Goal: Information Seeking & Learning: Learn about a topic

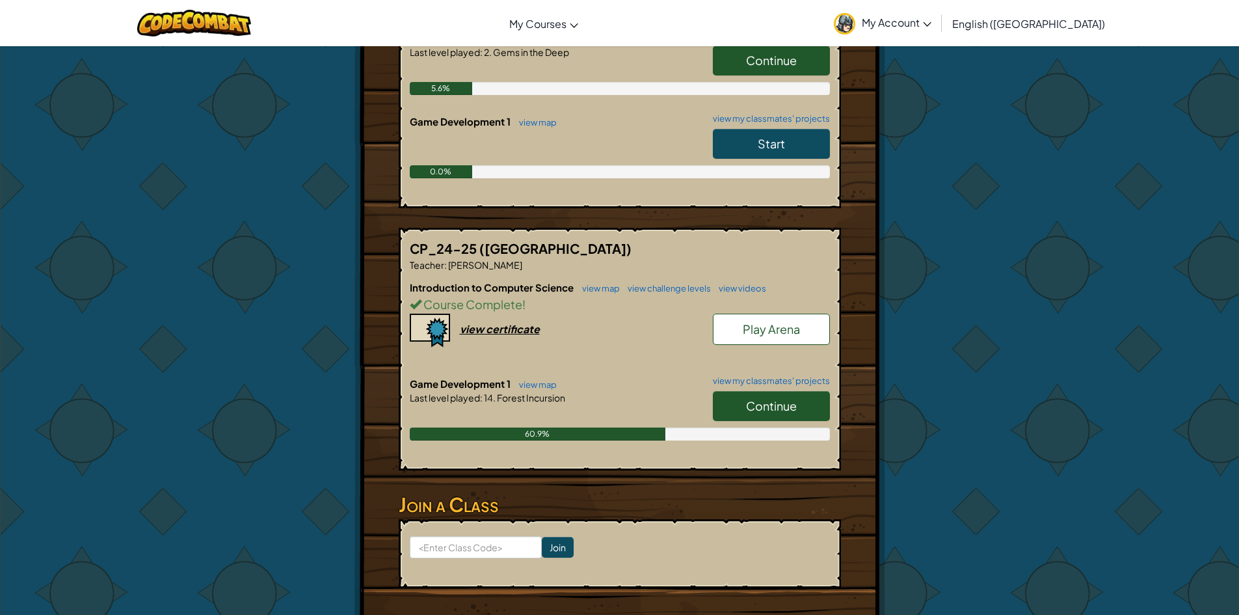
scroll to position [455, 0]
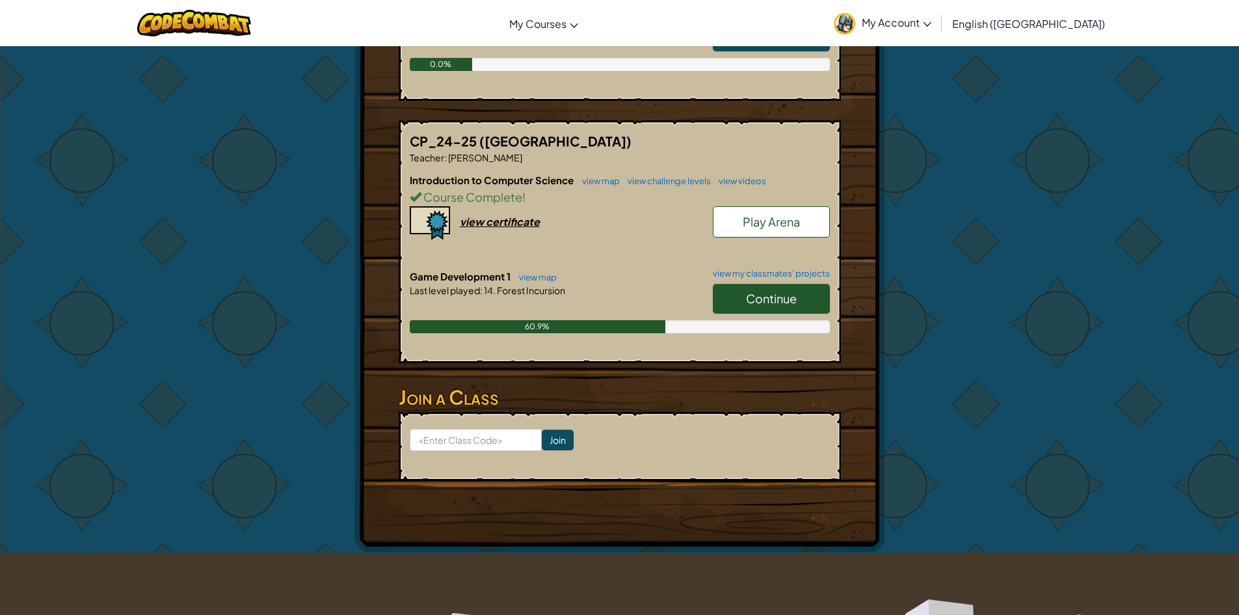
click at [788, 291] on span "Continue" at bounding box center [771, 298] width 51 height 15
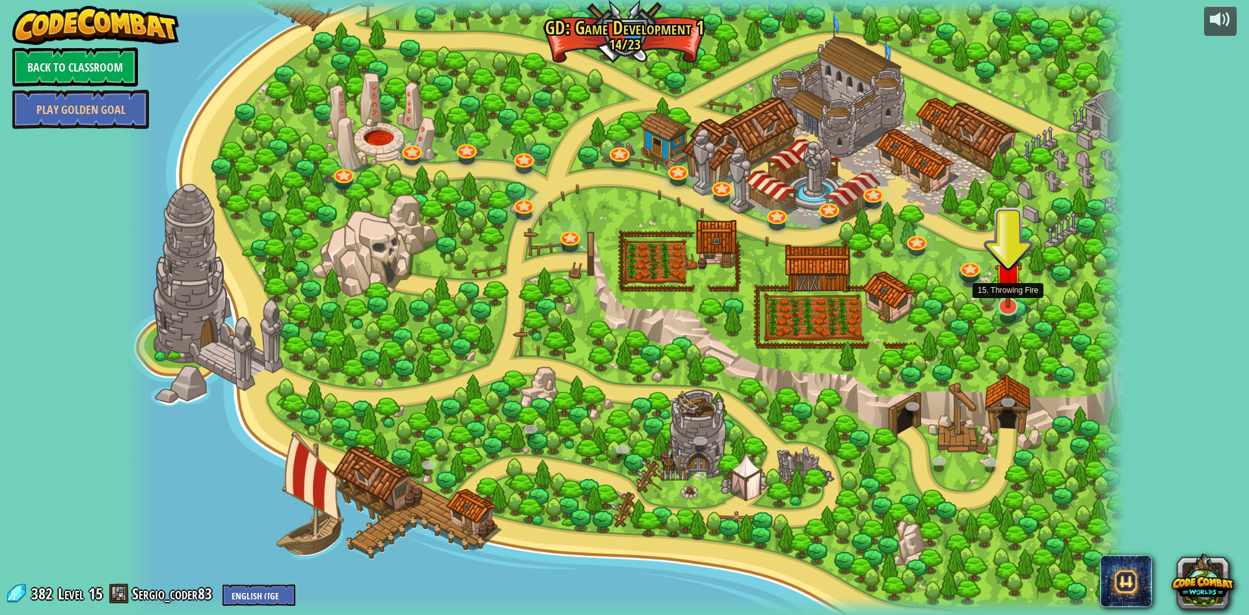
click at [1008, 304] on img at bounding box center [1007, 276] width 27 height 63
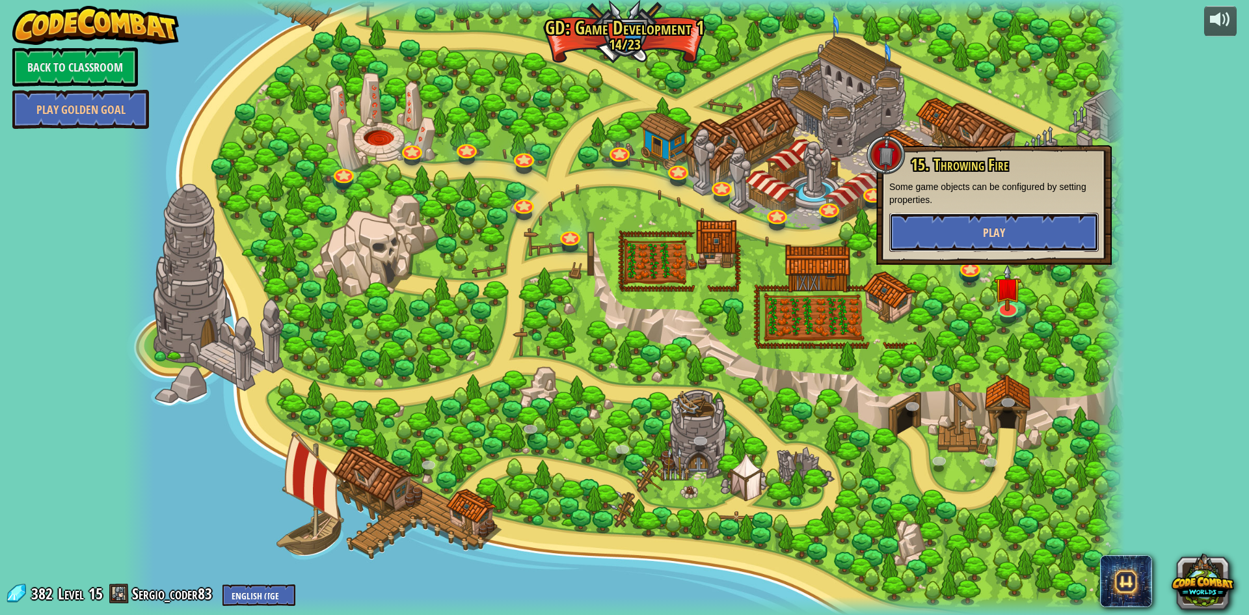
click at [1000, 238] on span "Play" at bounding box center [994, 232] width 22 height 16
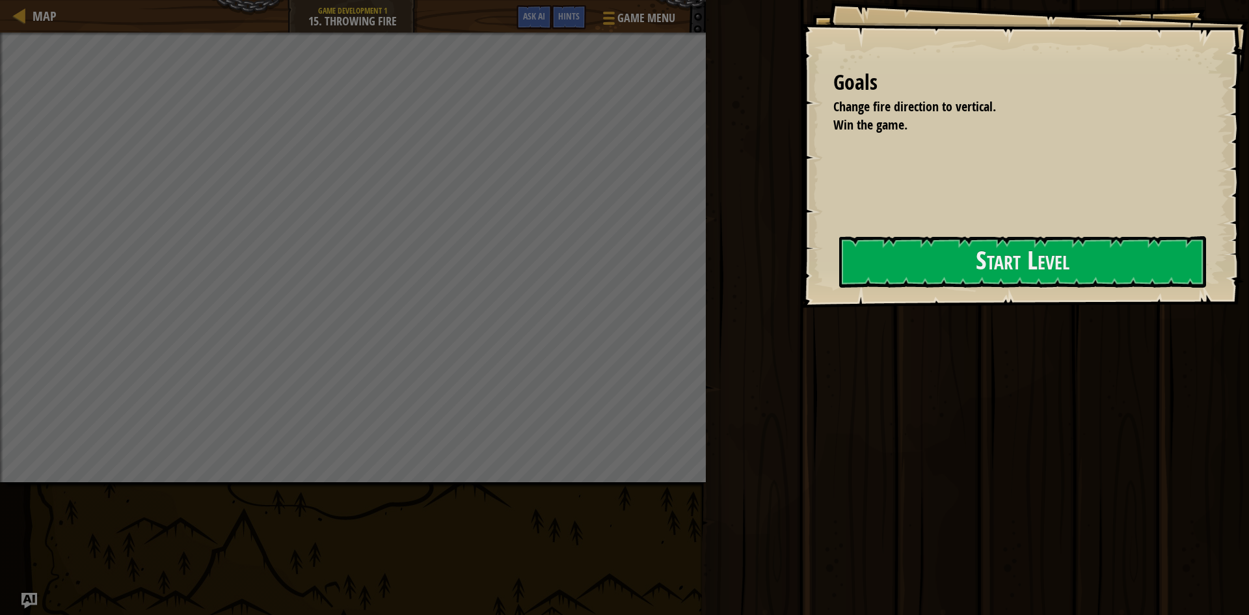
click at [881, 291] on div "Goals Change fire direction to vertical. Win the game. Start Level Error loadin…" at bounding box center [1025, 154] width 448 height 308
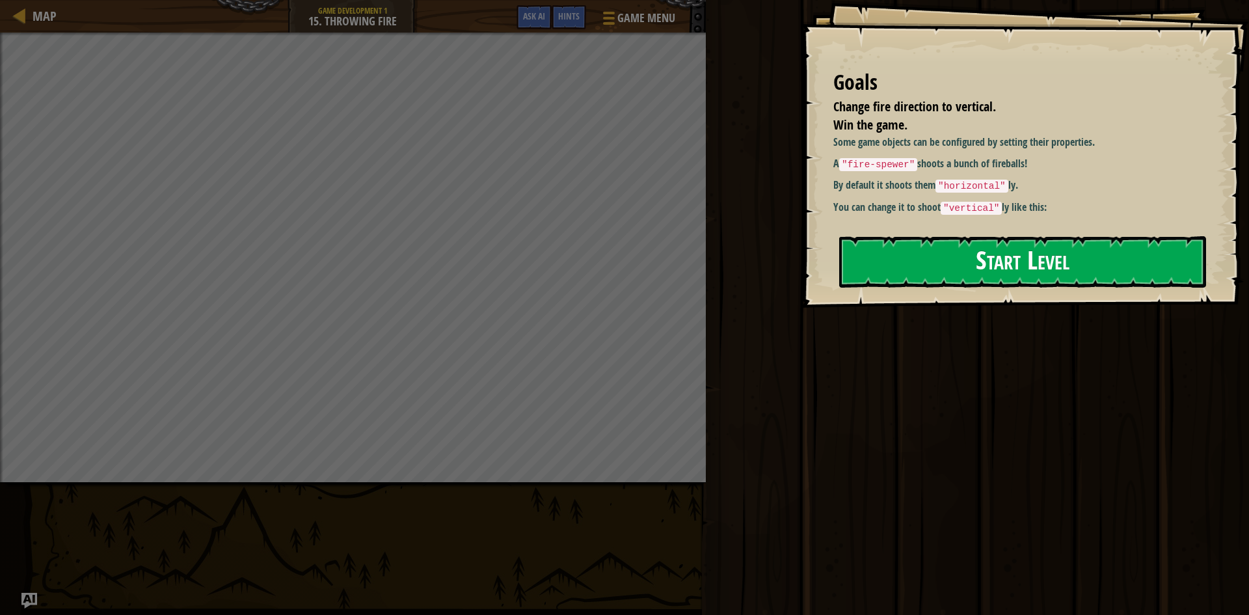
click at [939, 261] on button "Start Level" at bounding box center [1022, 261] width 367 height 51
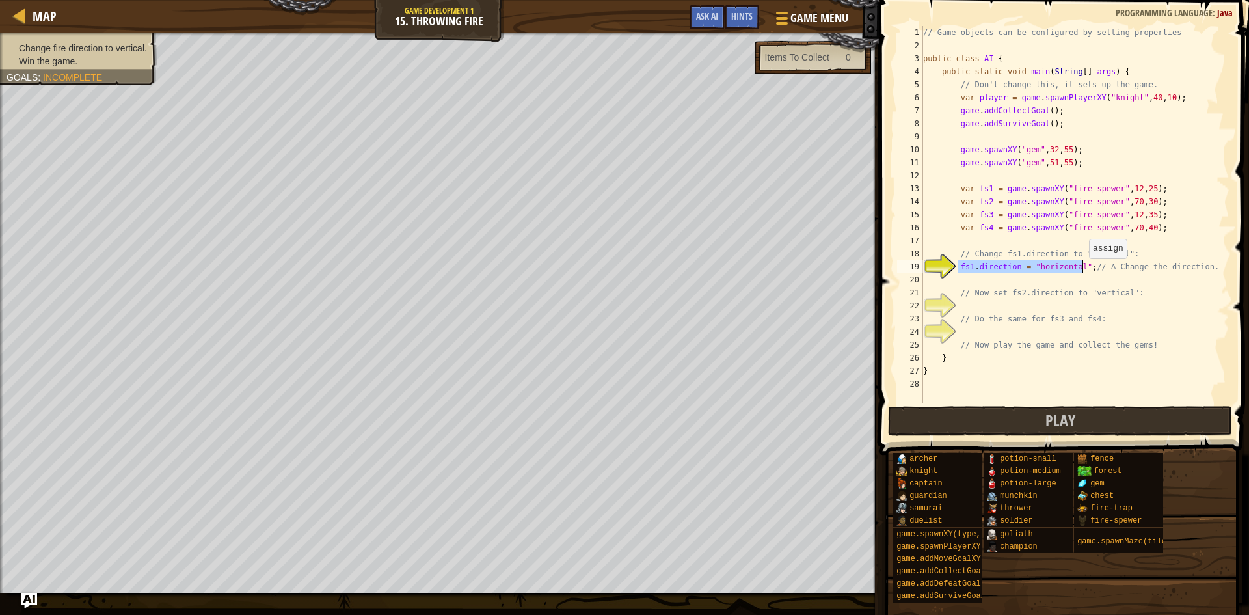
drag, startPoint x: 959, startPoint y: 267, endPoint x: 1082, endPoint y: 272, distance: 123.0
click at [1082, 272] on div "// Game objects can be configured by setting properties public class AI { publi…" at bounding box center [1074, 227] width 309 height 403
click at [1021, 302] on div "// Game objects can be configured by setting properties public class AI { publi…" at bounding box center [1074, 227] width 309 height 403
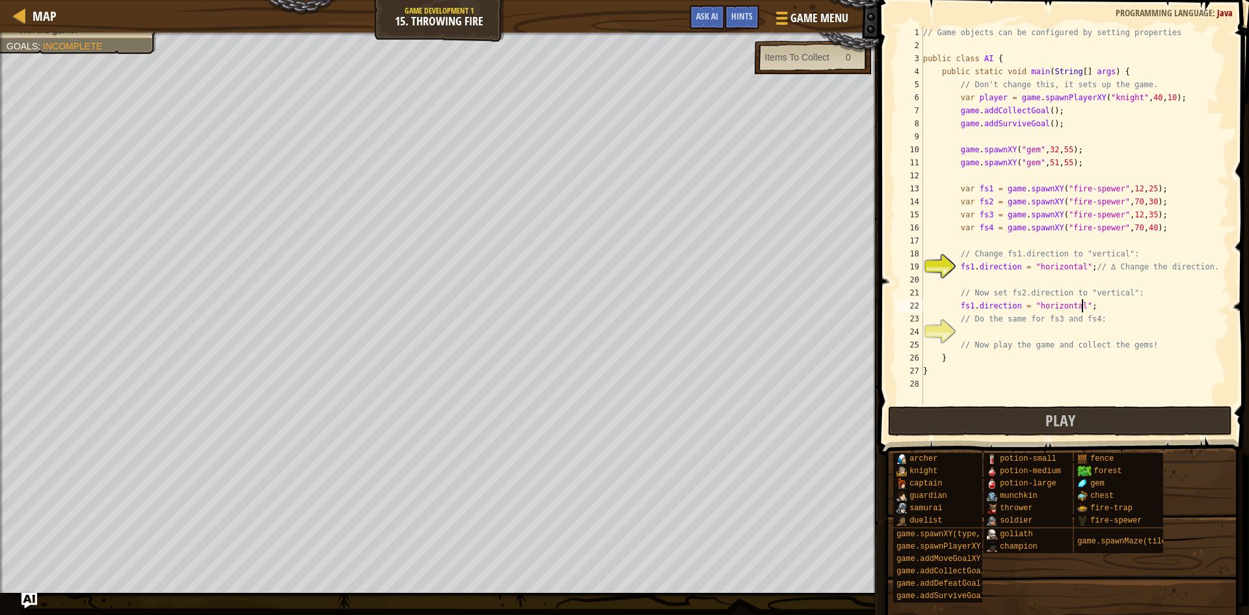
click at [970, 301] on div "// Game objects can be configured by setting properties public class AI { publi…" at bounding box center [1074, 227] width 309 height 403
drag, startPoint x: 1070, startPoint y: 308, endPoint x: 1037, endPoint y: 308, distance: 32.5
click at [1037, 308] on div "// Game objects can be configured by setting properties public class AI { publi…" at bounding box center [1074, 227] width 309 height 403
drag, startPoint x: 1073, startPoint y: 304, endPoint x: 1031, endPoint y: 303, distance: 41.6
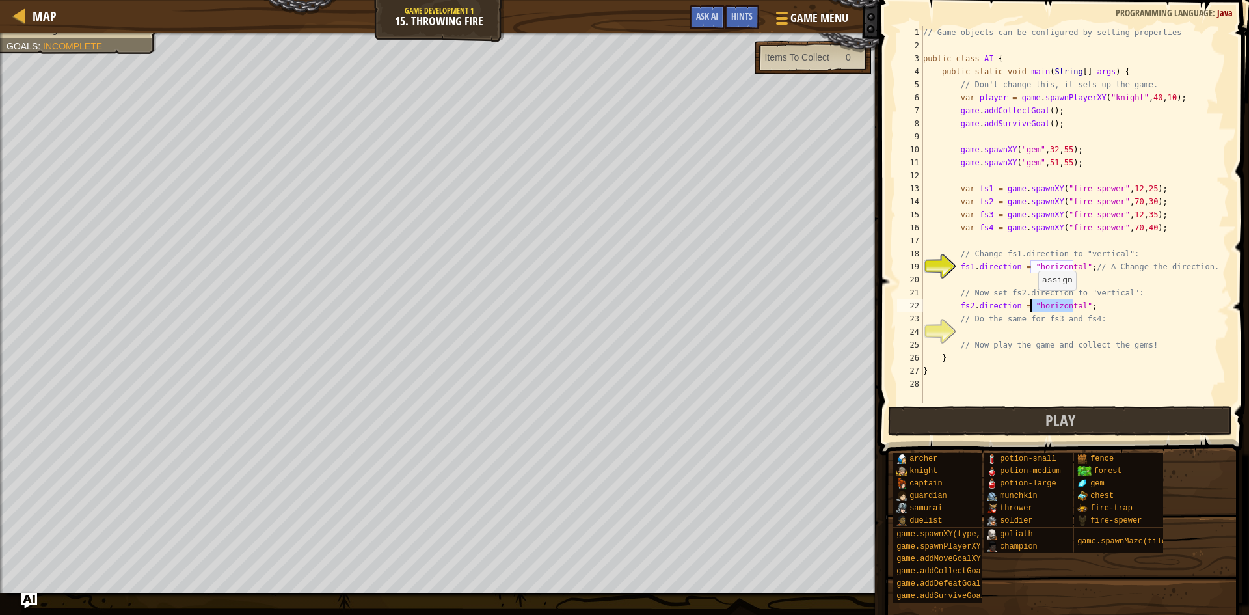
click at [1031, 303] on div "// Game objects can be configured by setting properties public class AI { publi…" at bounding box center [1074, 227] width 309 height 403
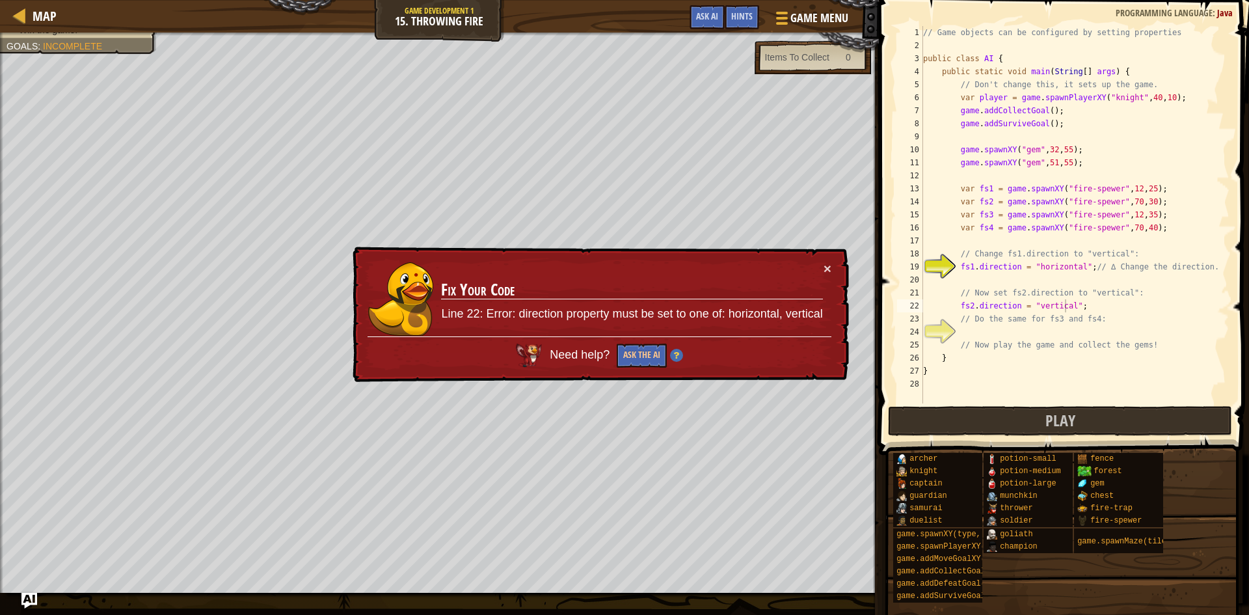
drag, startPoint x: 787, startPoint y: 313, endPoint x: 813, endPoint y: 312, distance: 26.1
click at [813, 312] on p "Line 22: Error: direction property must be set to one of: horizontal, vertical" at bounding box center [631, 314] width 381 height 17
click at [1033, 307] on div "// Game objects can be configured by setting properties public class AI { publi…" at bounding box center [1074, 227] width 309 height 403
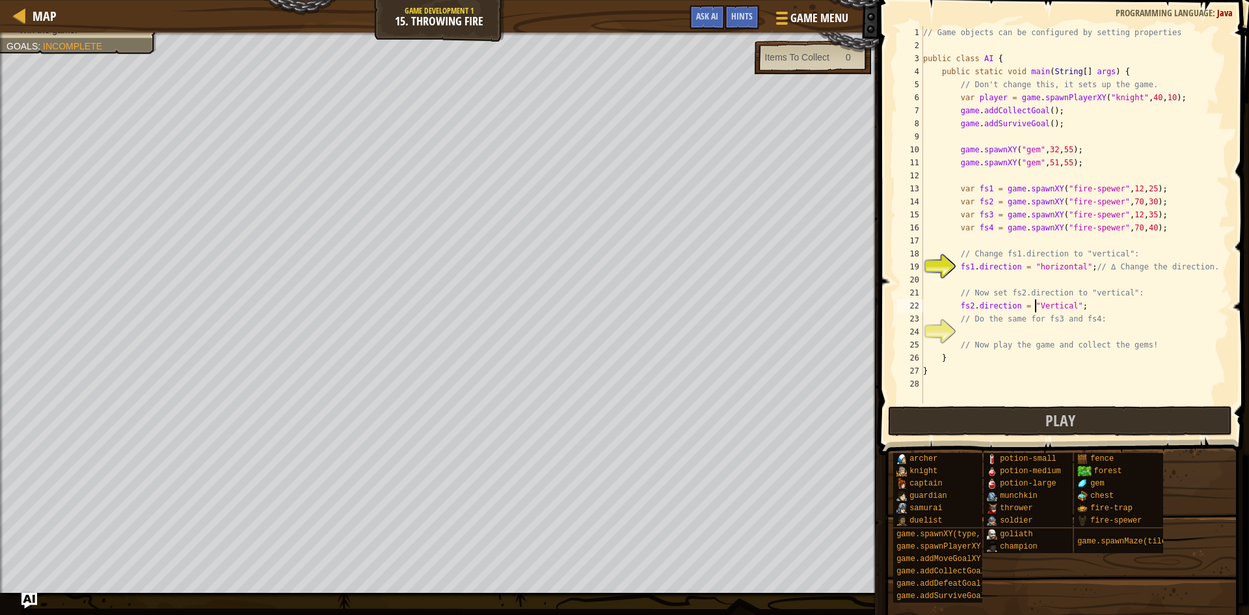
scroll to position [6, 9]
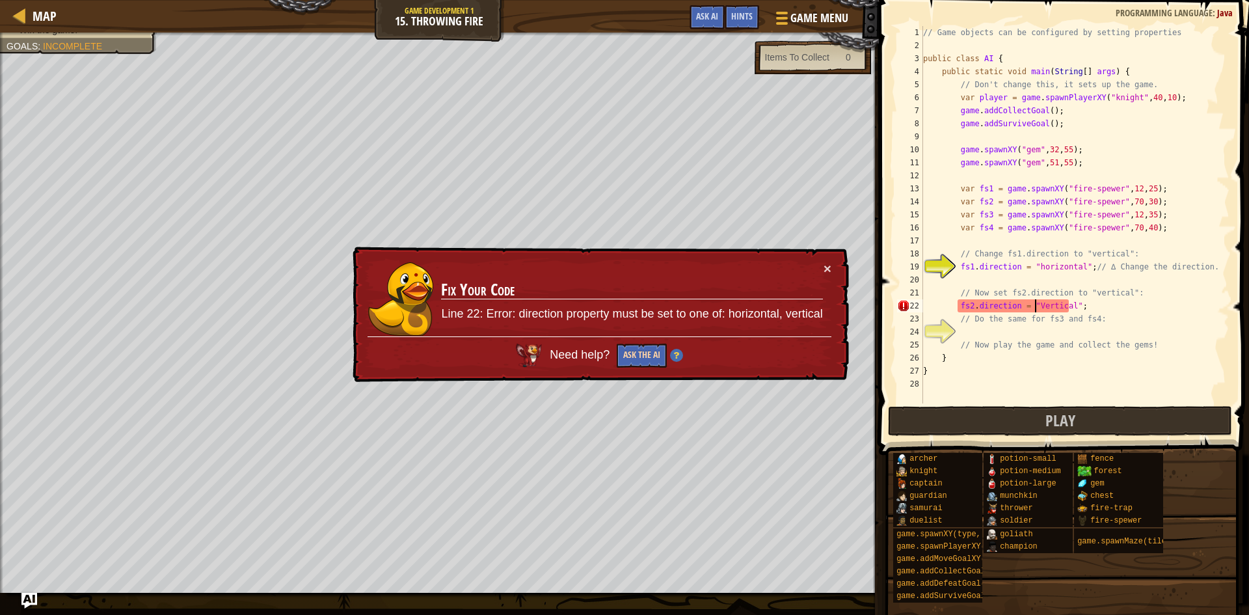
type textarea "fs2.direction = "Vertical";"
click at [627, 355] on button "Ask the AI" at bounding box center [642, 355] width 50 height 24
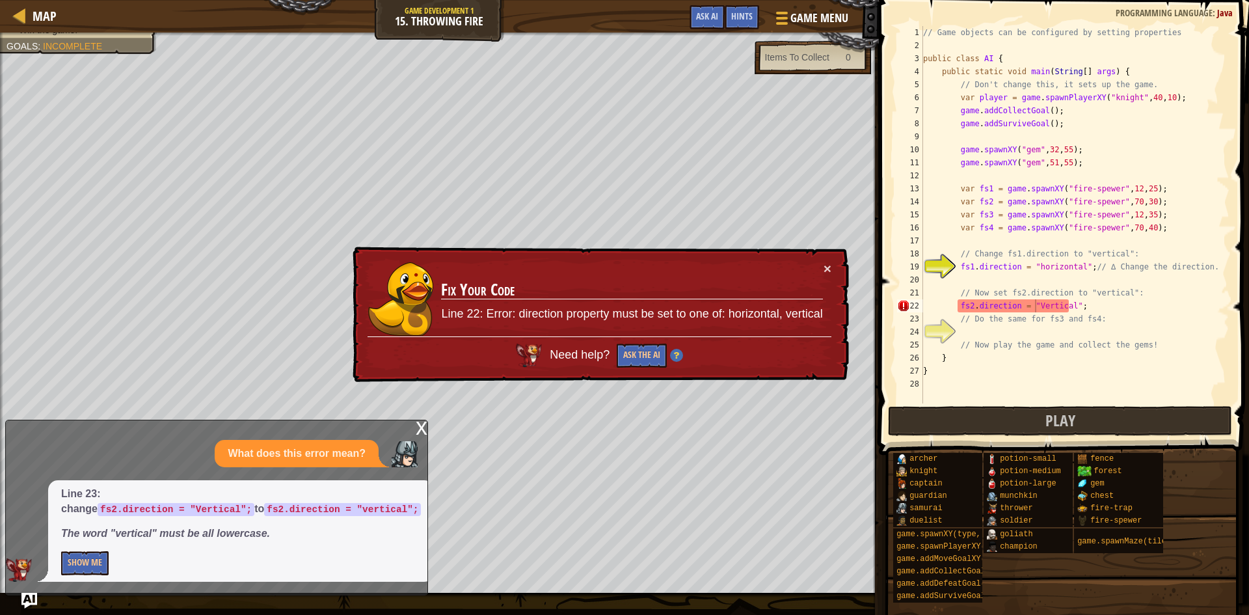
click at [71, 578] on div "Line 23: change fs2.direction = "Vertical"; to fs2.direction = "vertical"; The …" at bounding box center [241, 530] width 386 height 101
click at [83, 566] on button "Show Me" at bounding box center [84, 563] width 47 height 24
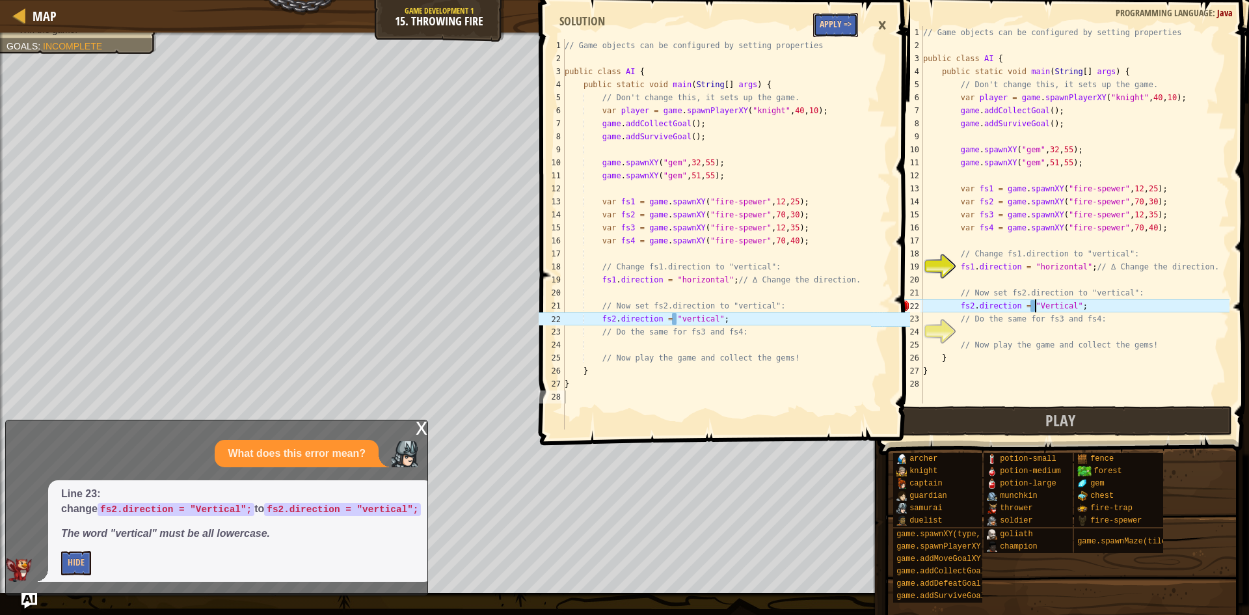
click at [837, 21] on button "Apply =>" at bounding box center [835, 25] width 45 height 24
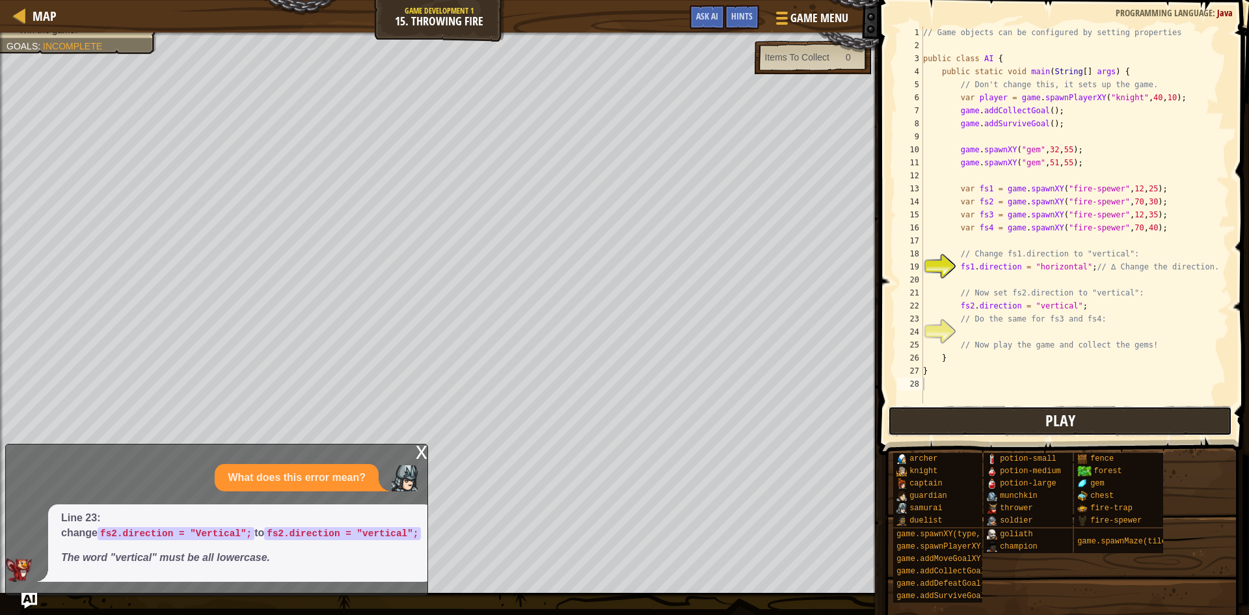
click at [1099, 428] on button "Play" at bounding box center [1060, 421] width 344 height 30
click at [1018, 421] on button "Play" at bounding box center [1060, 421] width 344 height 30
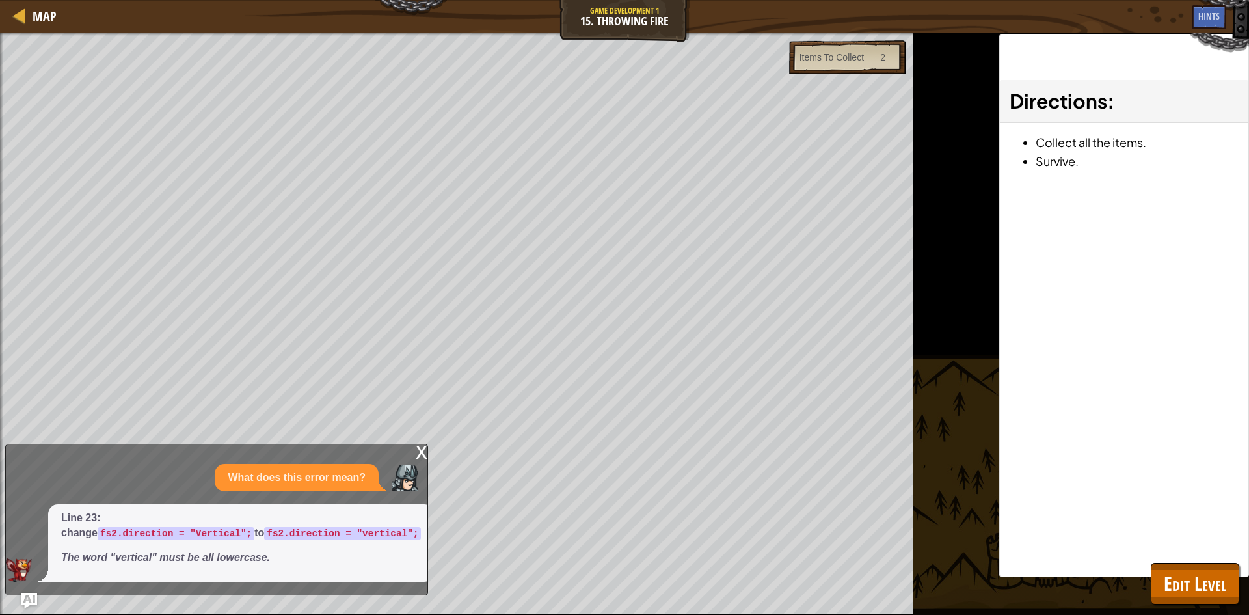
click at [422, 451] on div "x" at bounding box center [422, 450] width 12 height 13
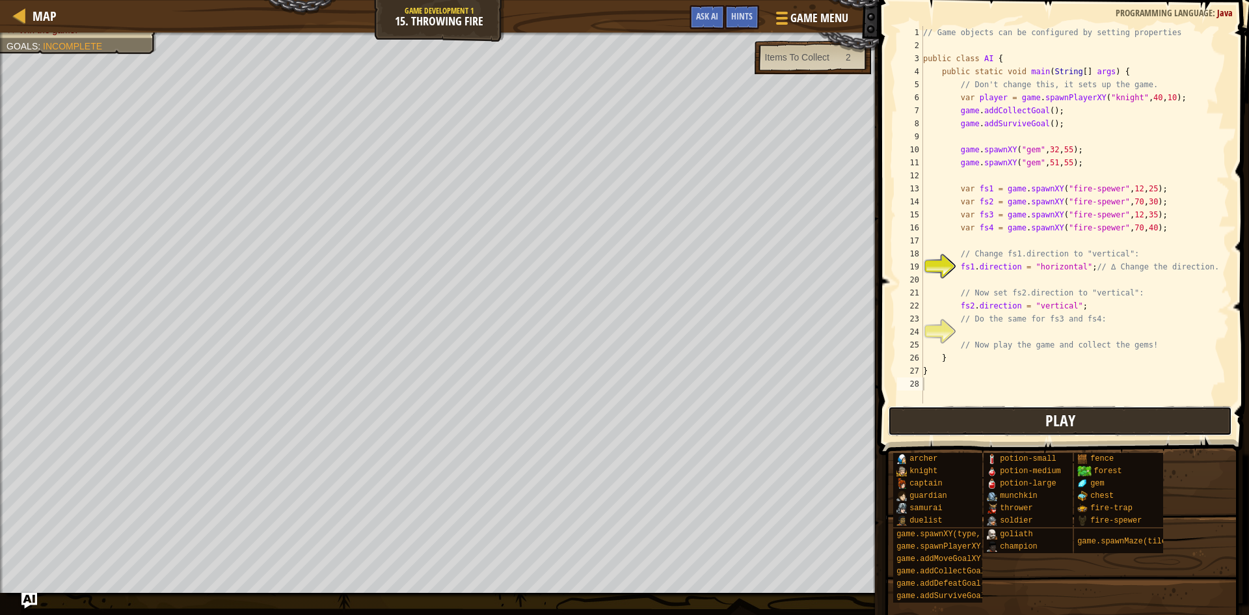
click at [1045, 413] on button "Play" at bounding box center [1060, 421] width 344 height 30
click at [1061, 331] on div "// Game objects can be configured by setting properties public class AI { publi…" at bounding box center [1074, 227] width 309 height 403
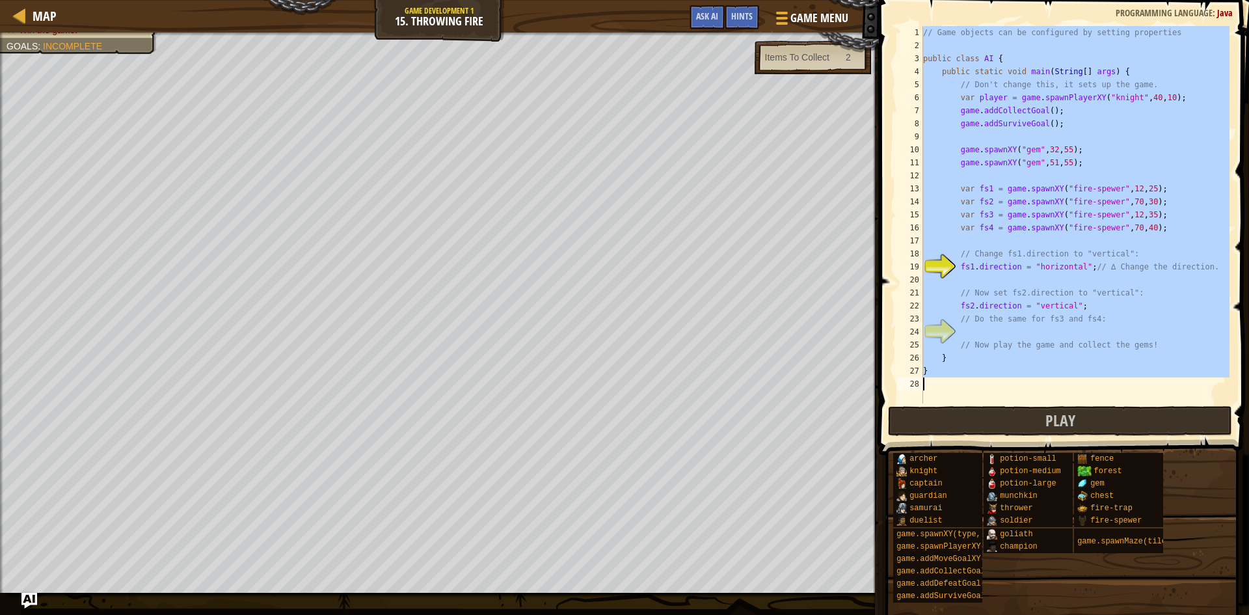
click at [1002, 299] on div "// Game objects can be configured by setting properties public class AI { publi…" at bounding box center [1074, 214] width 309 height 377
type textarea "}"
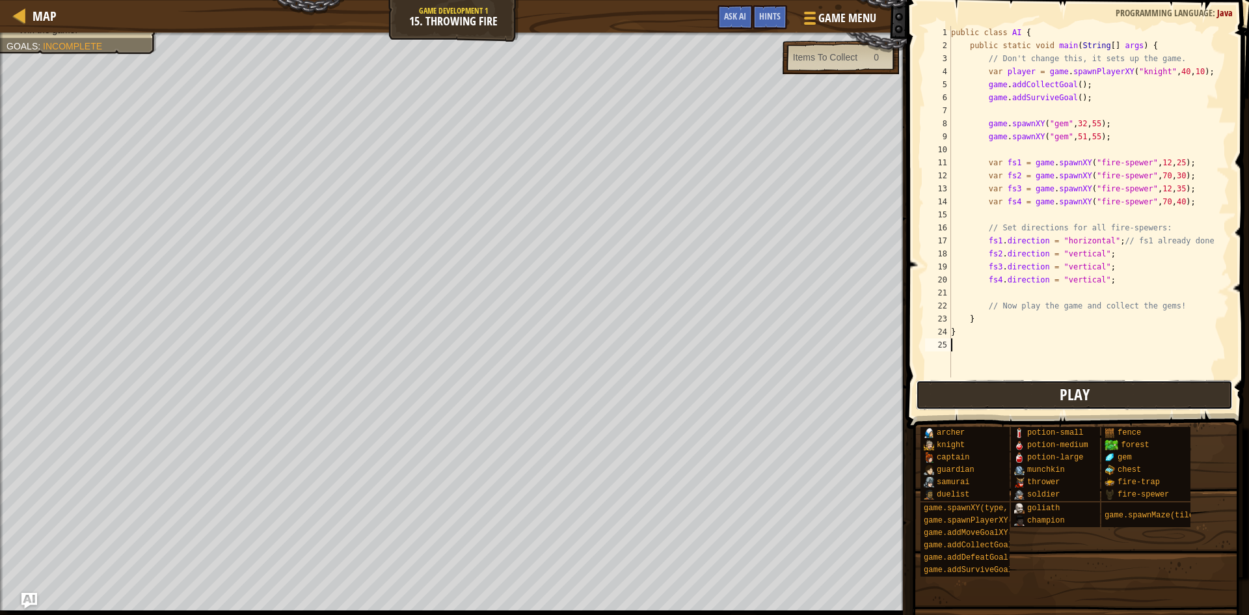
click at [1055, 404] on button "Play" at bounding box center [1074, 395] width 317 height 30
click at [739, 20] on span "Ask AI" at bounding box center [735, 16] width 22 height 12
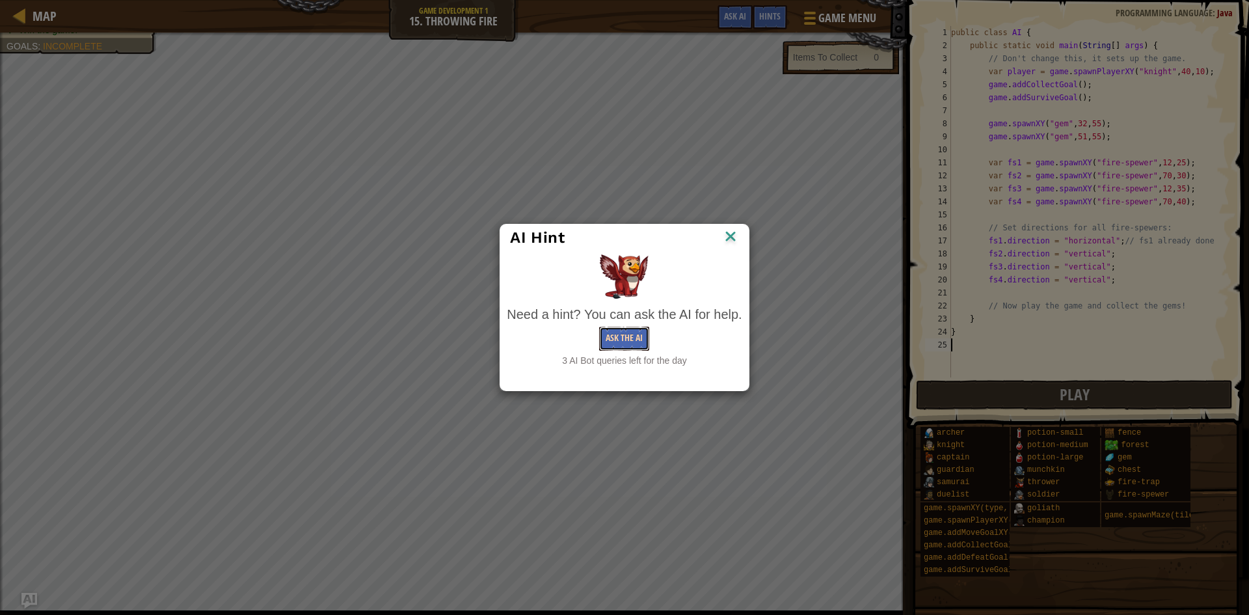
click at [624, 330] on button "Ask the AI" at bounding box center [624, 338] width 50 height 24
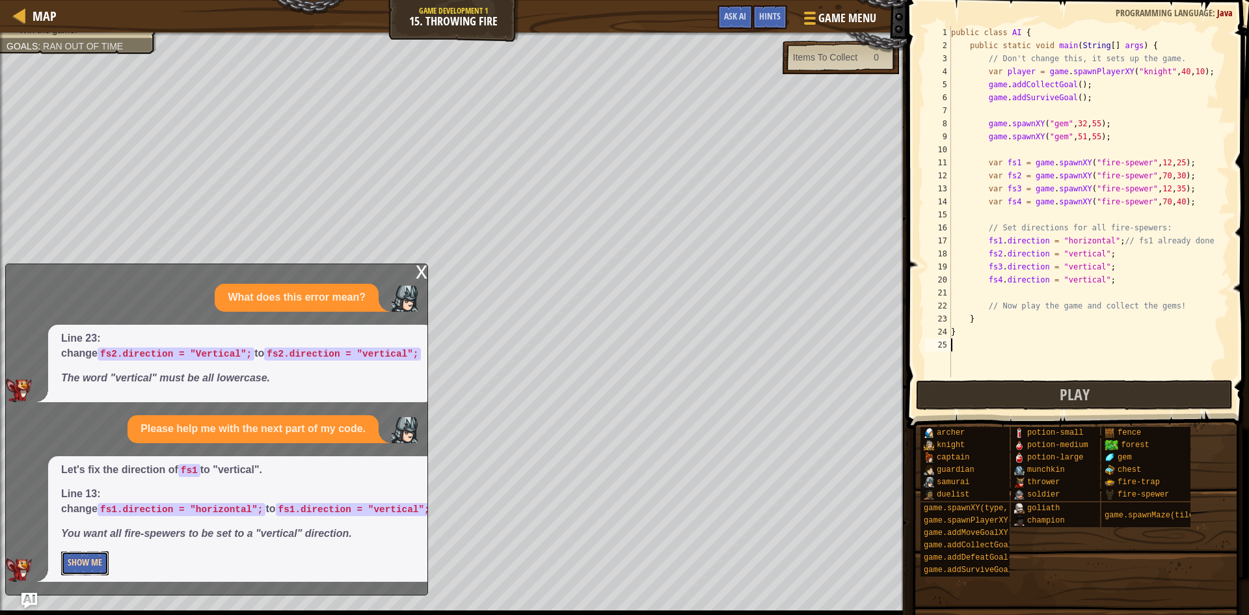
click at [88, 570] on button "Show Me" at bounding box center [84, 563] width 47 height 24
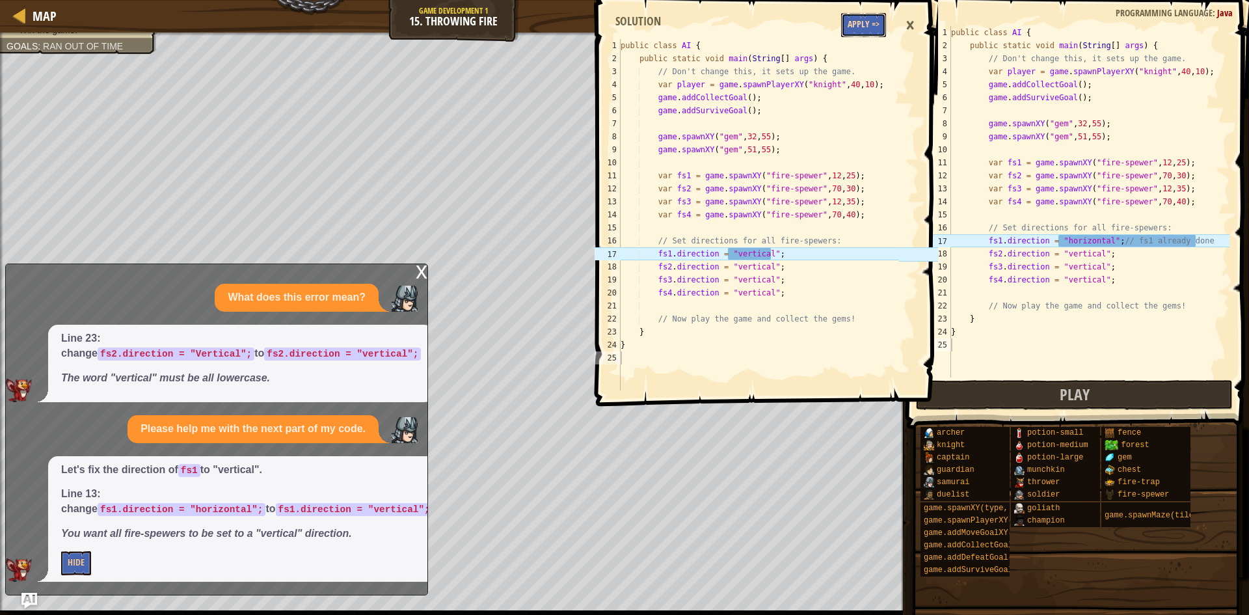
click at [858, 27] on button "Apply =>" at bounding box center [863, 25] width 45 height 24
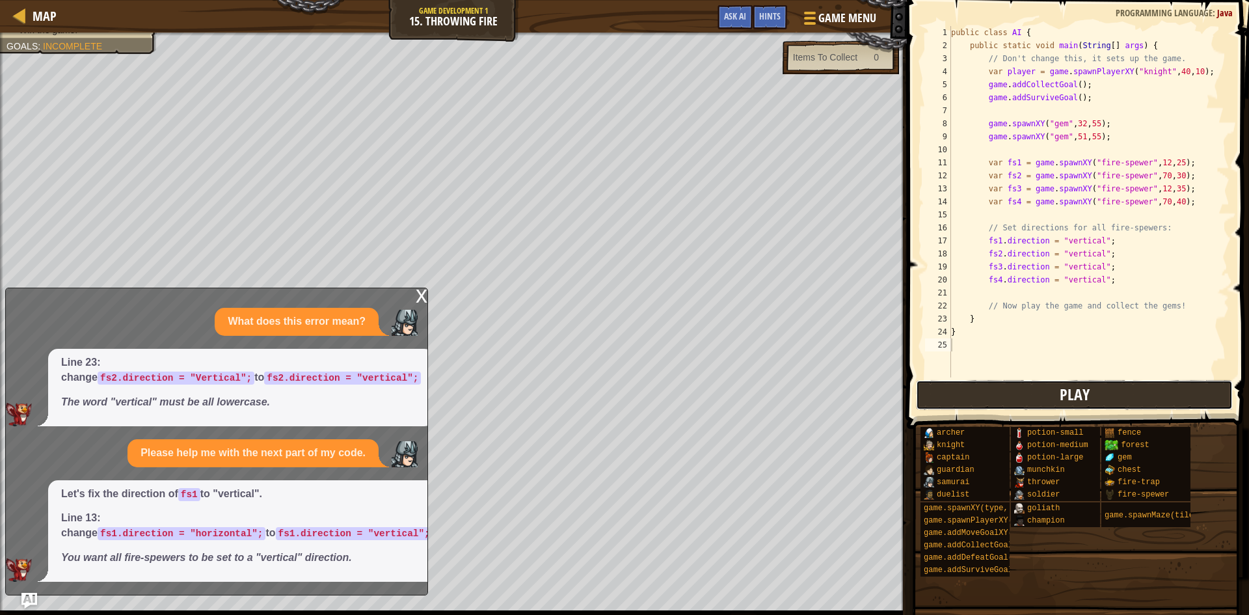
click at [1069, 395] on span "Play" at bounding box center [1074, 394] width 30 height 21
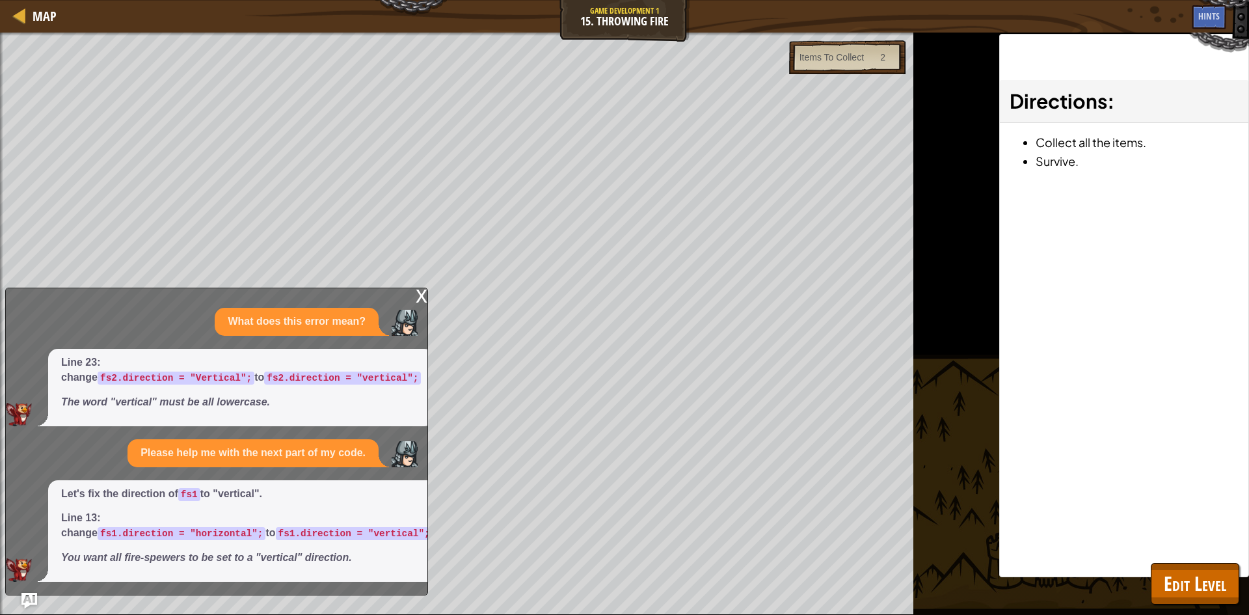
click at [421, 289] on div "x" at bounding box center [422, 294] width 12 height 13
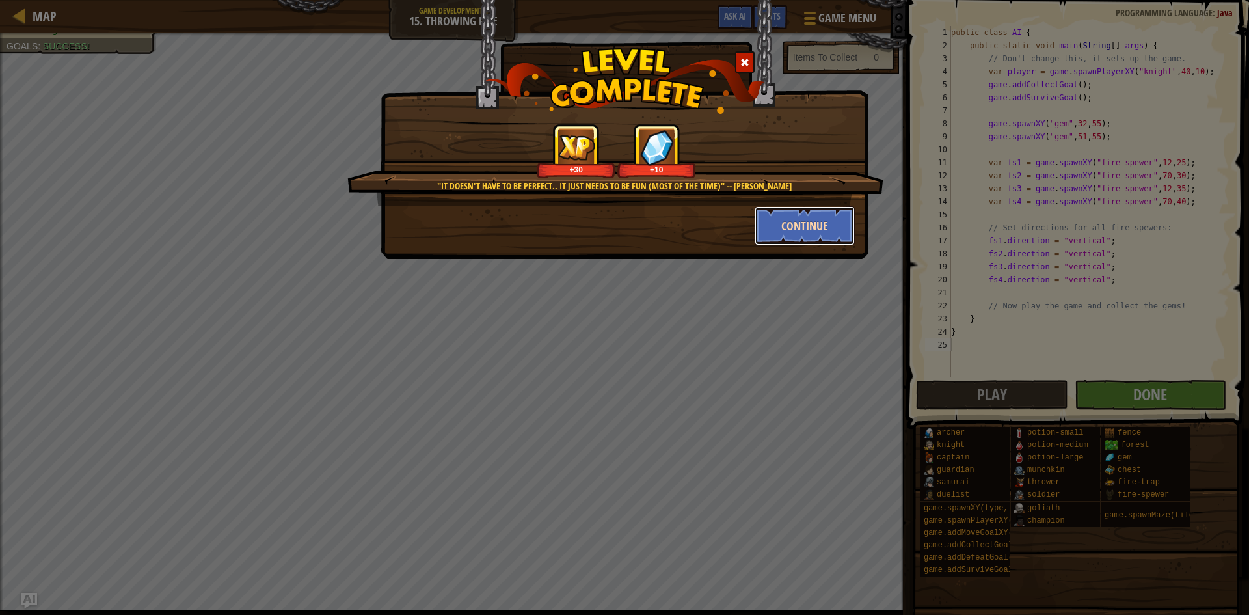
click at [795, 224] on button "Continue" at bounding box center [804, 225] width 101 height 39
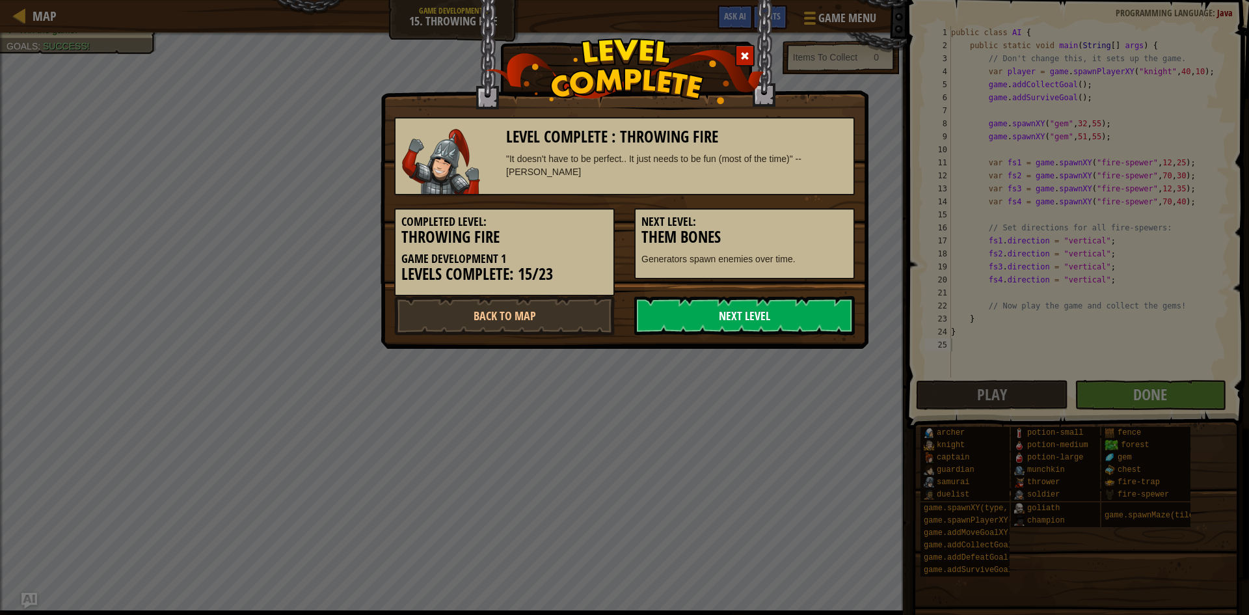
click at [700, 311] on link "Next Level" at bounding box center [744, 315] width 220 height 39
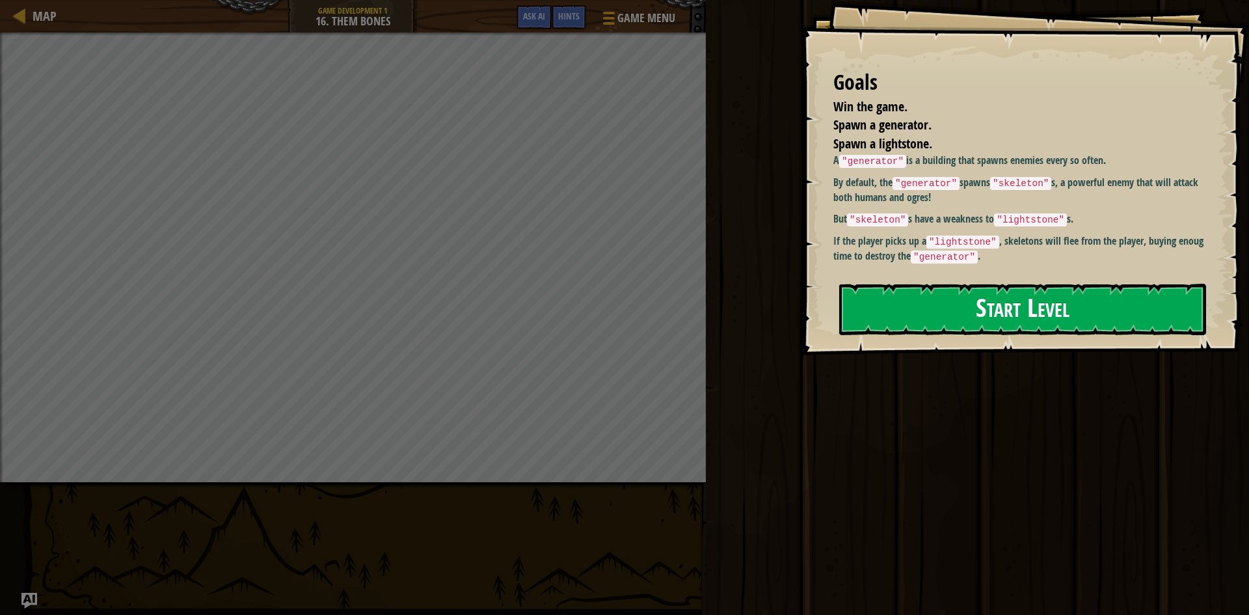
click at [1034, 310] on button "Start Level" at bounding box center [1022, 309] width 367 height 51
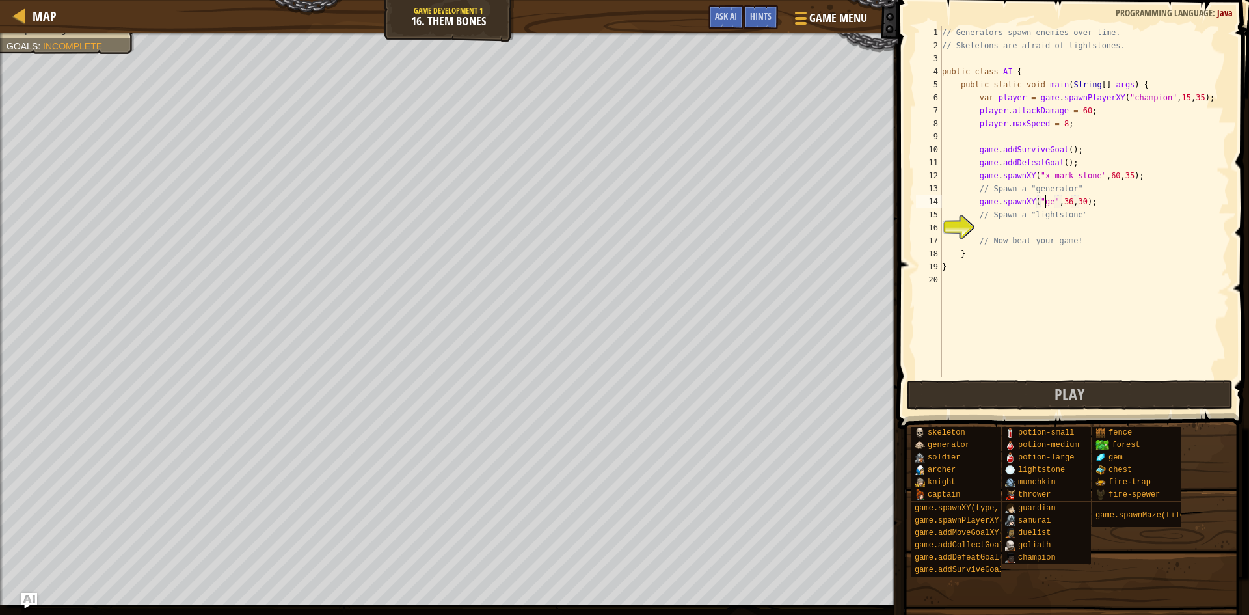
scroll to position [6, 8]
type textarea "game.spawnXY("generator", 36, 30);"
click at [1037, 228] on div "// Generators spawn enemies over time. // Skeletons are afraid of lightstones. …" at bounding box center [1084, 214] width 290 height 377
click at [1110, 406] on button "Play" at bounding box center [1070, 395] width 326 height 30
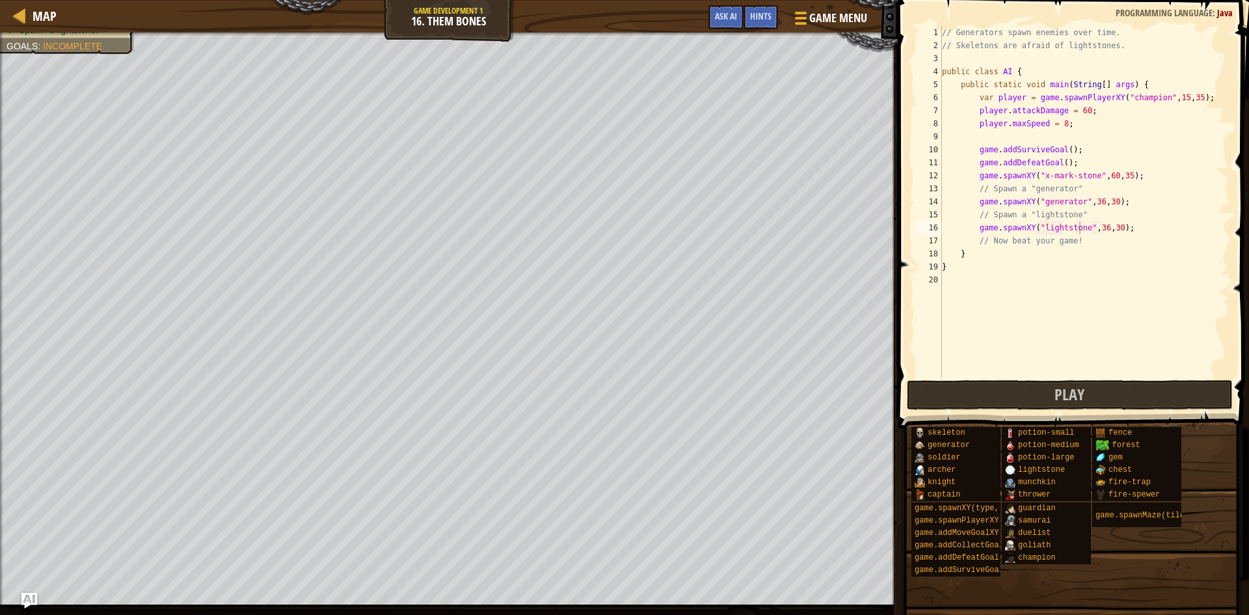
click at [1094, 228] on div "// Generators spawn enemies over time. // Skeletons are afraid of lightstones. …" at bounding box center [1084, 214] width 290 height 377
click at [1123, 398] on button "Play" at bounding box center [1070, 395] width 326 height 30
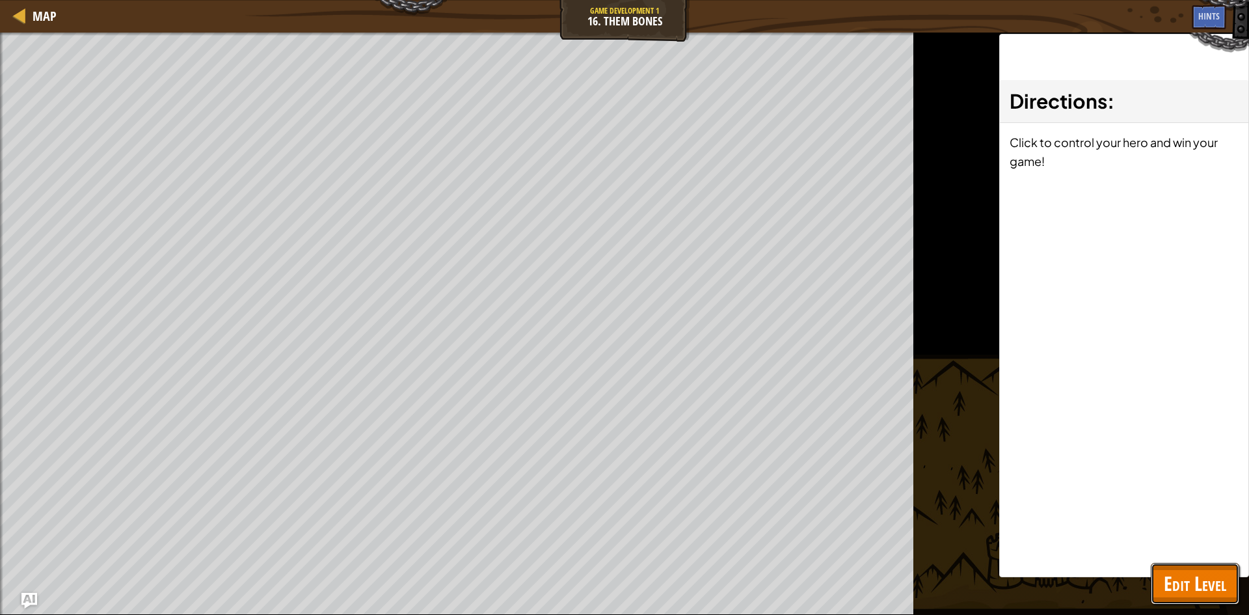
click at [1195, 595] on span "Edit Level" at bounding box center [1195, 583] width 62 height 27
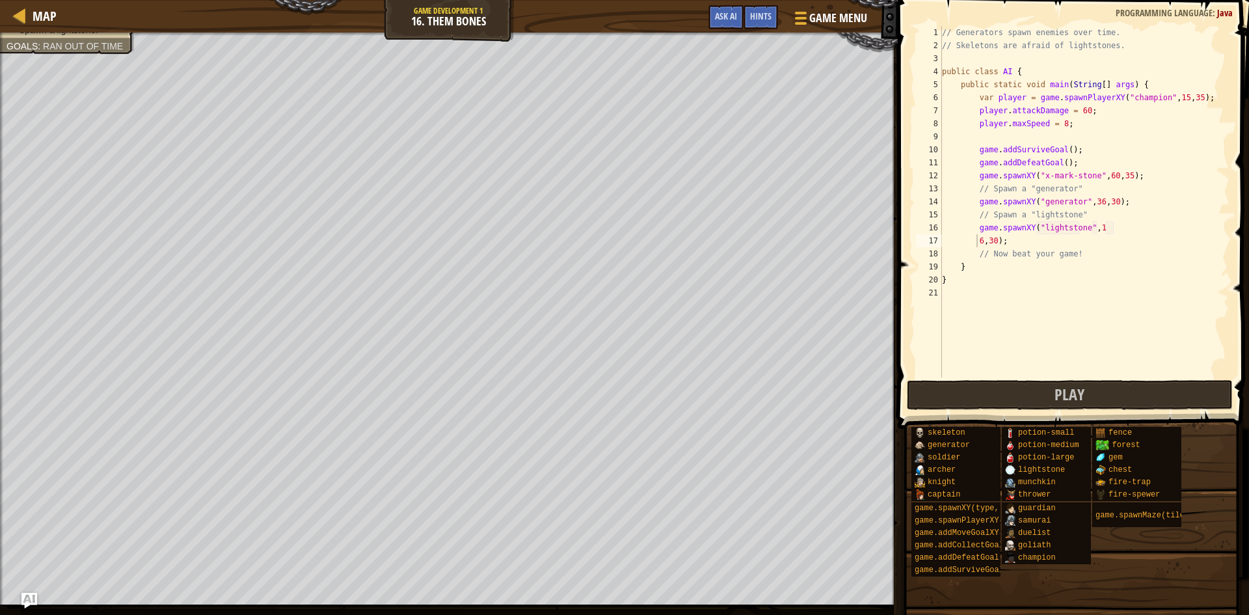
click at [976, 241] on div "// Generators spawn enemies over time. // Skeletons are afraid of lightstones. …" at bounding box center [1084, 214] width 290 height 377
click at [1071, 395] on span "Play" at bounding box center [1069, 394] width 30 height 21
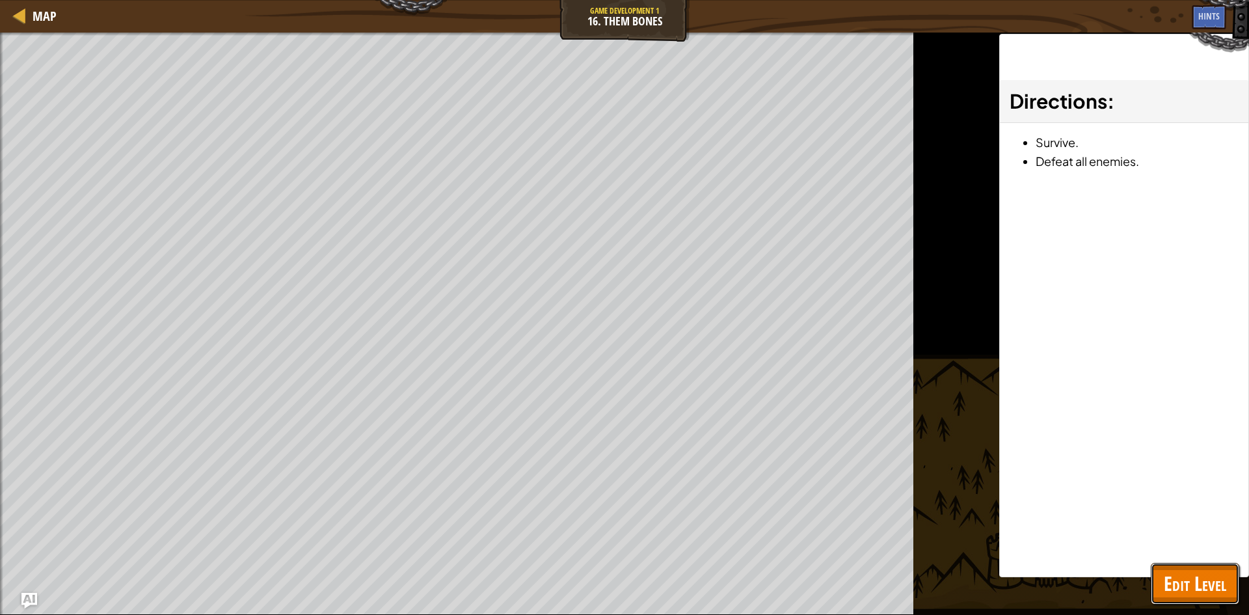
click at [1175, 583] on span "Edit Level" at bounding box center [1195, 583] width 62 height 27
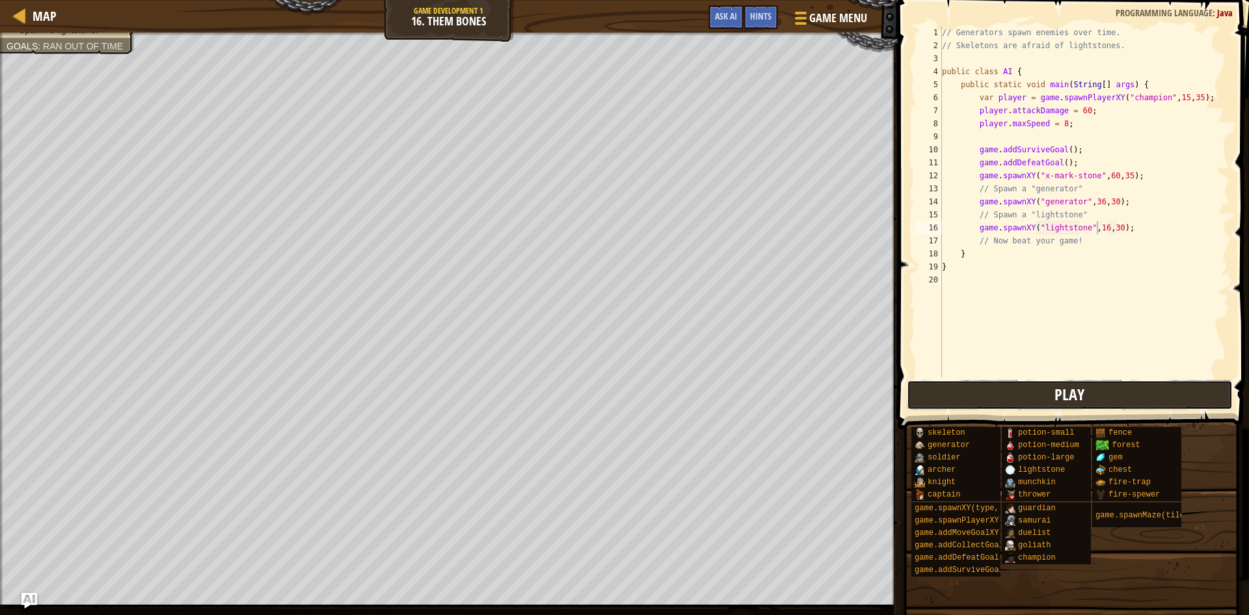
click at [1076, 387] on span "Play" at bounding box center [1069, 394] width 30 height 21
click at [1076, 115] on div "// Generators spawn enemies over time. // Skeletons are afraid of lightstones. …" at bounding box center [1084, 214] width 290 height 377
type textarea "player.attackDamage = 600;"
click at [1078, 397] on span "Play" at bounding box center [1069, 394] width 30 height 21
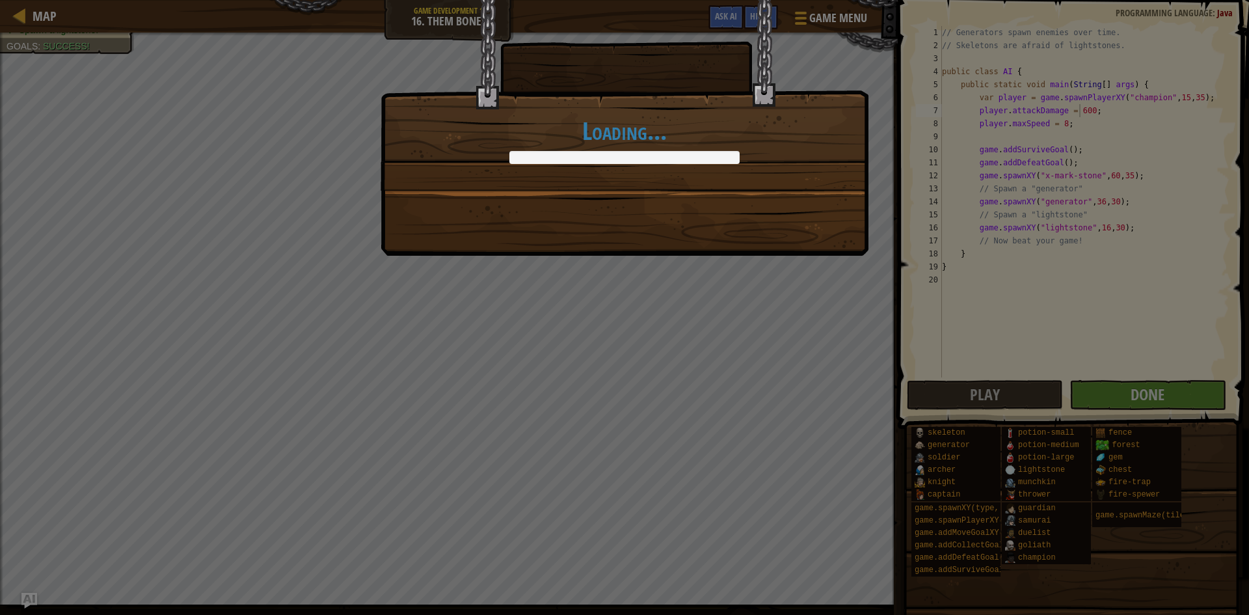
click at [1158, 390] on div "Loading..." at bounding box center [624, 307] width 1249 height 615
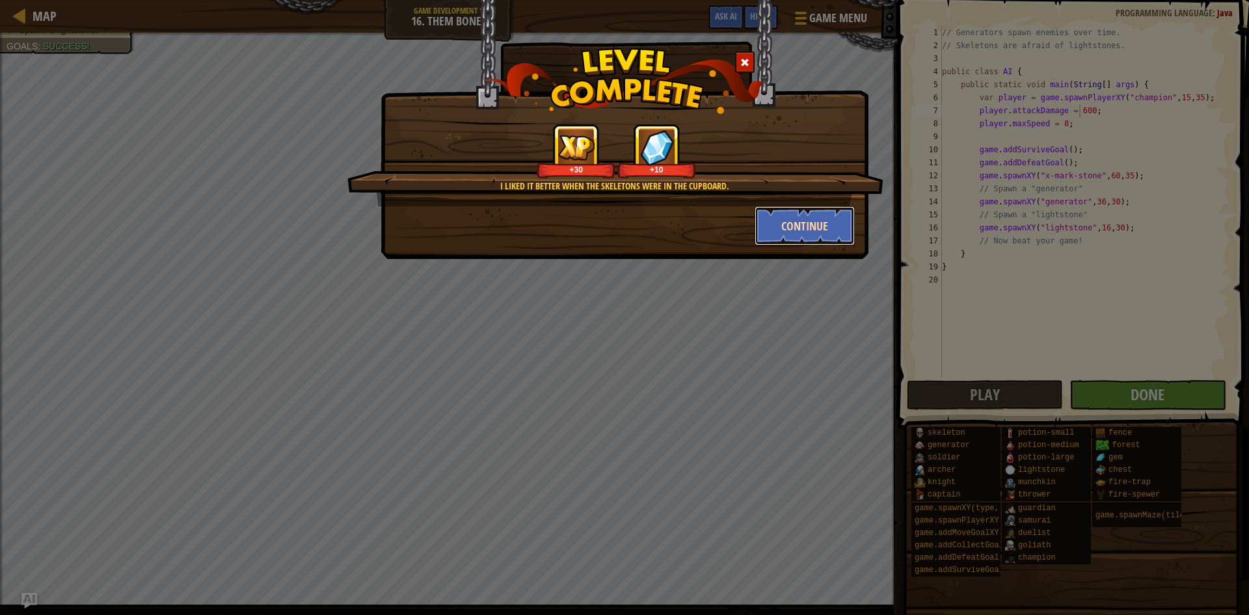
click at [779, 220] on button "Continue" at bounding box center [804, 225] width 101 height 39
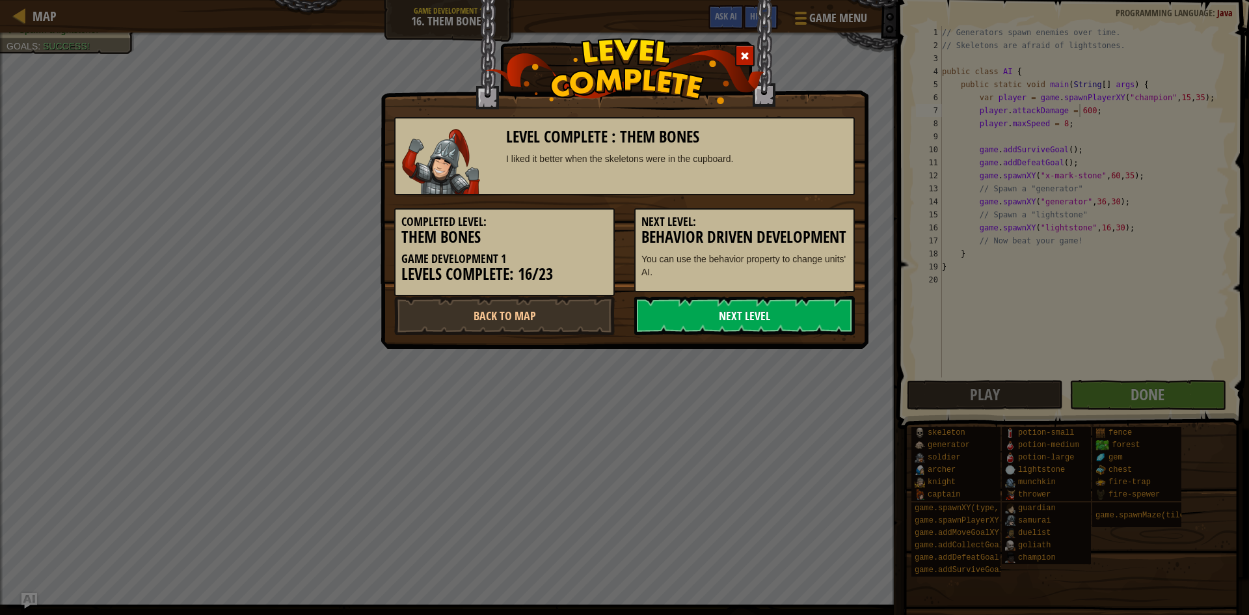
click at [738, 334] on link "Next Level" at bounding box center [744, 315] width 220 height 39
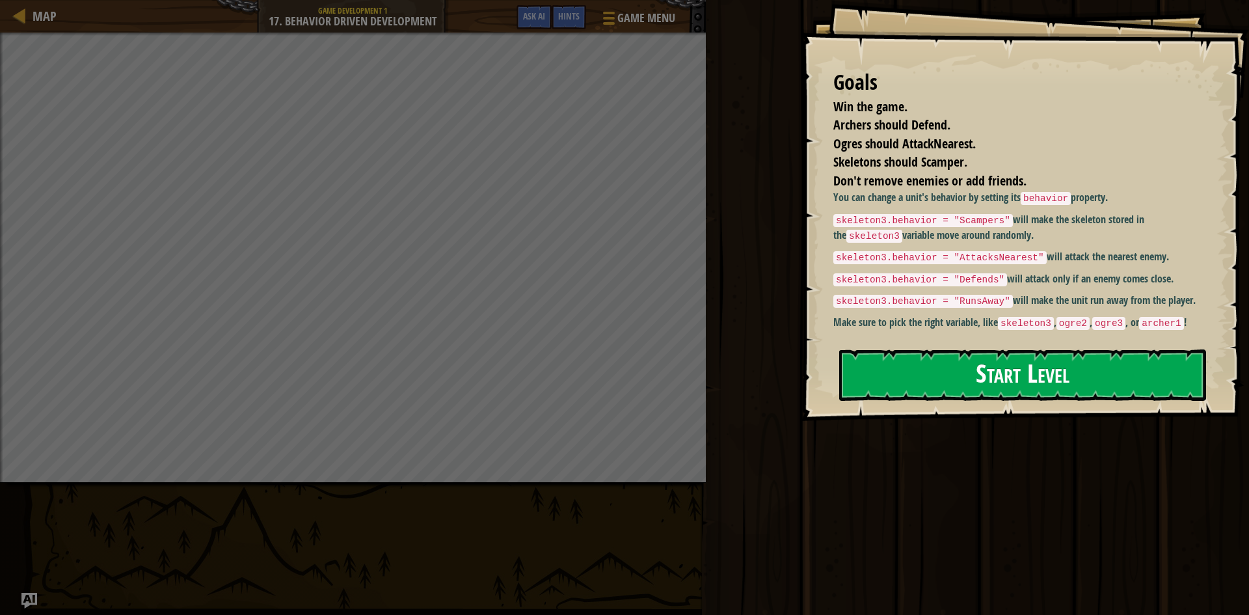
click at [1094, 373] on button "Start Level" at bounding box center [1022, 374] width 367 height 51
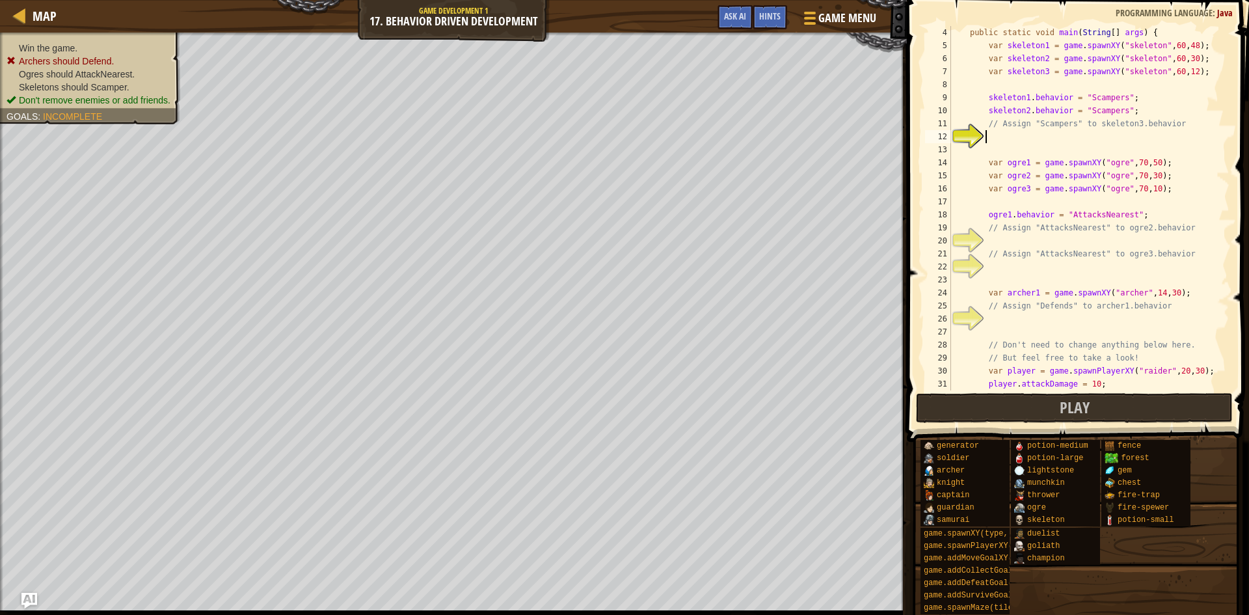
scroll to position [39, 0]
type textarea "}"
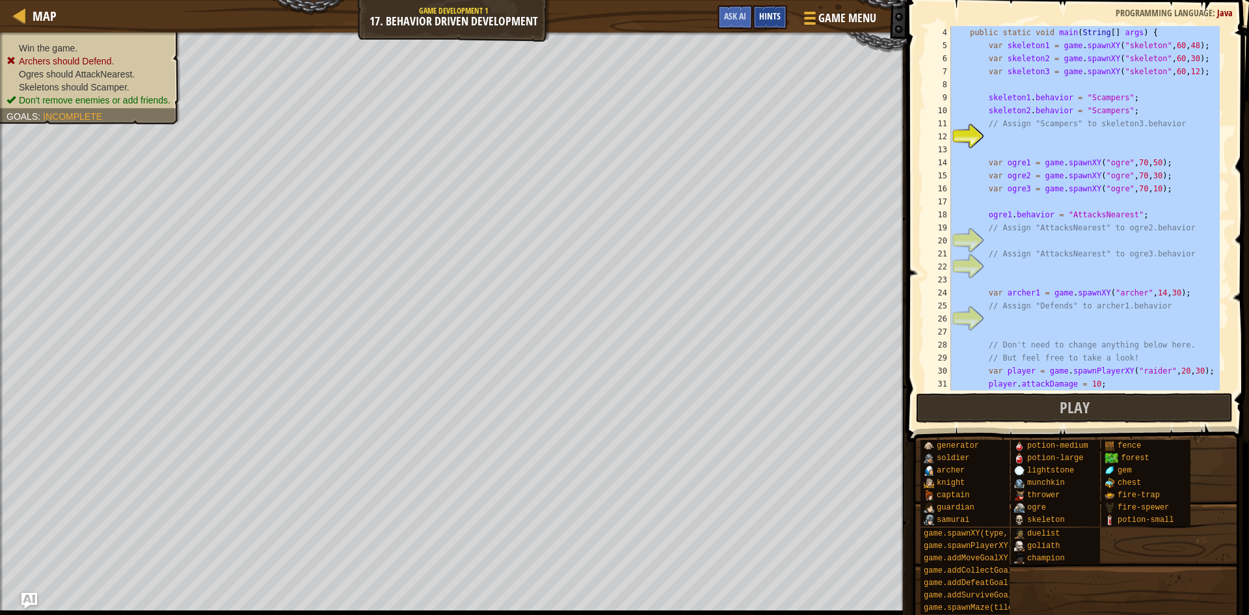
paste textarea
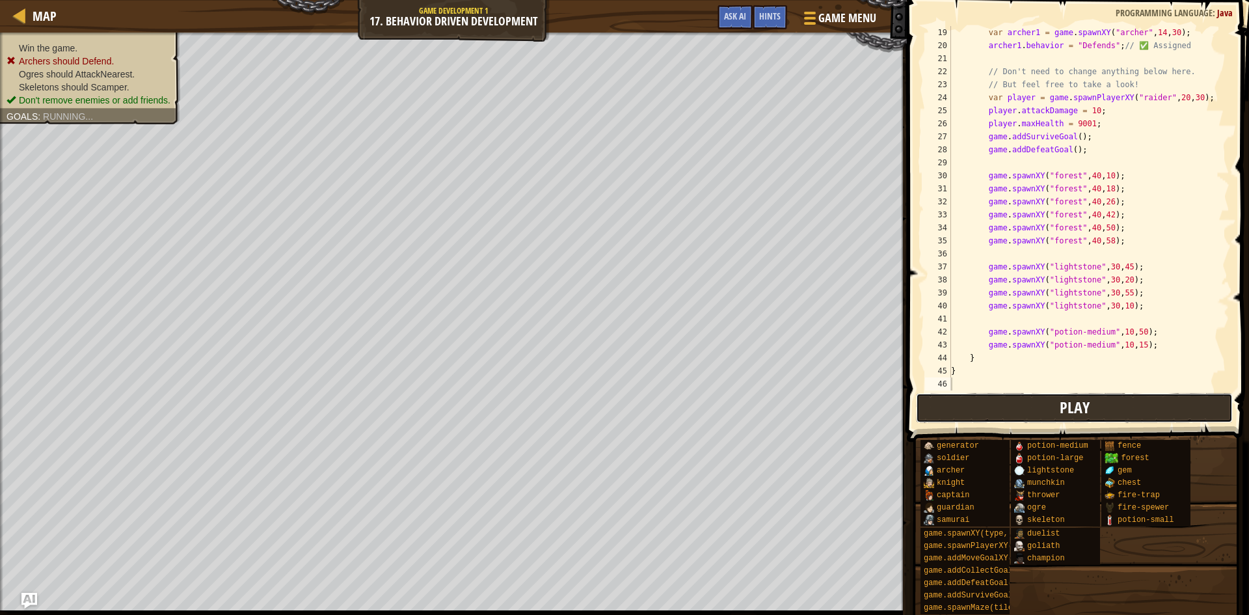
click at [1021, 401] on button "Play" at bounding box center [1074, 408] width 317 height 30
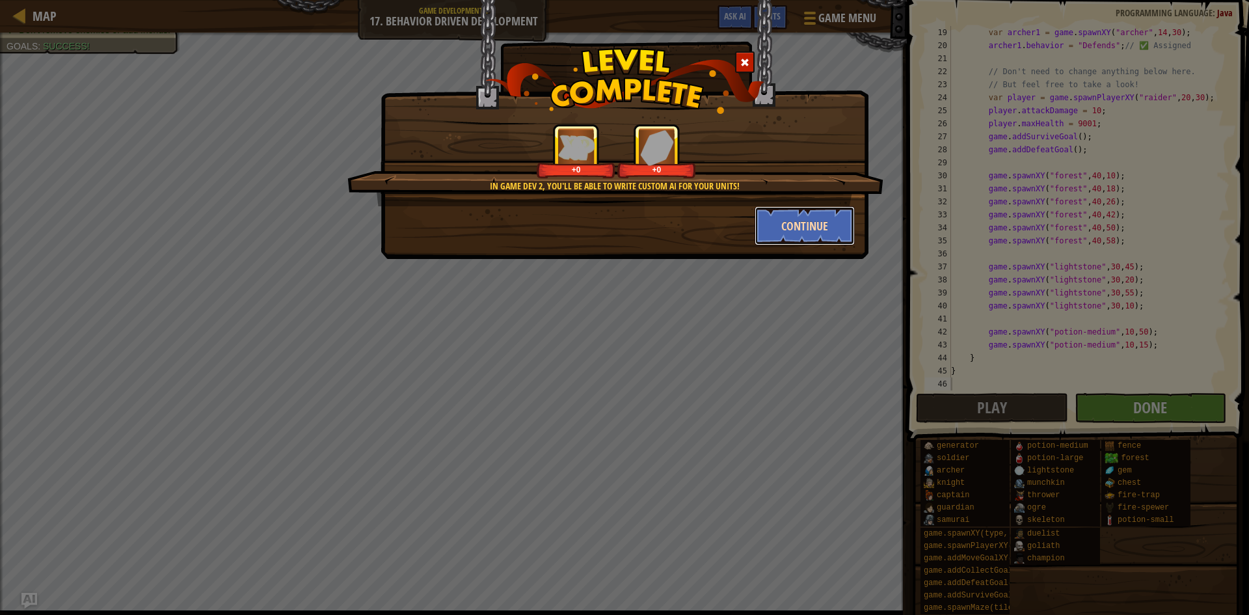
click at [775, 234] on button "Continue" at bounding box center [804, 225] width 101 height 39
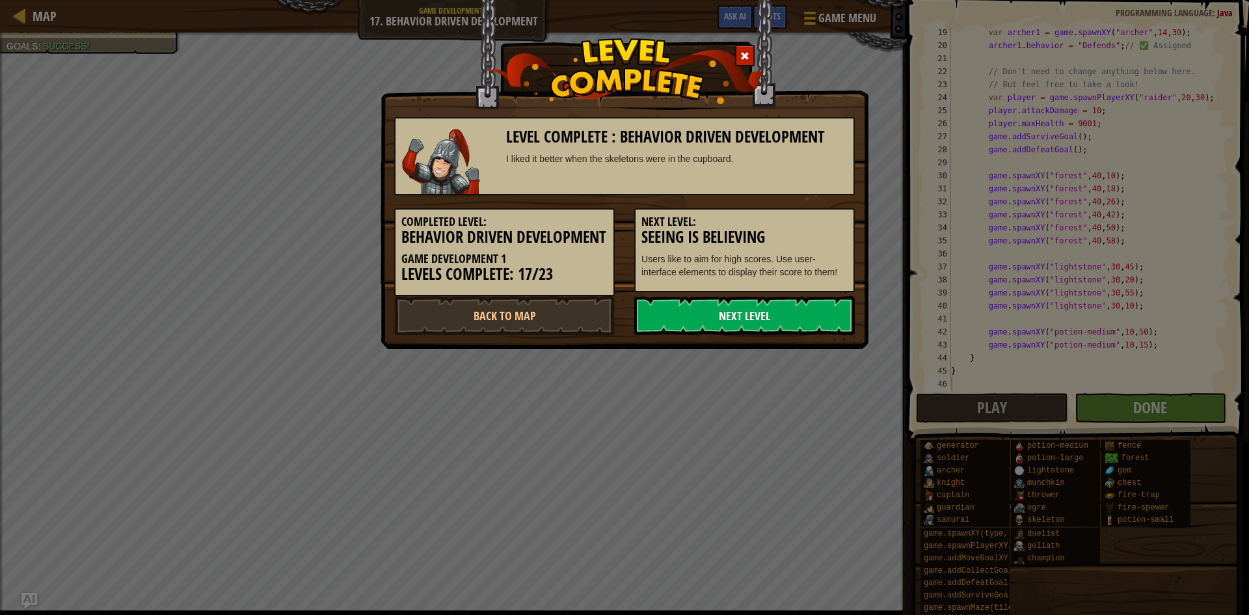
click at [764, 329] on link "Next Level" at bounding box center [744, 315] width 220 height 39
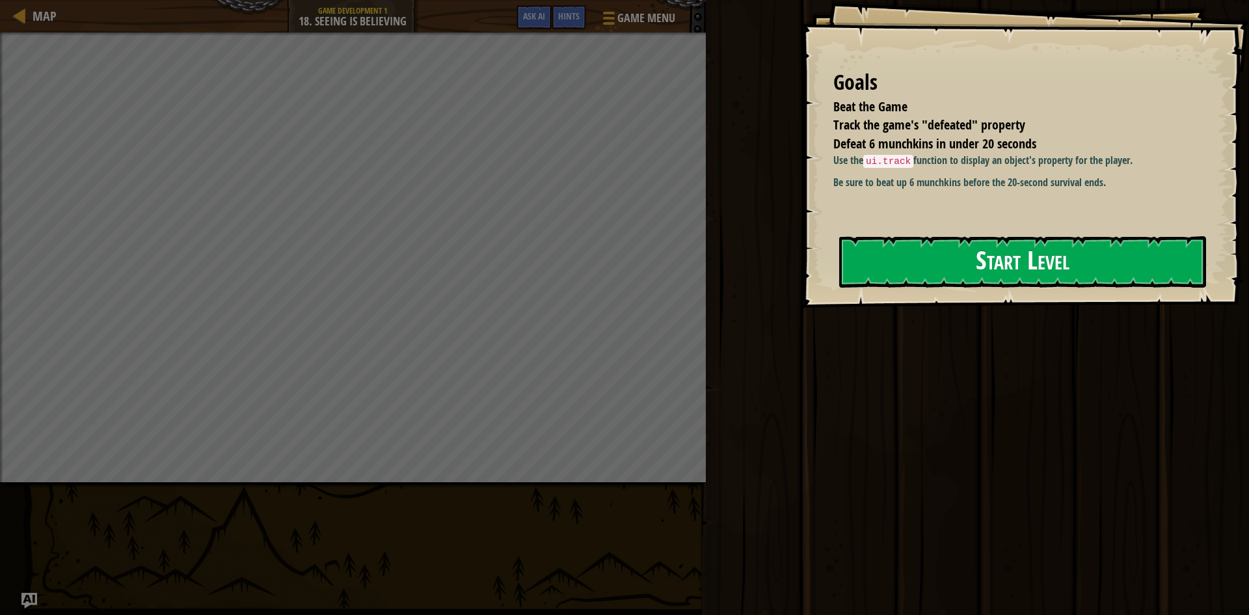
click at [909, 255] on button "Start Level" at bounding box center [1022, 261] width 367 height 51
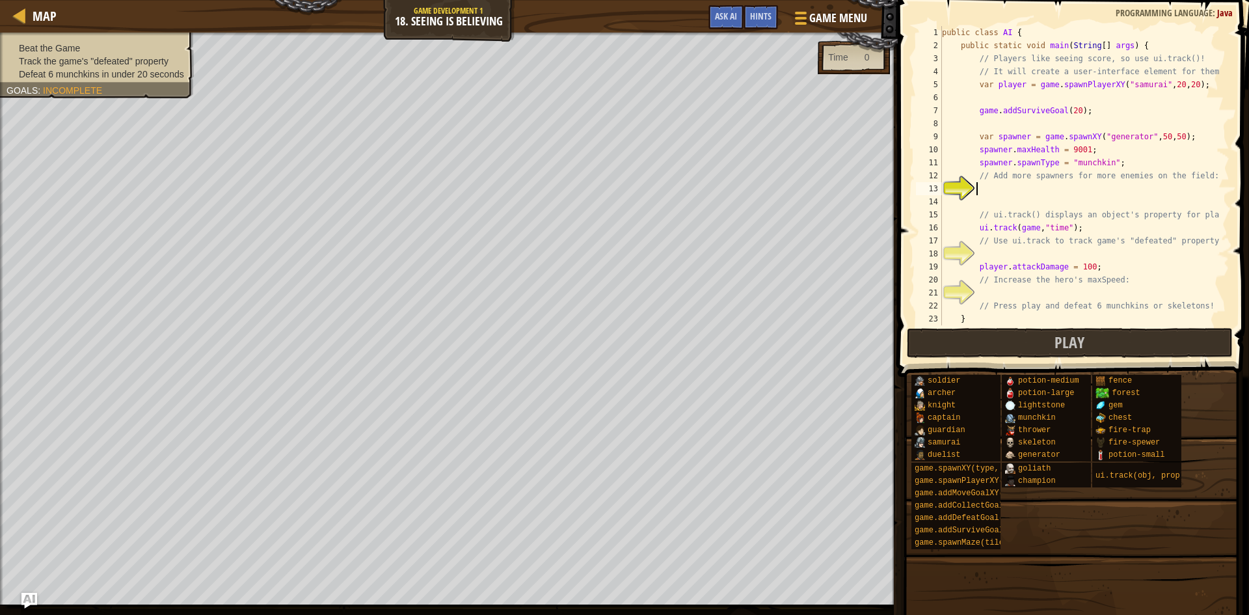
type textarea "}"
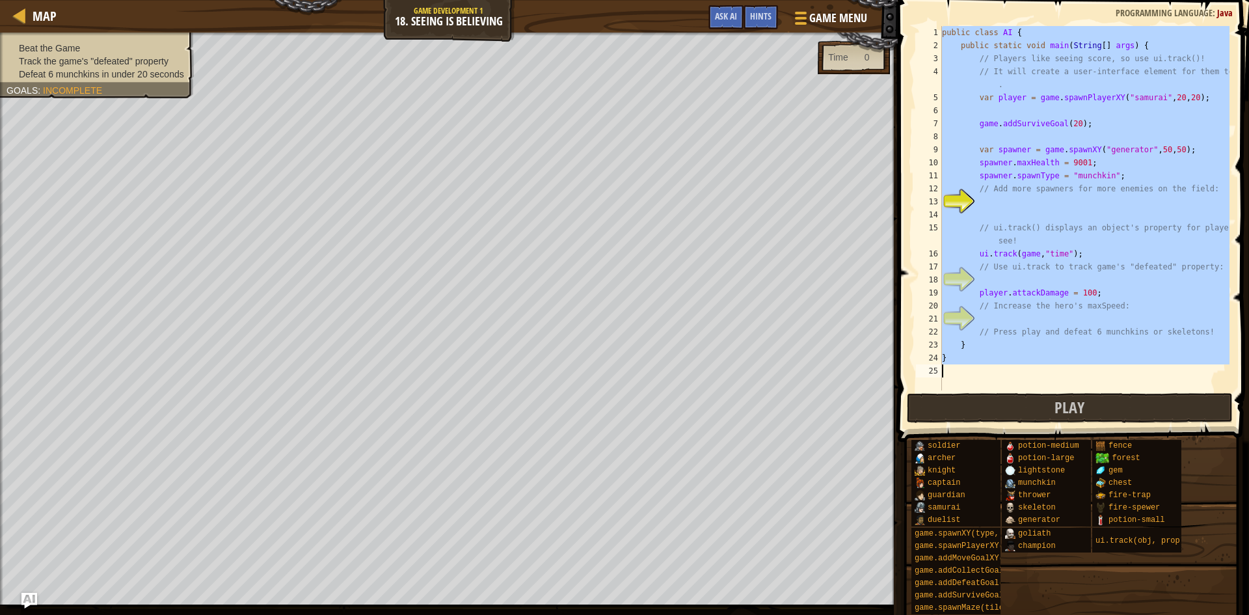
paste textarea
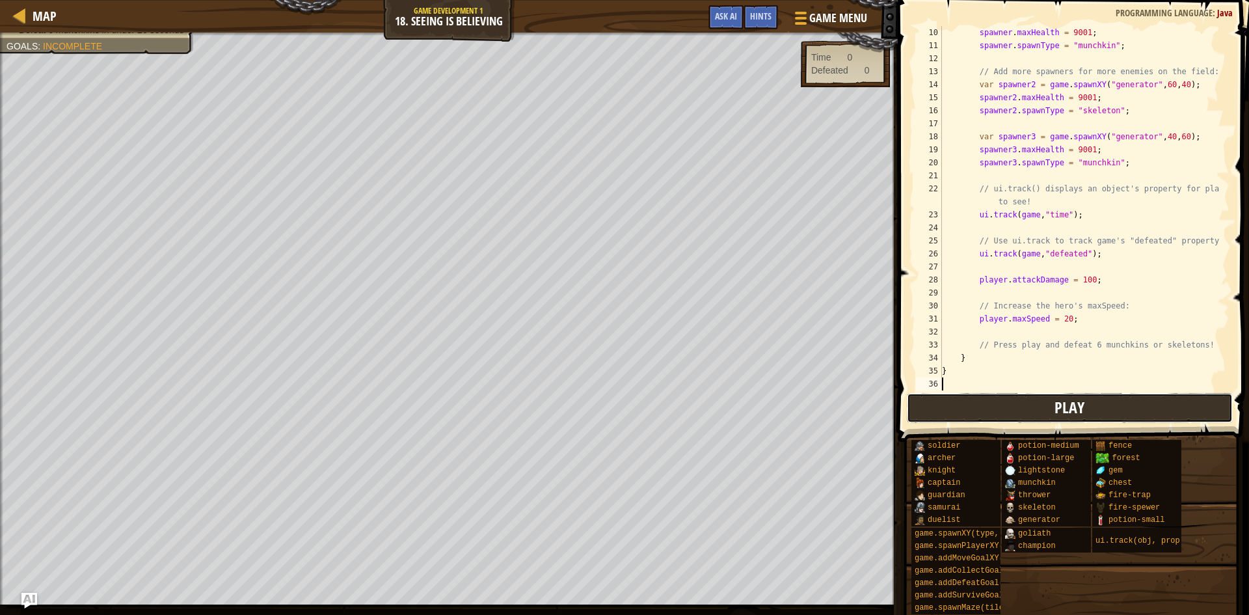
click at [1078, 405] on span "Play" at bounding box center [1069, 407] width 30 height 21
drag, startPoint x: 985, startPoint y: 403, endPoint x: 983, endPoint y: 387, distance: 15.7
click at [985, 402] on button "Play" at bounding box center [1070, 408] width 326 height 30
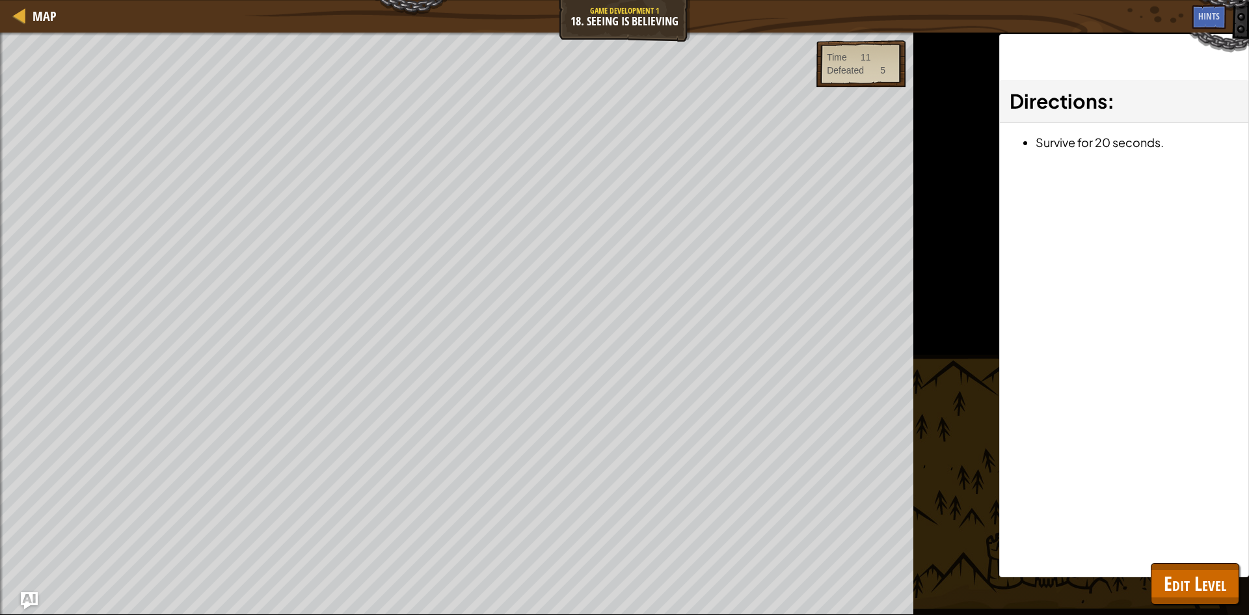
click at [34, 592] on div "Map Game Development 1 18. Seeing is Believing Game Menu Done Hints Ask AI 1 הה…" at bounding box center [624, 307] width 1249 height 615
click at [31, 594] on img "Ask AI" at bounding box center [29, 600] width 17 height 17
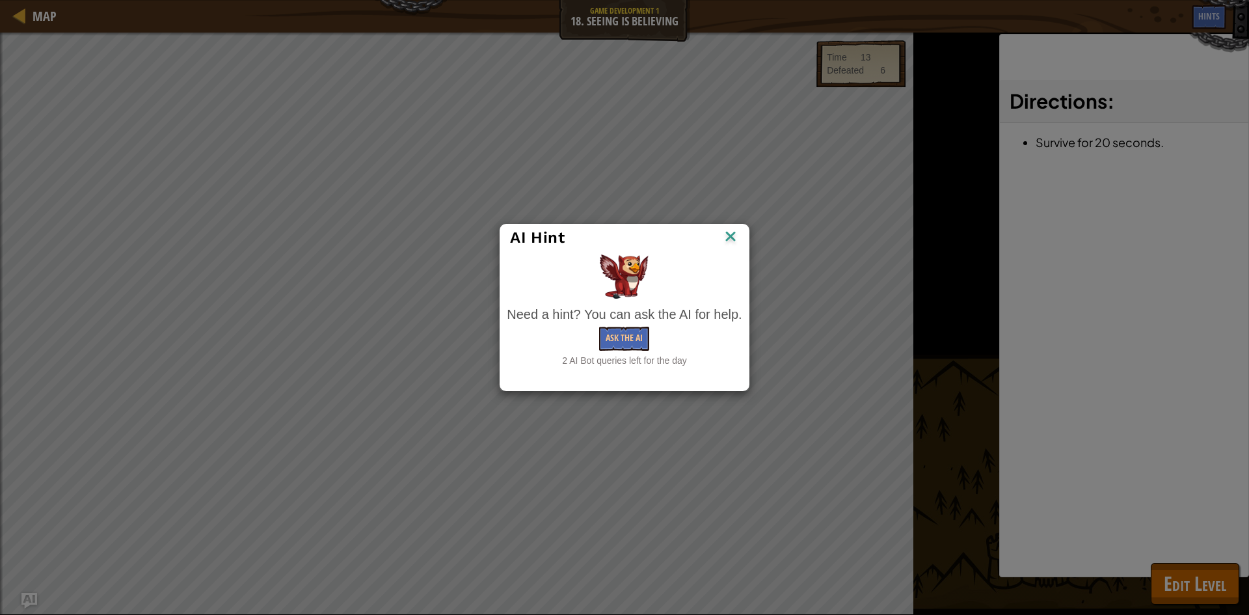
click at [722, 231] on div "AI Hint" at bounding box center [624, 238] width 228 height 20
click at [722, 229] on img at bounding box center [730, 238] width 17 height 20
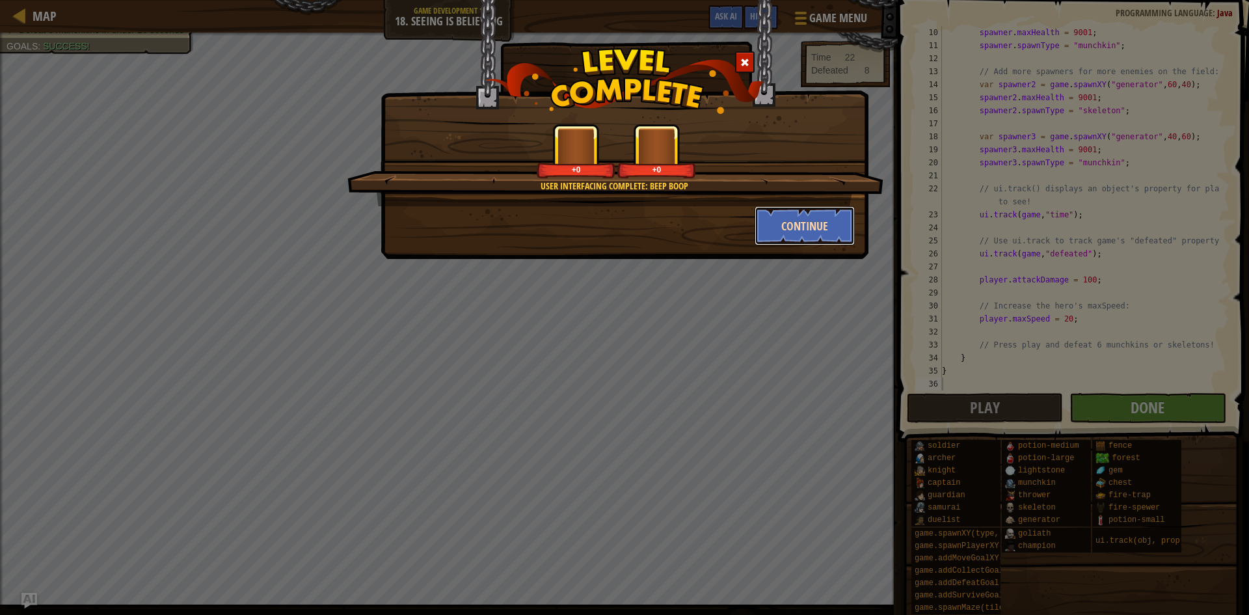
click at [825, 227] on button "Continue" at bounding box center [804, 225] width 101 height 39
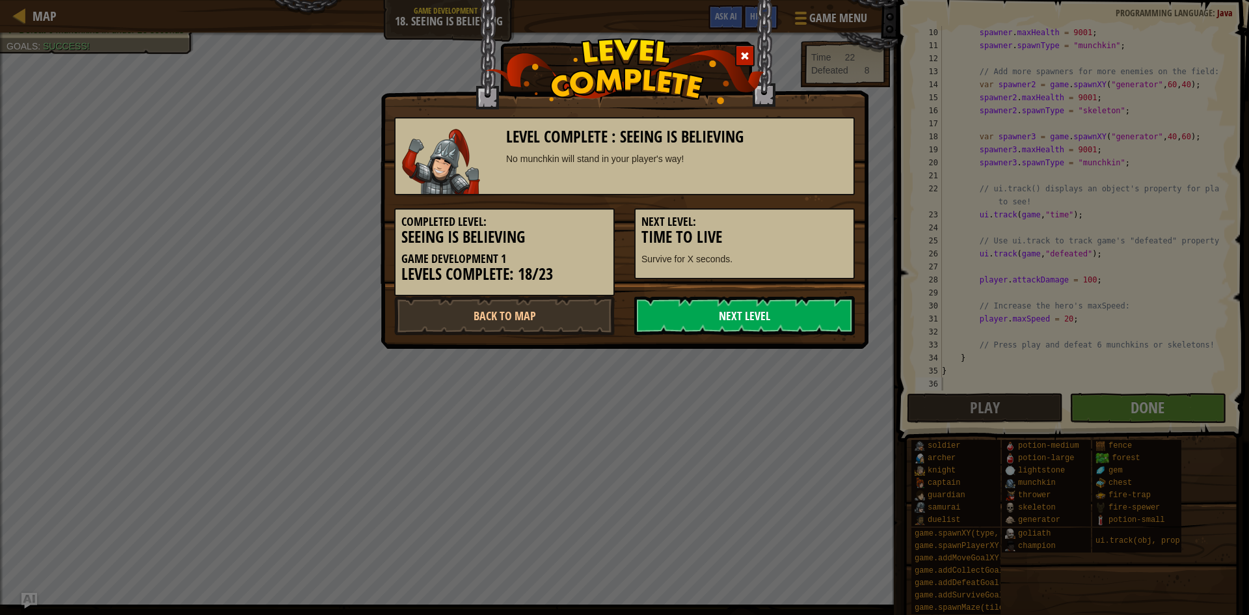
click at [793, 308] on link "Next Level" at bounding box center [744, 315] width 220 height 39
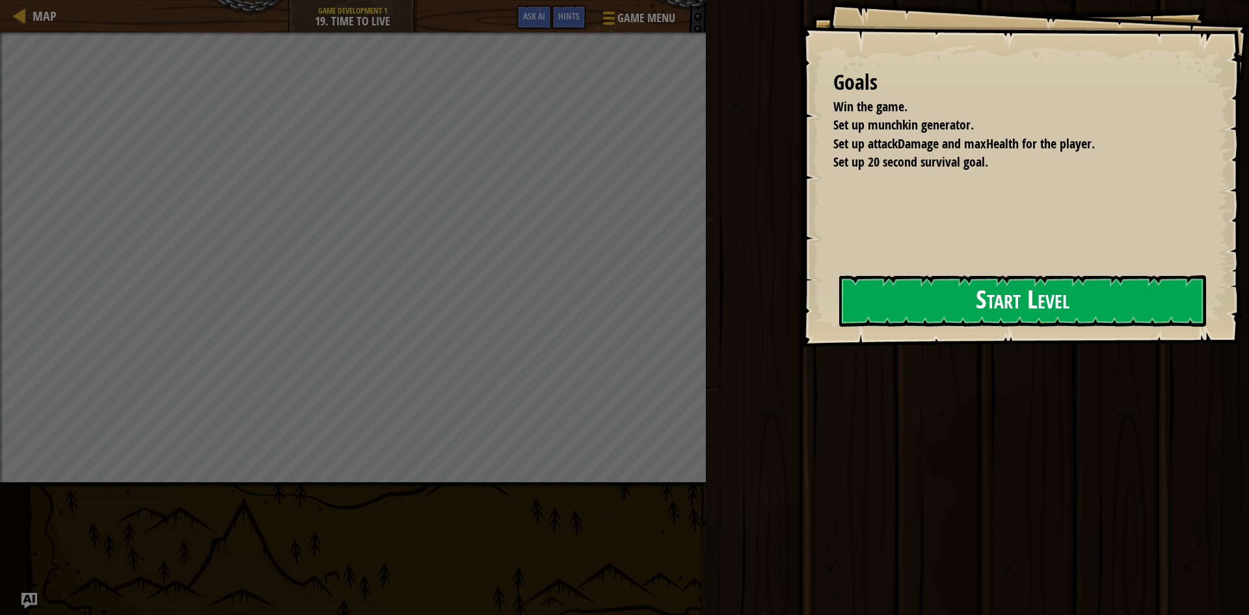
click at [844, 306] on button "Start Level" at bounding box center [1022, 300] width 367 height 51
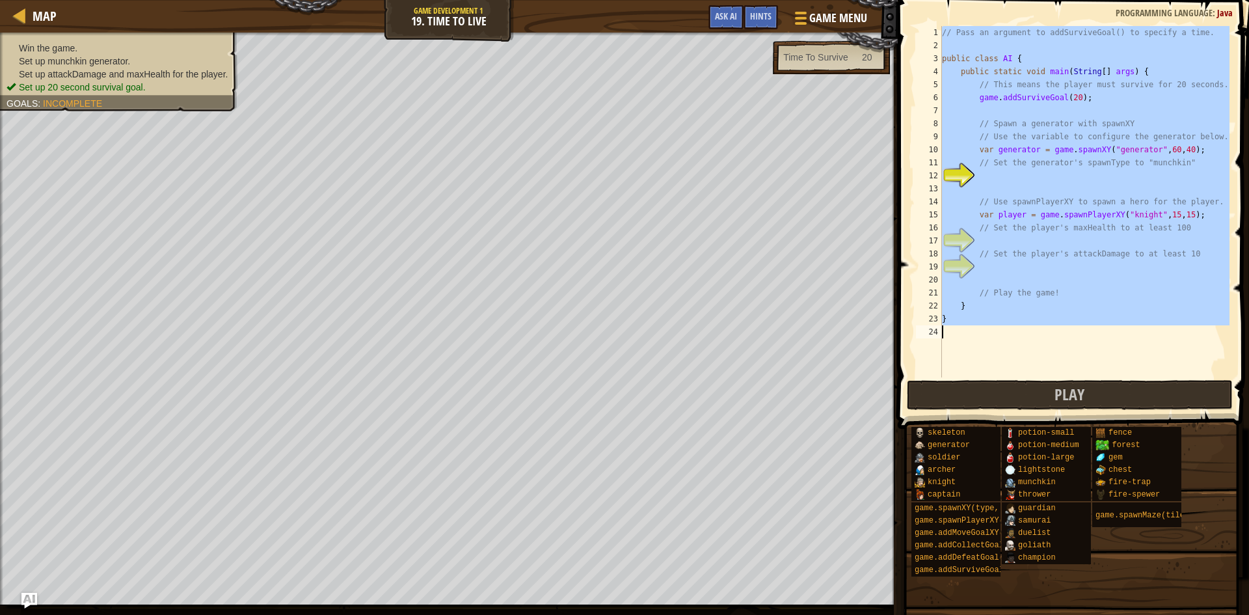
click at [1085, 323] on div "// Pass an argument to addSurviveGoal() to specify a time. public class AI { pu…" at bounding box center [1084, 201] width 290 height 351
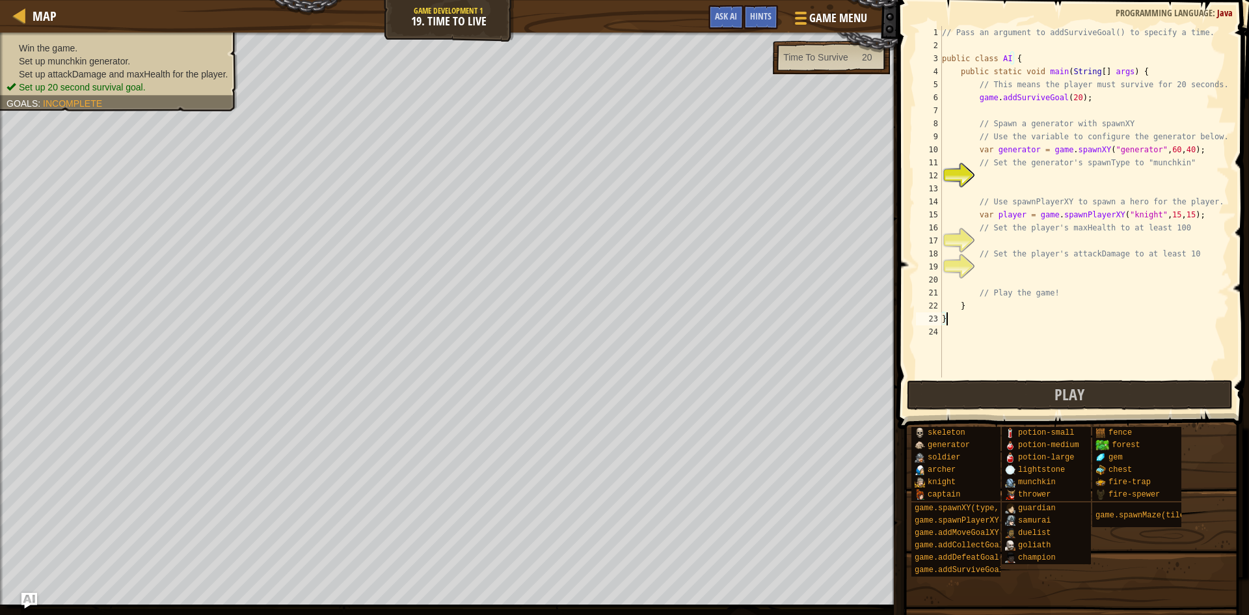
click at [1127, 127] on div "// Pass an argument to addSurviveGoal() to specify a time. public class AI { pu…" at bounding box center [1084, 214] width 290 height 377
type textarea "// Spawn a generator with spawnXY"
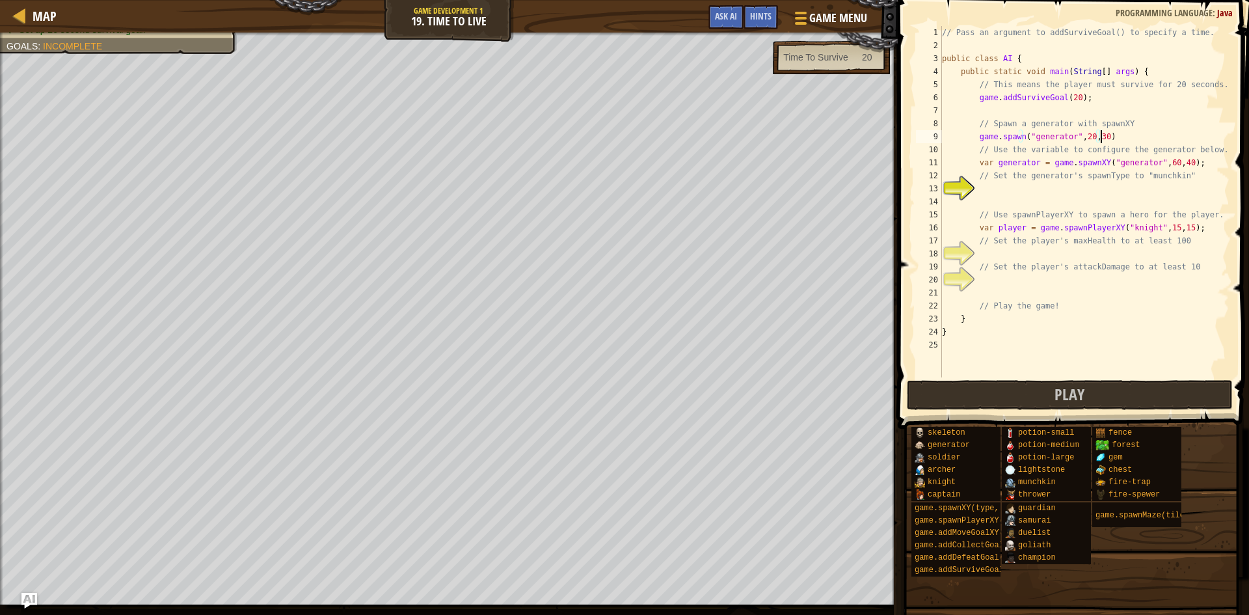
scroll to position [6, 12]
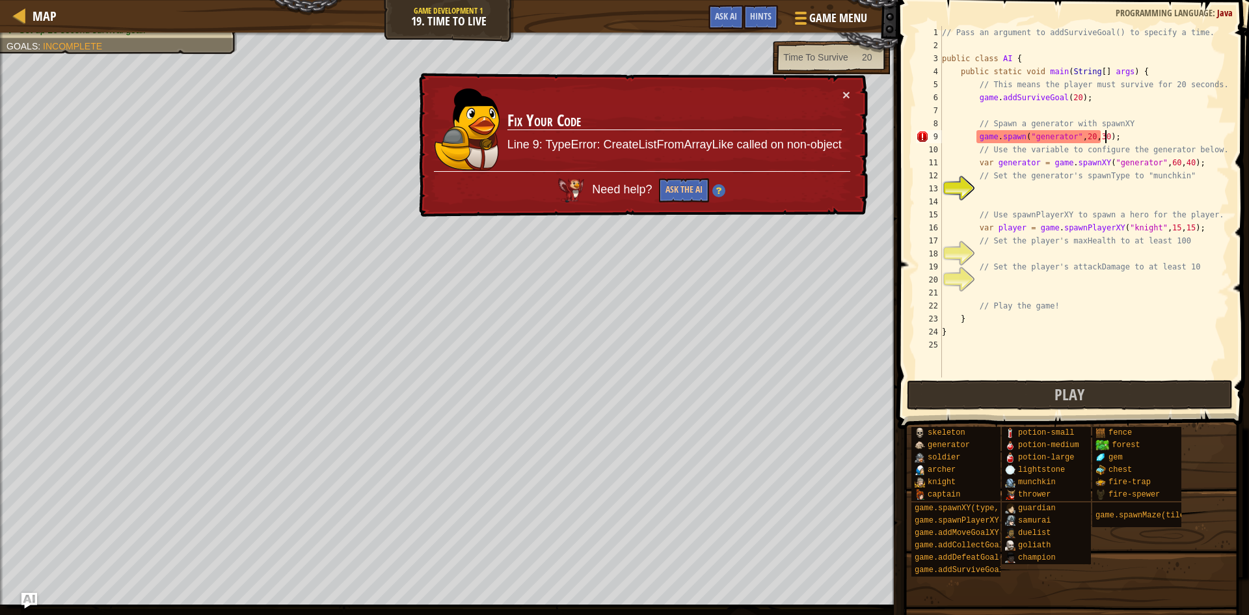
click at [1069, 137] on div "// Pass an argument to addSurviveGoal() to specify a time. public class AI { pu…" at bounding box center [1084, 214] width 290 height 377
drag, startPoint x: 1112, startPoint y: 135, endPoint x: 992, endPoint y: 137, distance: 120.3
click at [998, 137] on div "// Pass an argument to addSurviveGoal() to specify a time. public class AI { pu…" at bounding box center [1084, 214] width 290 height 377
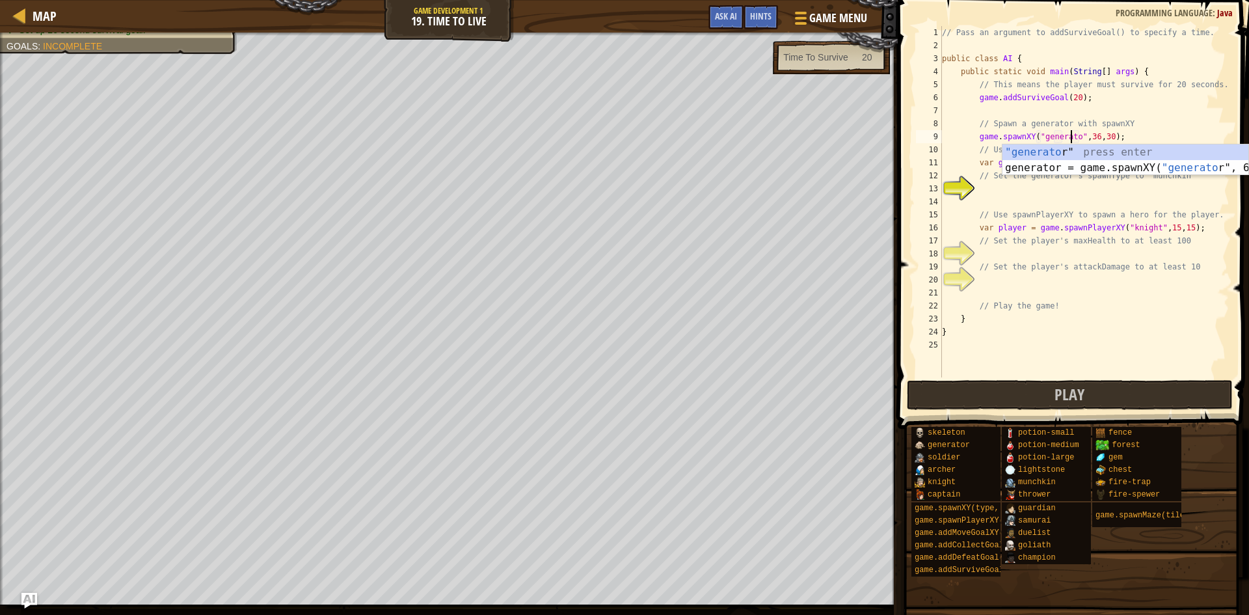
scroll to position [6, 11]
type textarea "game.spawnXY("generator", 36, 30);"
click at [1036, 152] on div ""generator " press enter generator = game.spawnXY( "generator ", 60, 40) press …" at bounding box center [1125, 175] width 246 height 62
click at [1085, 187] on div "// Pass an argument to addSurviveGoal() to specify a time. public class AI { pu…" at bounding box center [1084, 214] width 290 height 377
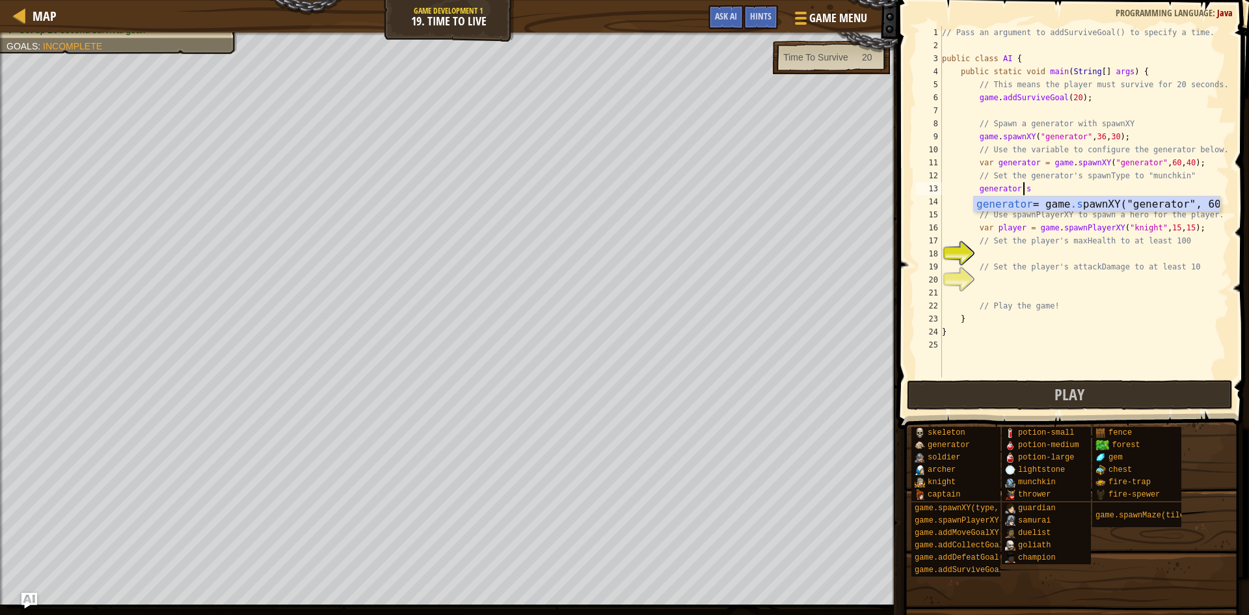
scroll to position [6, 7]
click at [1085, 206] on div "generator = game .spa wnXY("generator", 60, 40) press enter" at bounding box center [1097, 219] width 246 height 47
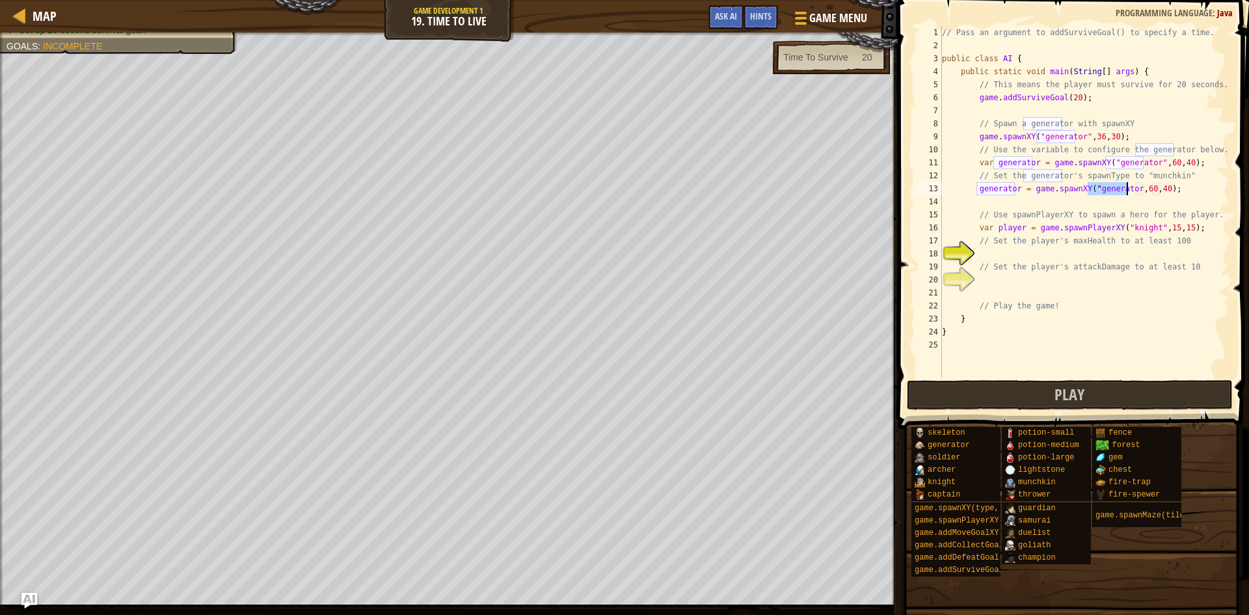
scroll to position [6, 0]
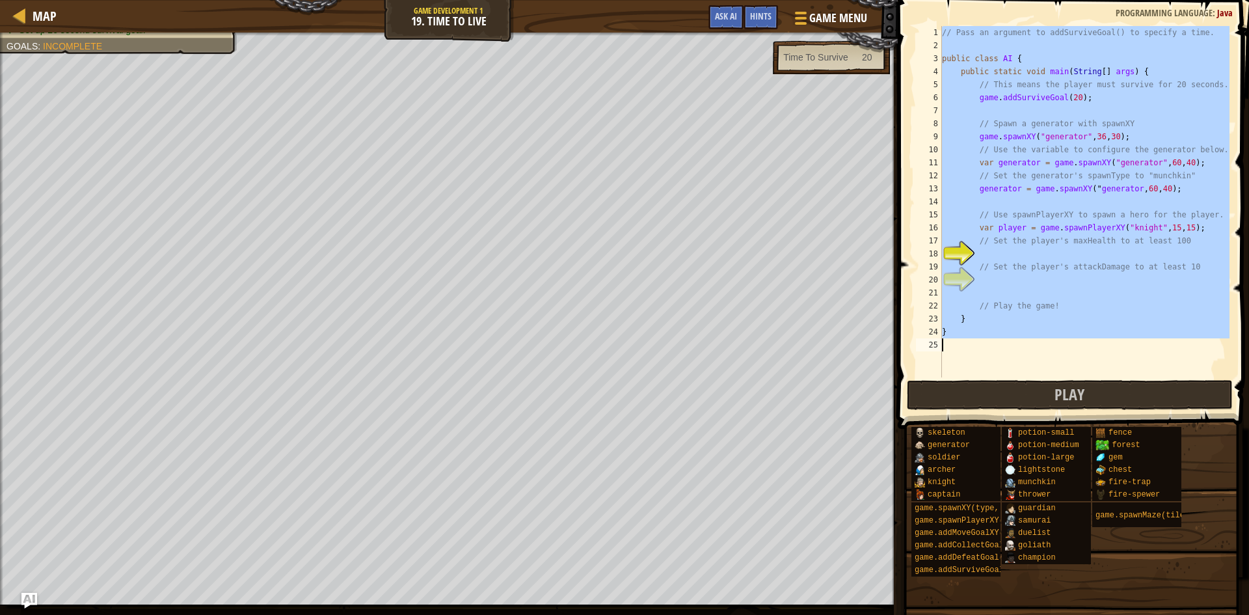
click at [994, 142] on div "// Pass an argument to addSurviveGoal() to specify a time. public class AI { pu…" at bounding box center [1084, 201] width 290 height 351
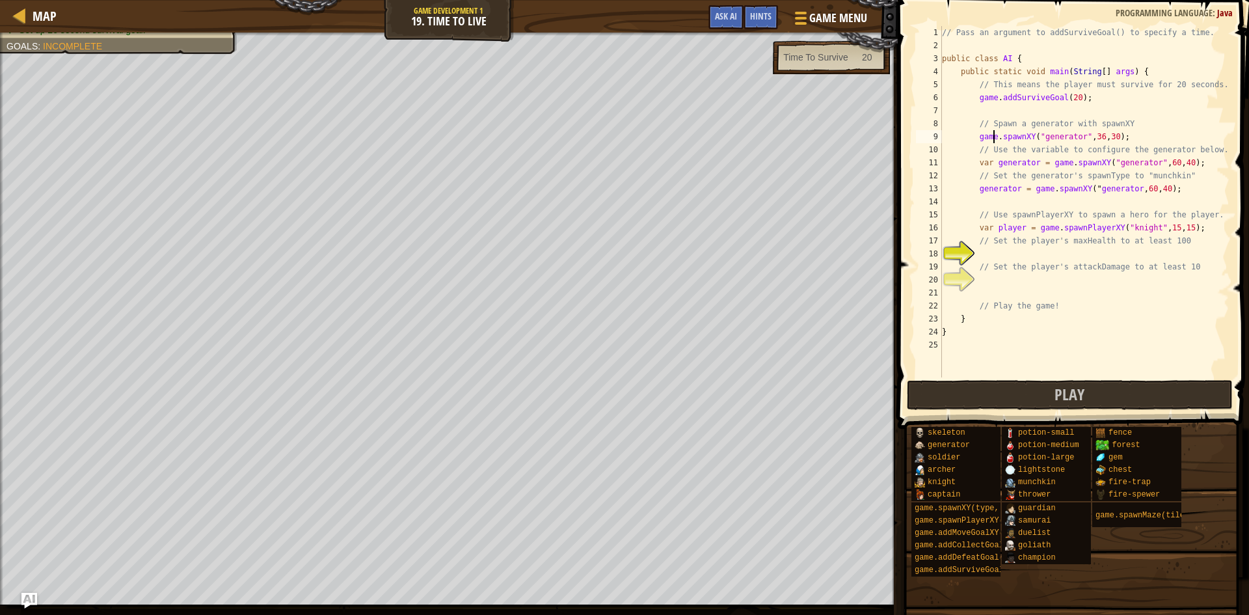
type textarea "}"
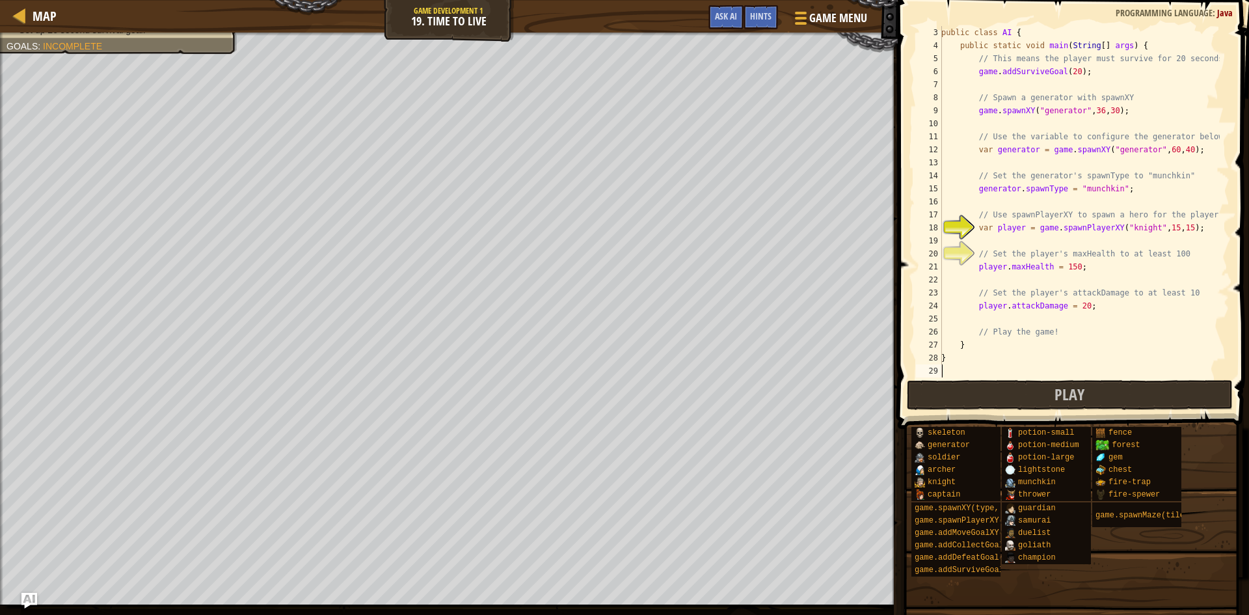
scroll to position [26, 0]
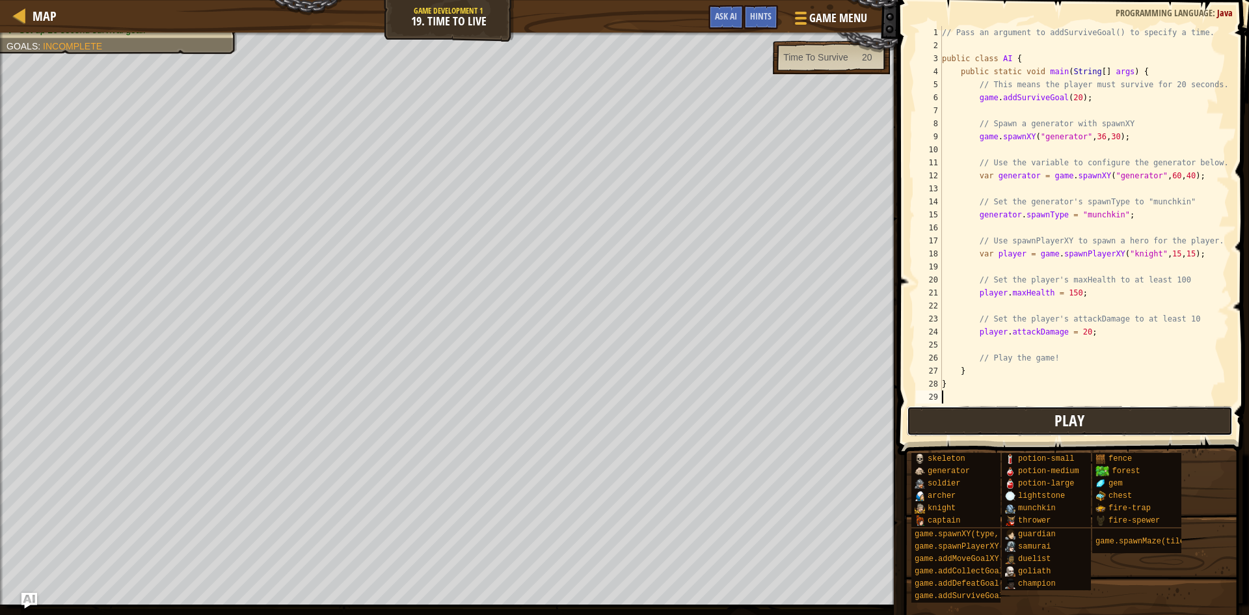
click at [954, 421] on button "Play" at bounding box center [1070, 421] width 326 height 30
click at [925, 431] on button "Play" at bounding box center [1070, 421] width 326 height 30
click at [1063, 293] on div "// Pass an argument to addSurviveGoal() to specify a time. public class AI { pu…" at bounding box center [1084, 227] width 290 height 403
type textarea "player.maxHealth = 1050;"
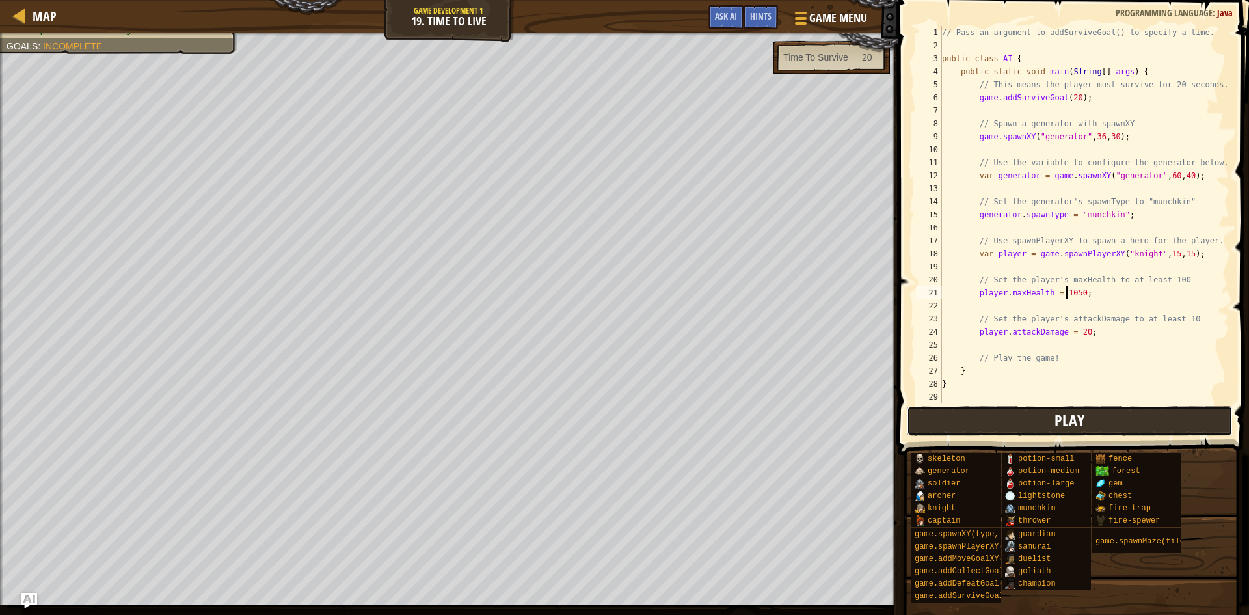
click at [1028, 421] on button "Play" at bounding box center [1070, 421] width 326 height 30
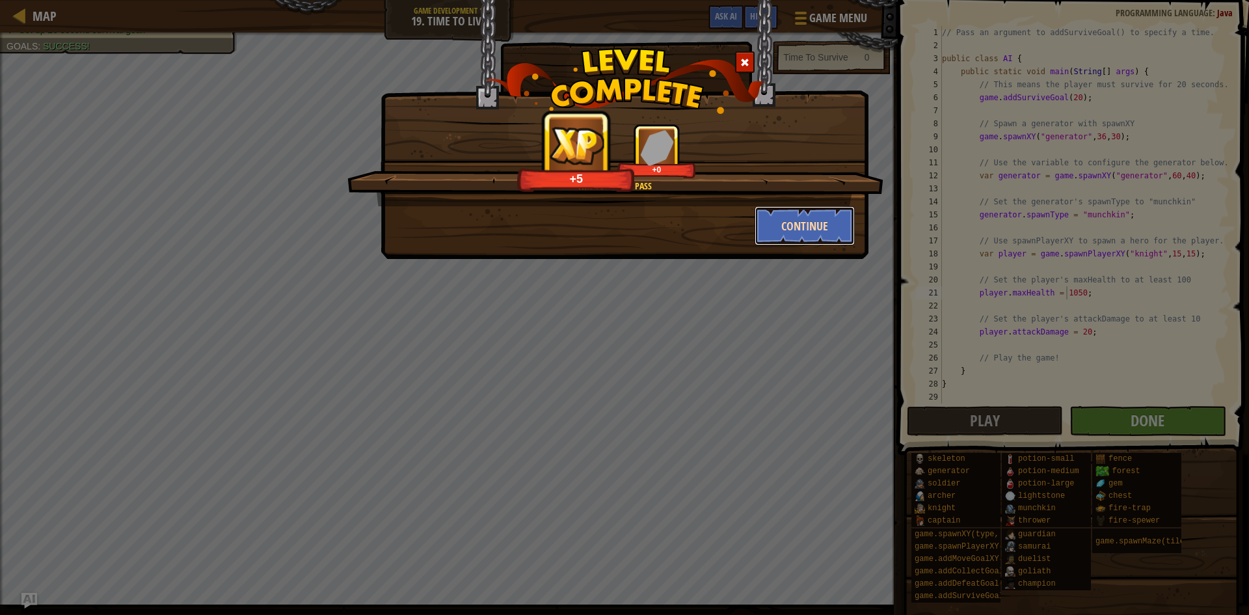
click at [805, 224] on button "Continue" at bounding box center [804, 225] width 101 height 39
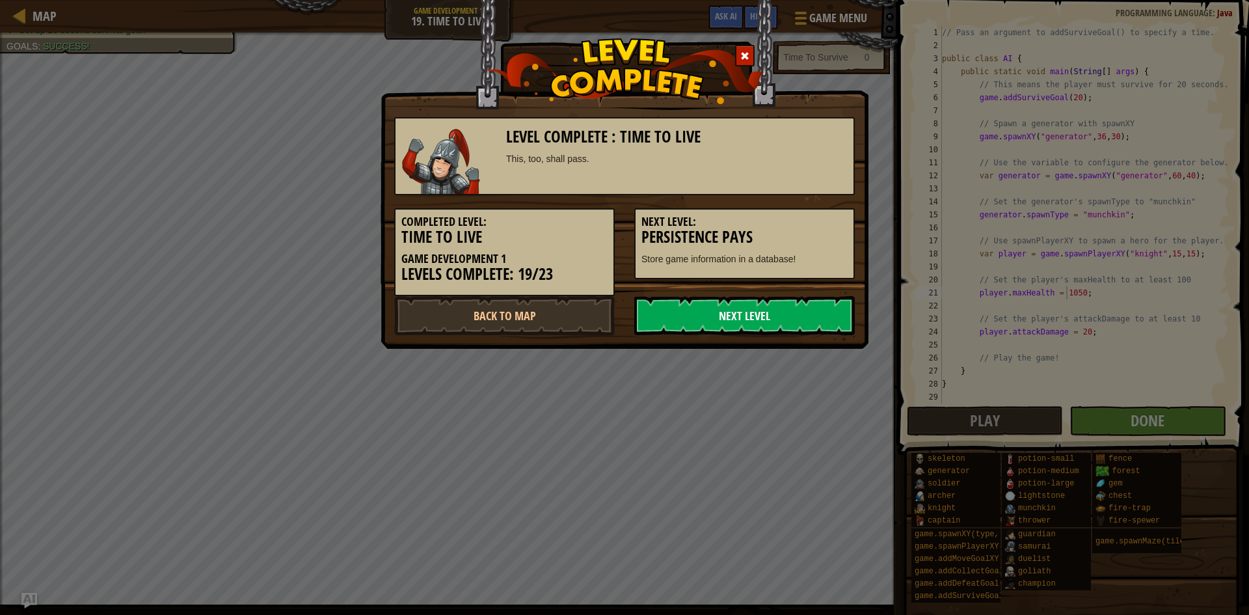
click at [693, 312] on link "Next Level" at bounding box center [744, 315] width 220 height 39
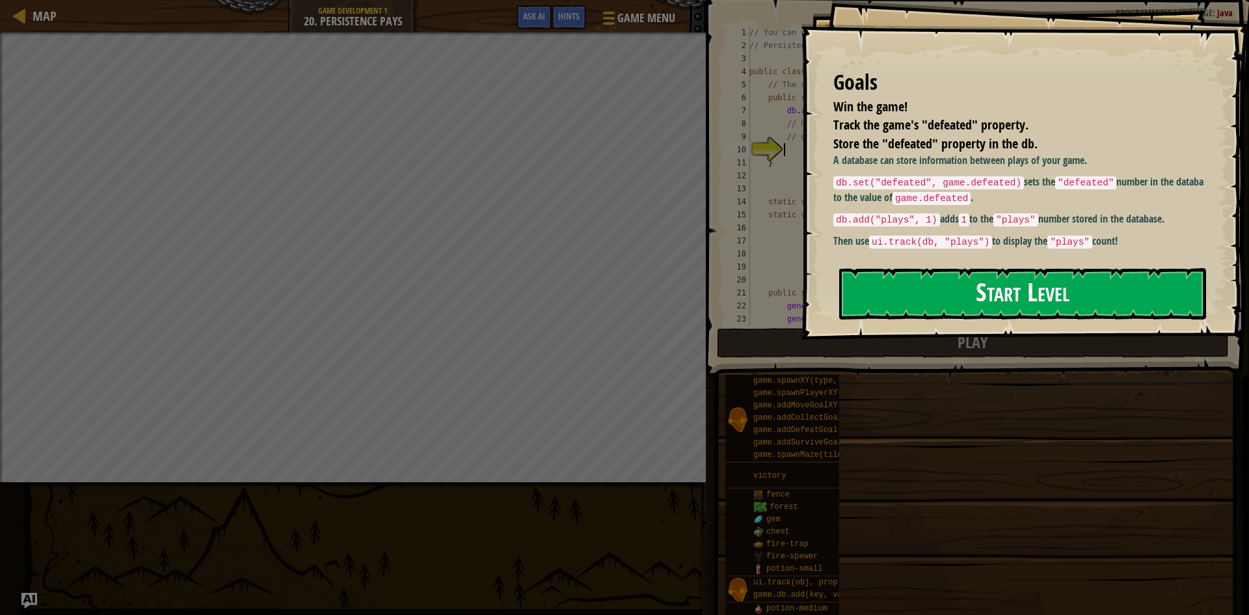
click at [890, 273] on button "Start Level" at bounding box center [1022, 293] width 367 height 51
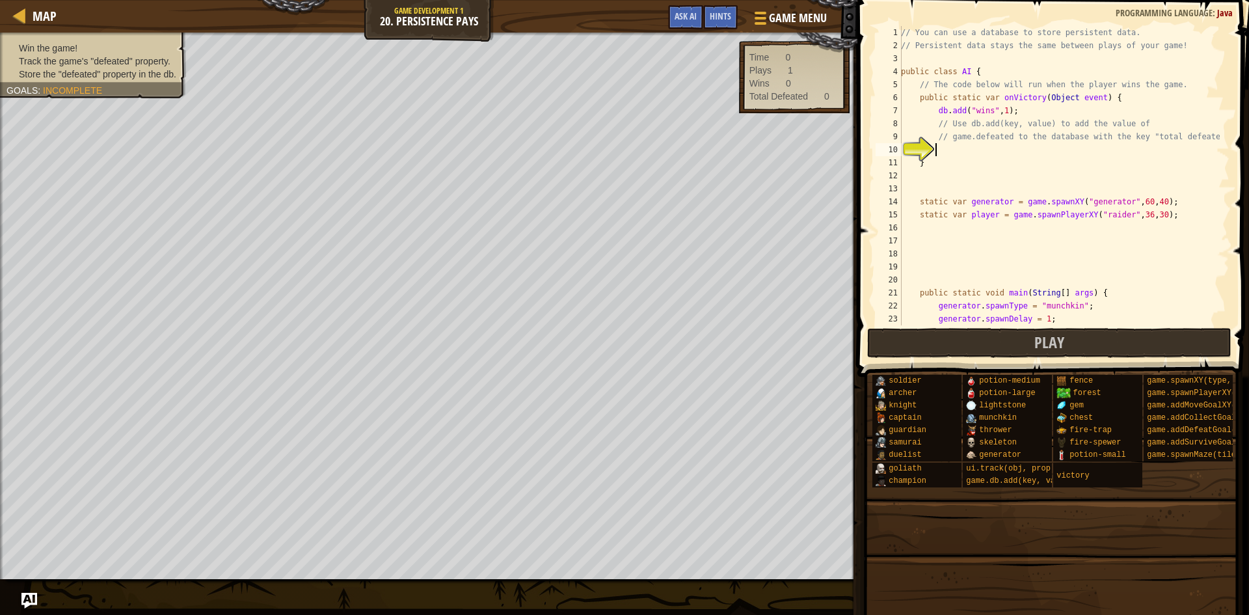
type textarea "}"
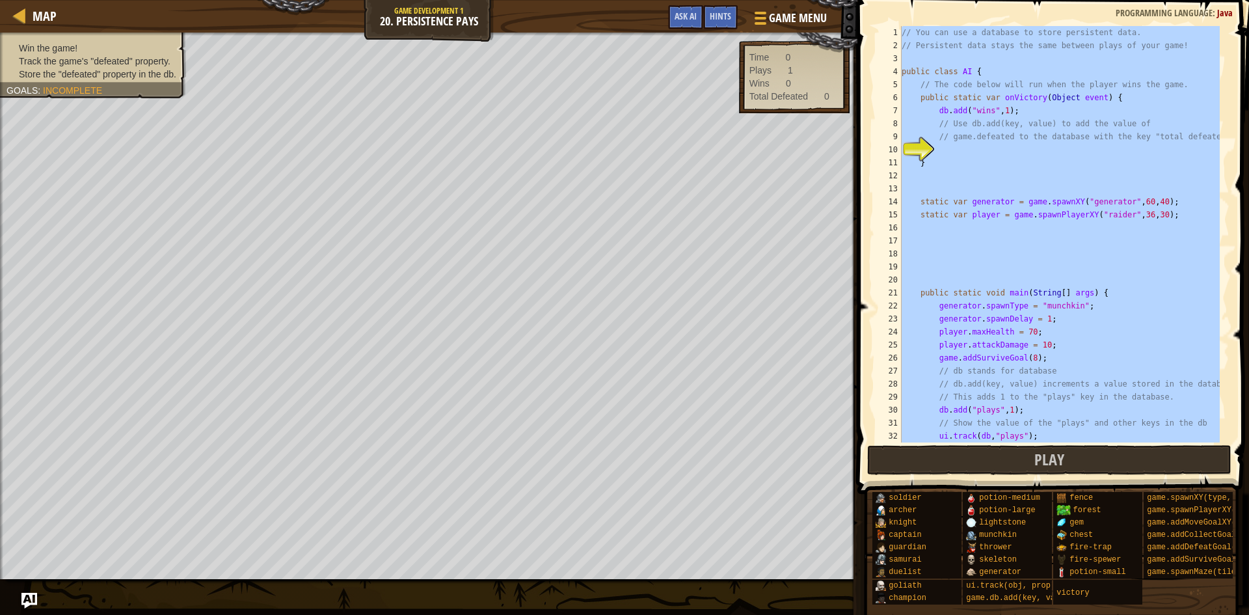
click at [1033, 253] on div "// You can use a database to store persistent data. // Persistent data stays th…" at bounding box center [1059, 234] width 321 height 416
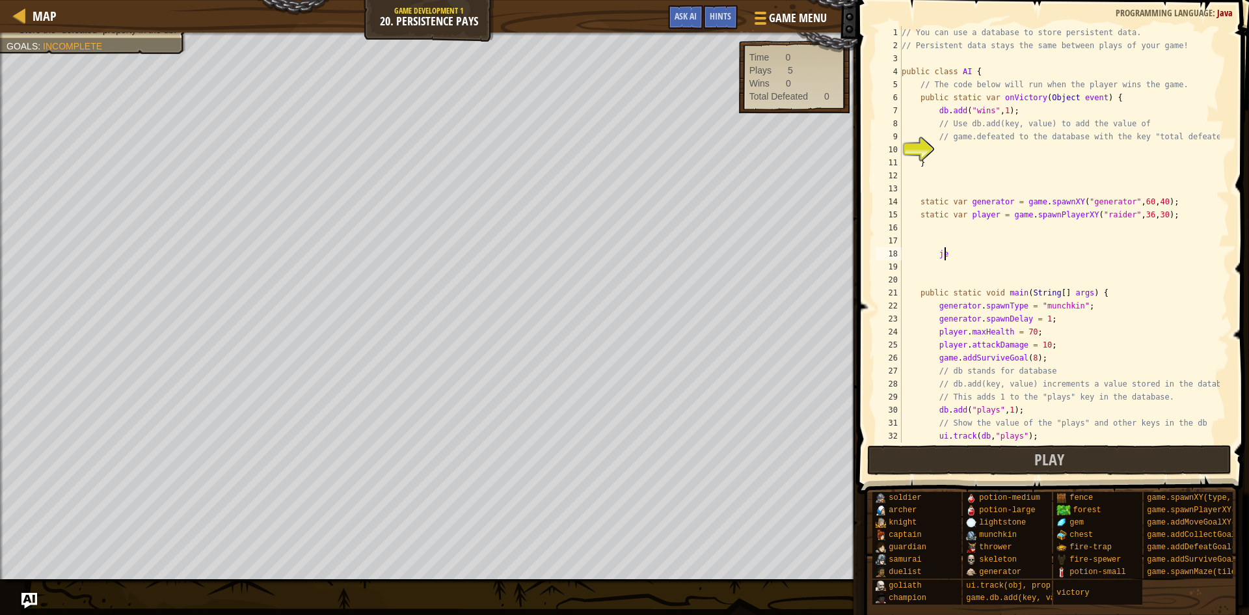
scroll to position [6, 3]
type textarea "j"
type textarea "f"
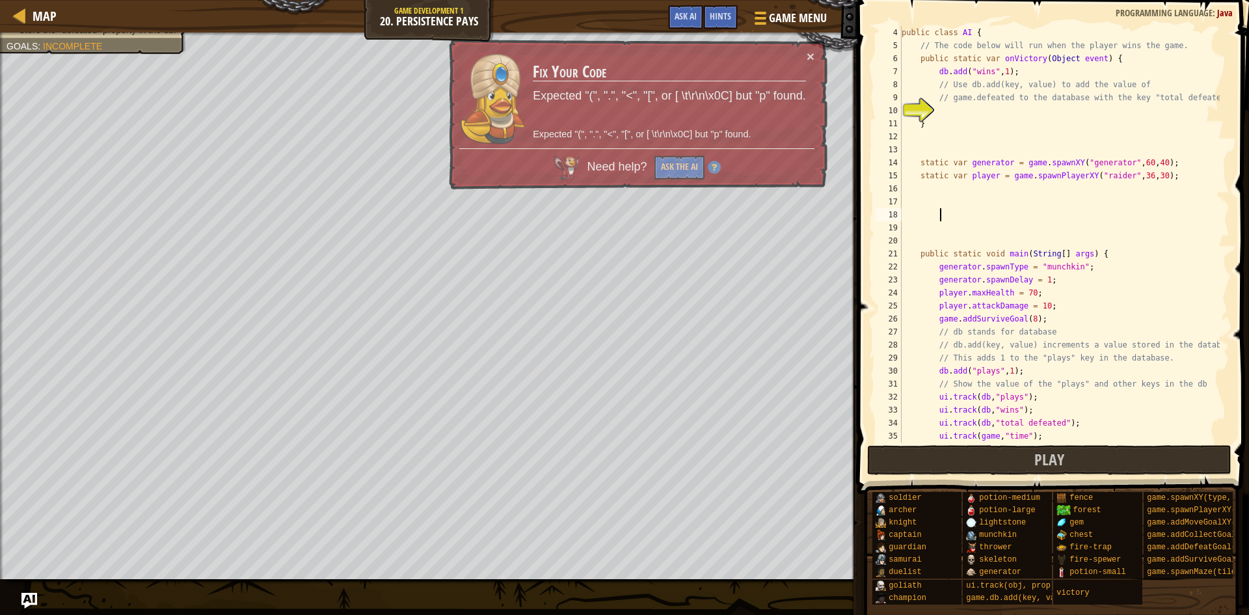
scroll to position [39, 0]
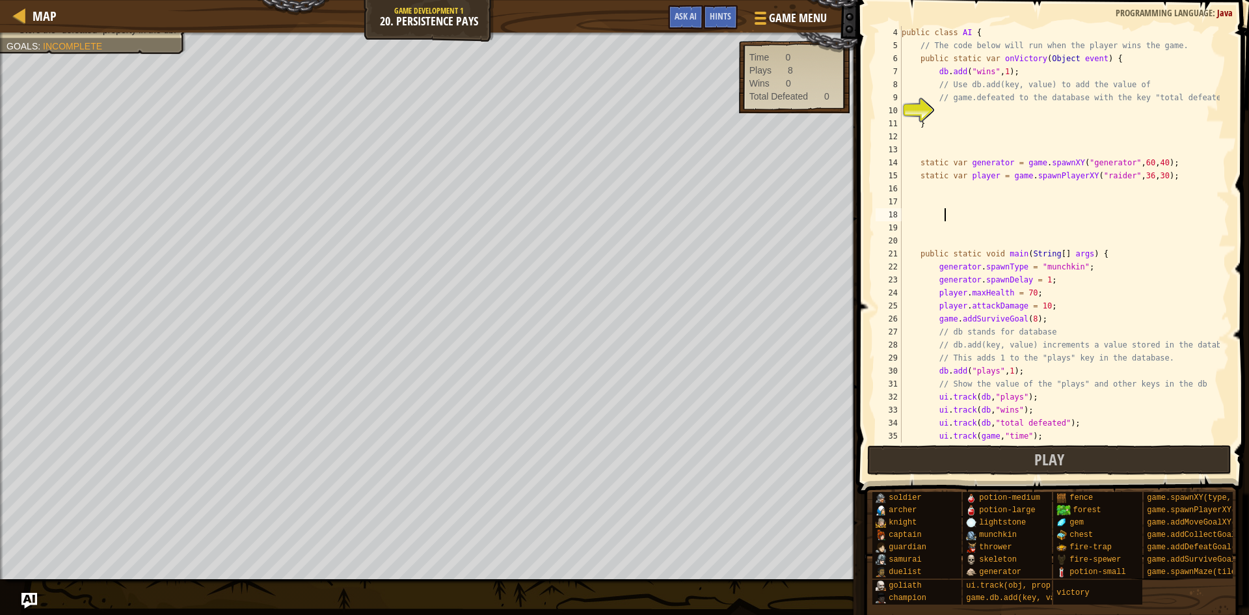
type textarea "}"
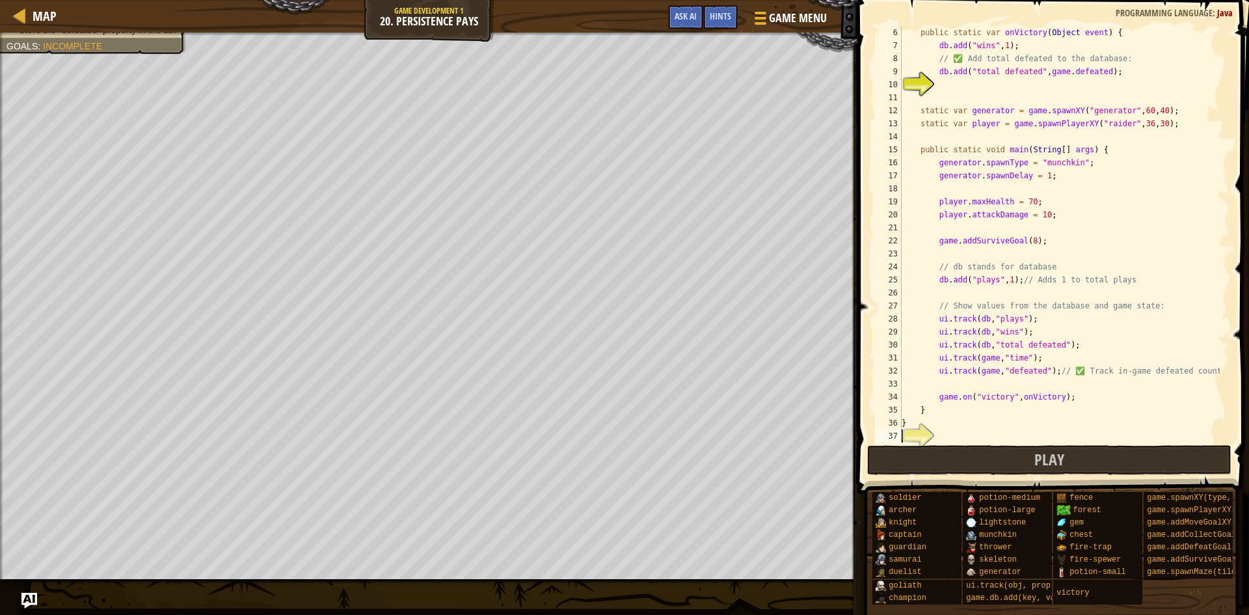
scroll to position [65, 0]
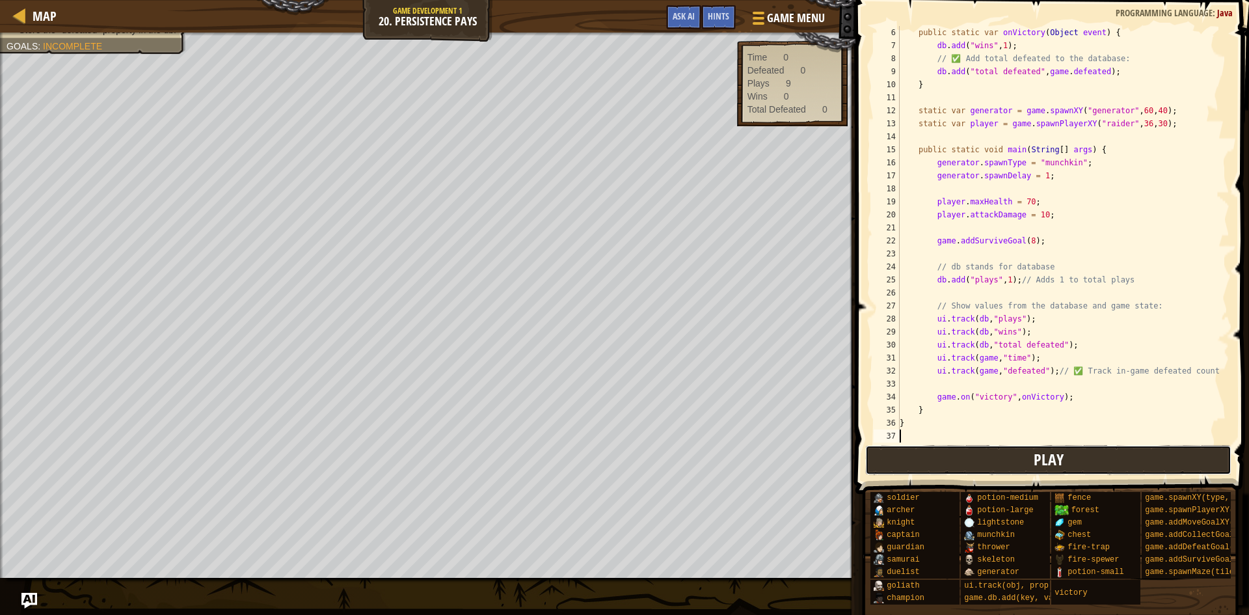
click at [987, 464] on button "Play" at bounding box center [1048, 460] width 367 height 30
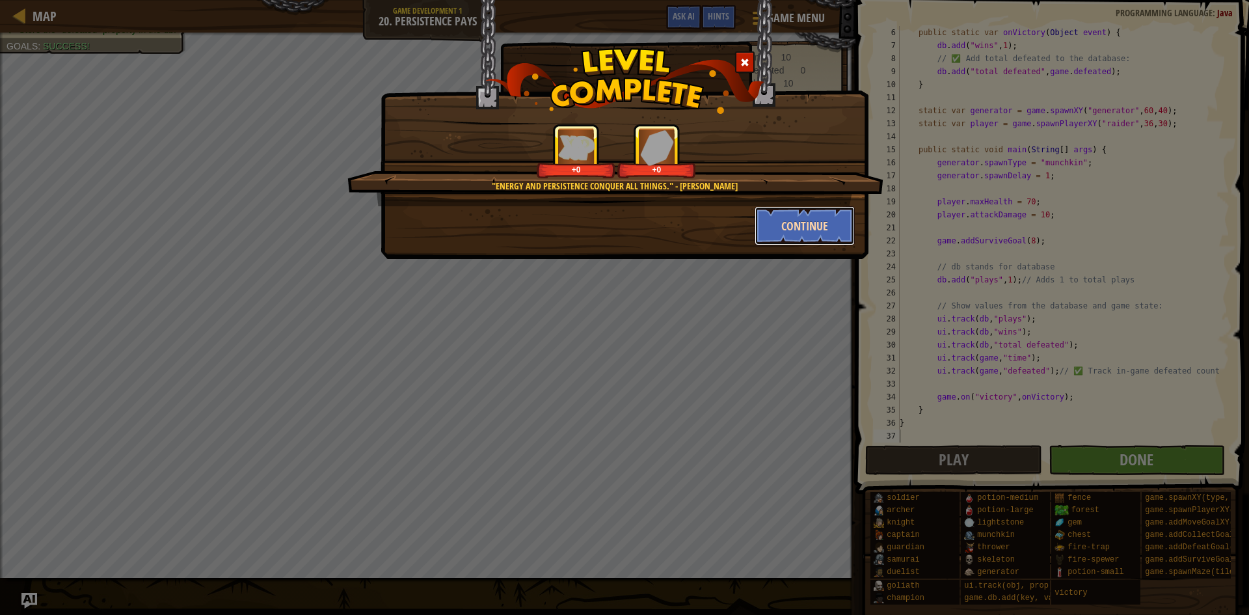
click at [782, 219] on button "Continue" at bounding box center [804, 225] width 101 height 39
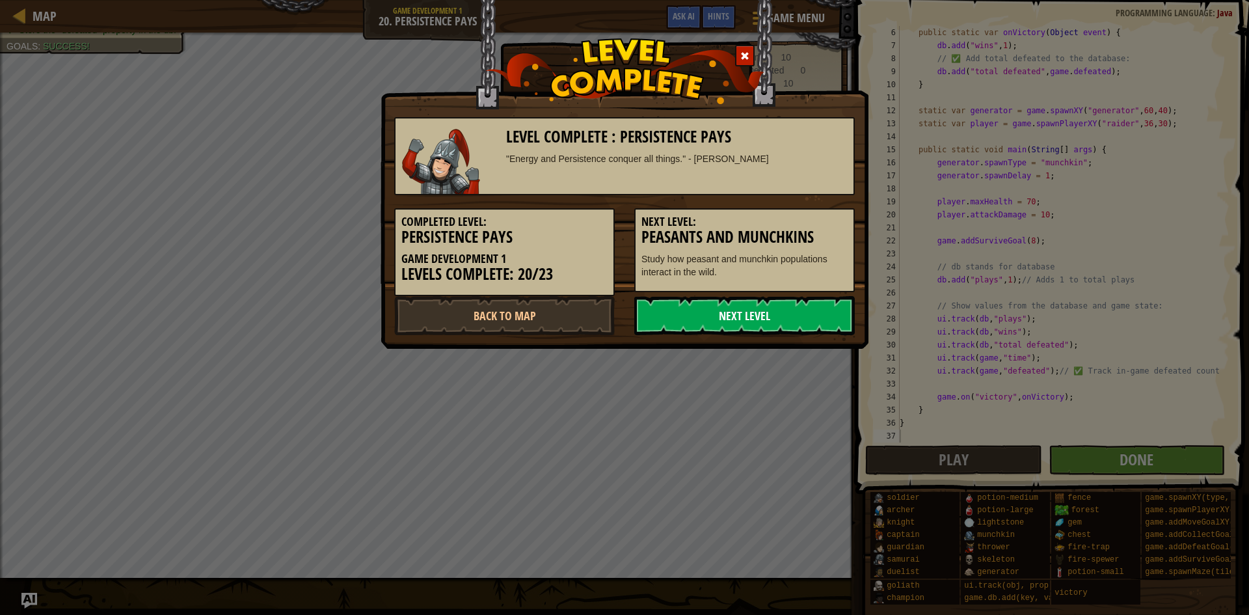
click at [745, 310] on link "Next Level" at bounding box center [744, 315] width 220 height 39
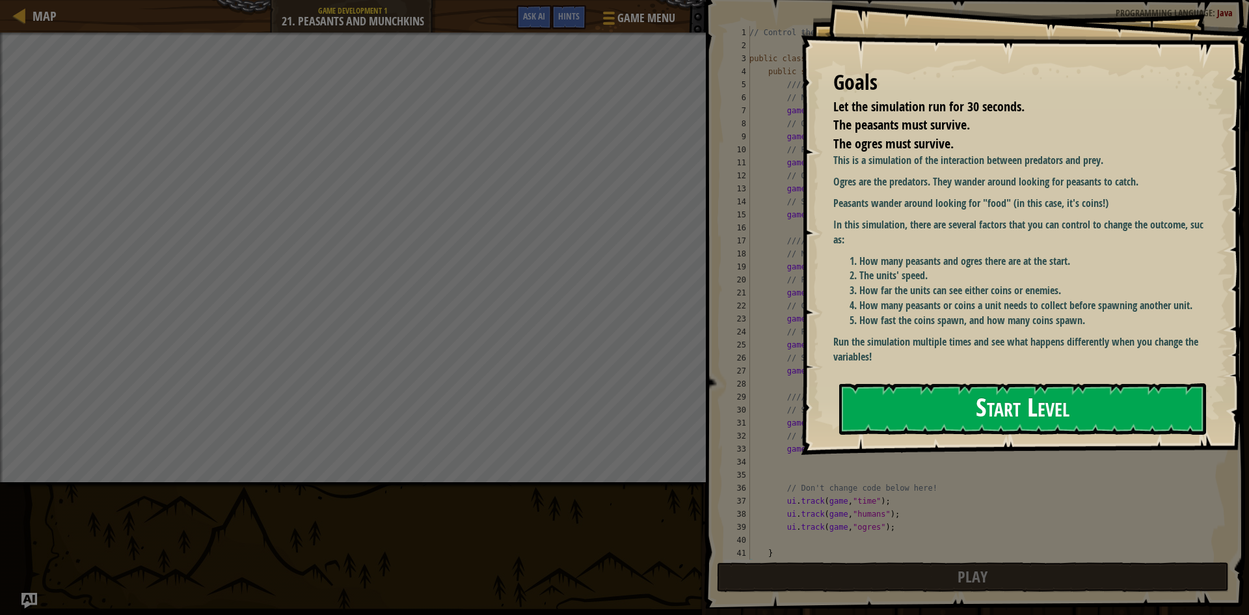
click at [953, 397] on button "Start Level" at bounding box center [1022, 408] width 367 height 51
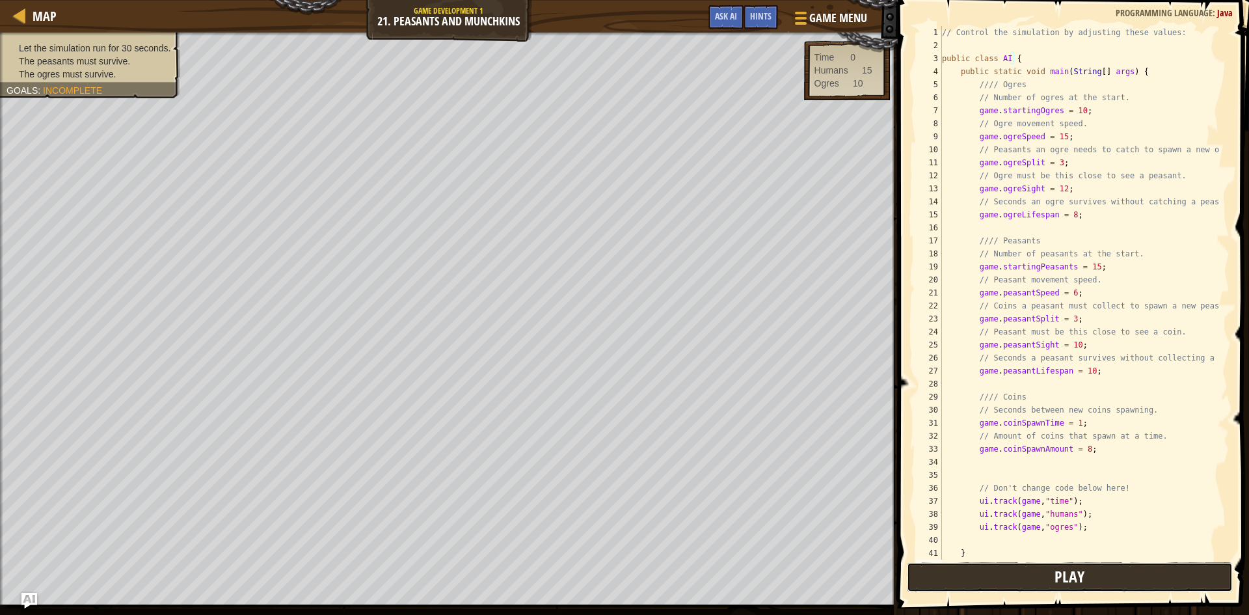
click at [1005, 575] on button "Play" at bounding box center [1070, 577] width 326 height 30
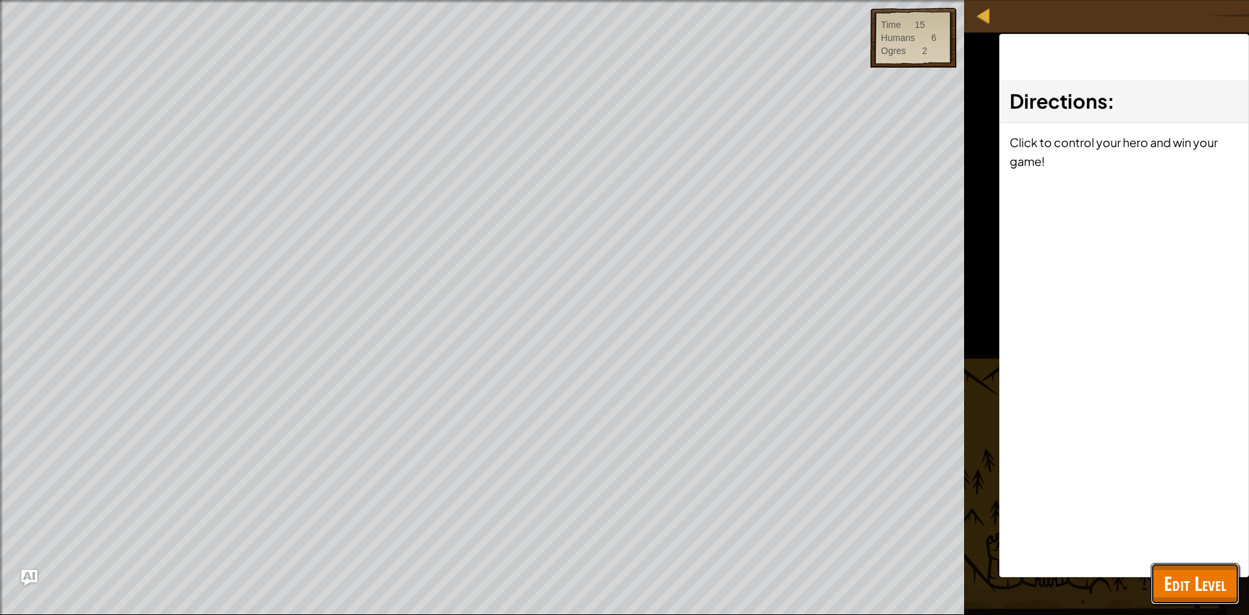
click at [1195, 591] on span "Edit Level" at bounding box center [1195, 583] width 62 height 27
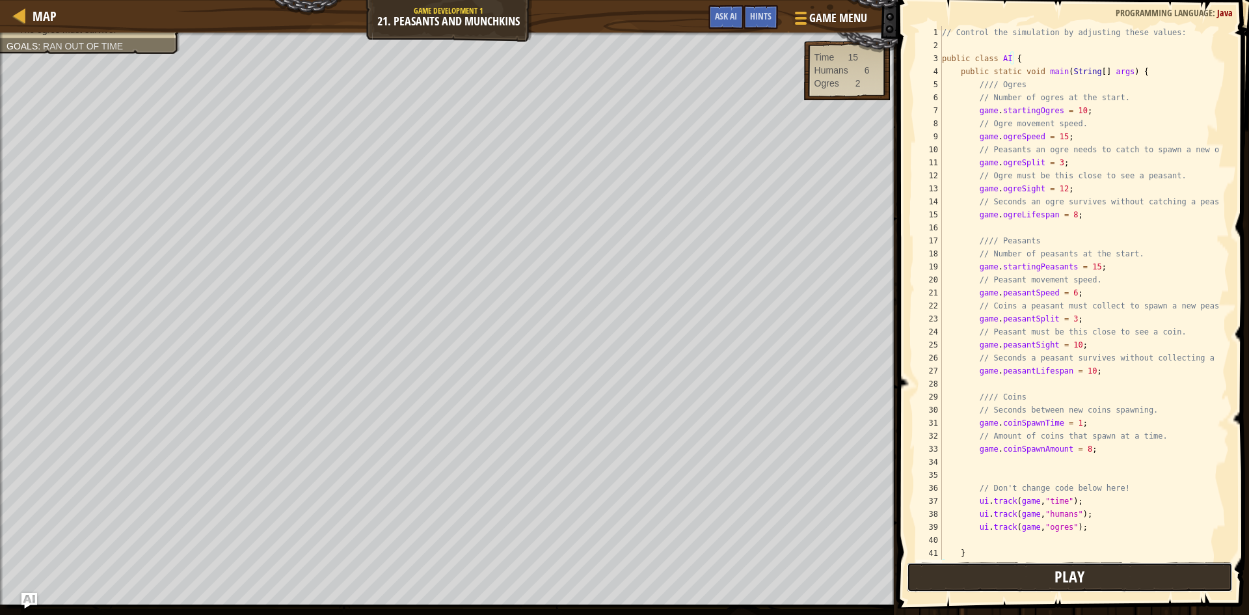
click at [1130, 575] on button "Play" at bounding box center [1070, 577] width 326 height 30
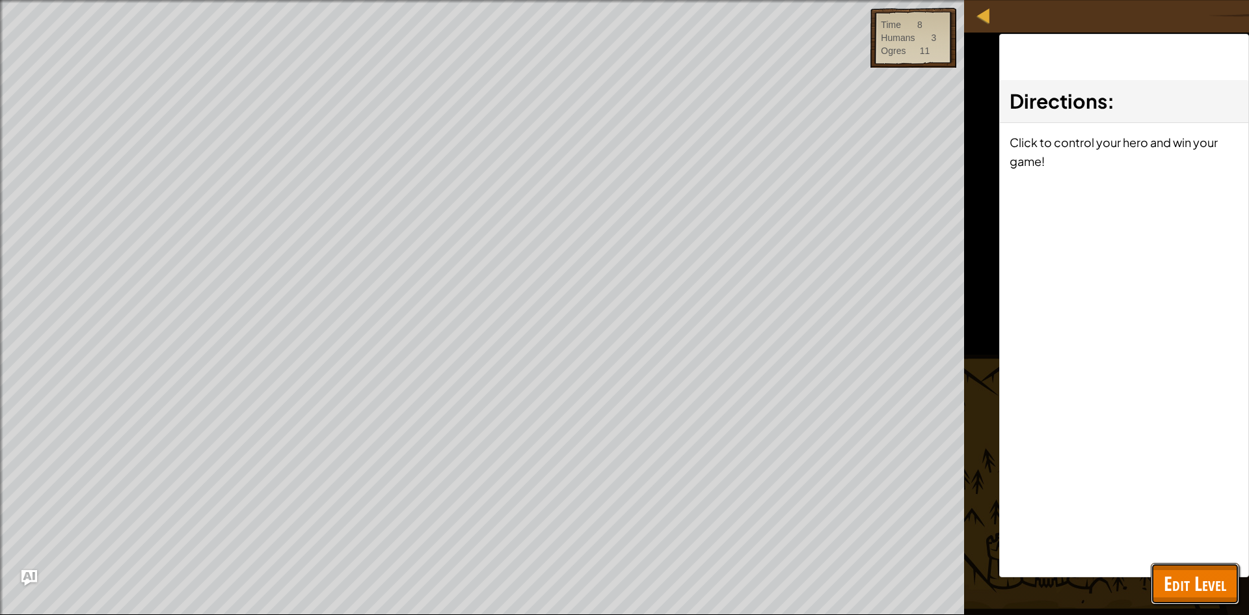
click at [1193, 580] on span "Edit Level" at bounding box center [1195, 583] width 62 height 27
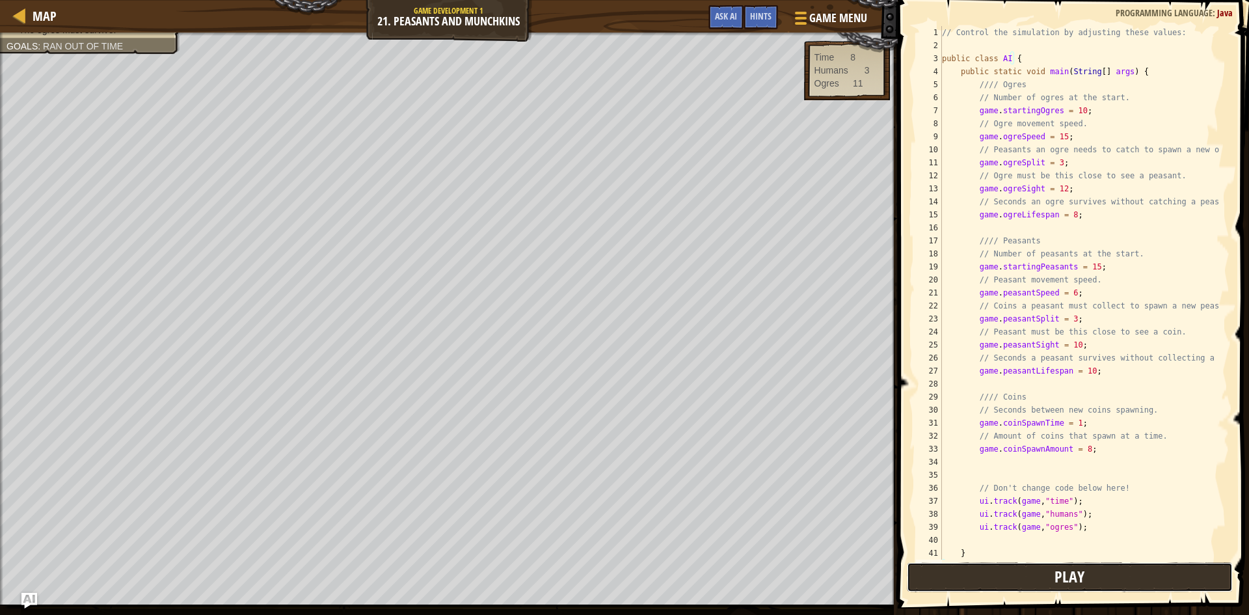
click at [1132, 590] on button "Play" at bounding box center [1070, 577] width 326 height 30
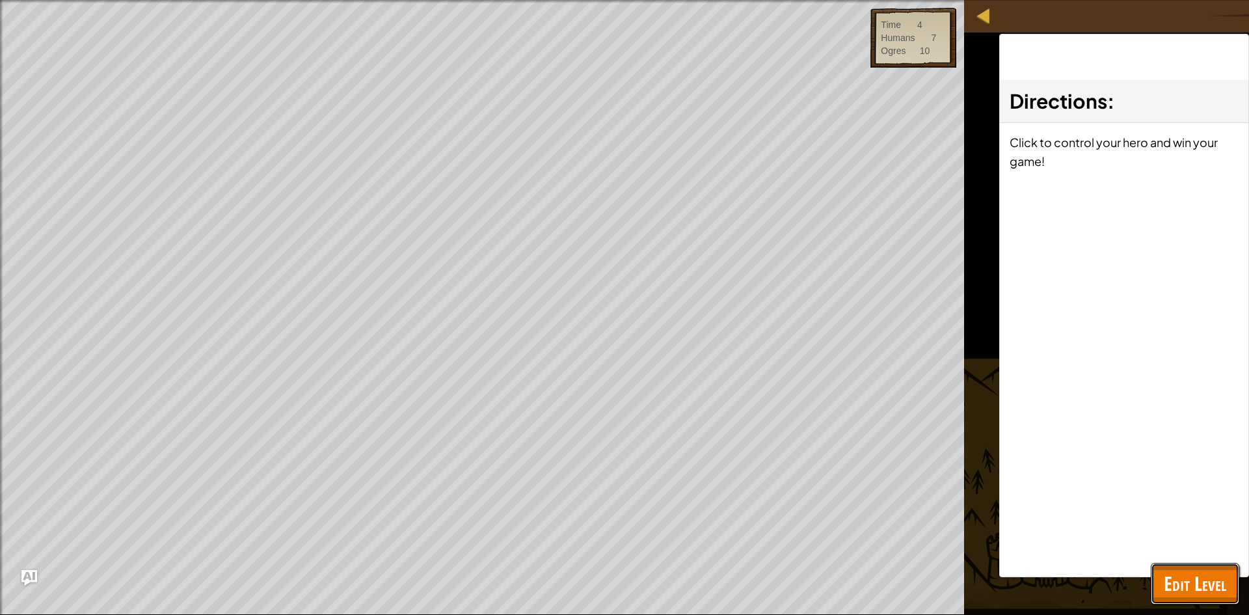
click at [1169, 567] on button "Edit Level" at bounding box center [1195, 584] width 88 height 42
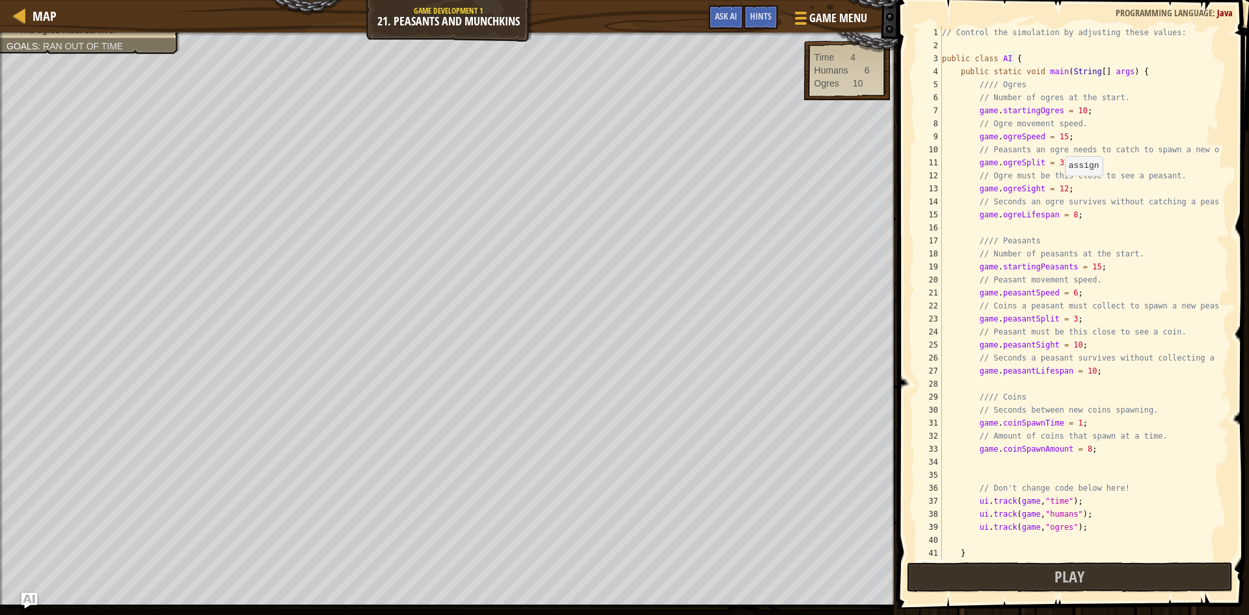
click at [1056, 187] on div "// Control the simulation by adjusting these values: public class AI { public s…" at bounding box center [1079, 305] width 280 height 559
type textarea "game.ogreSight = 0;"
click at [1110, 568] on button "Play" at bounding box center [1070, 577] width 326 height 30
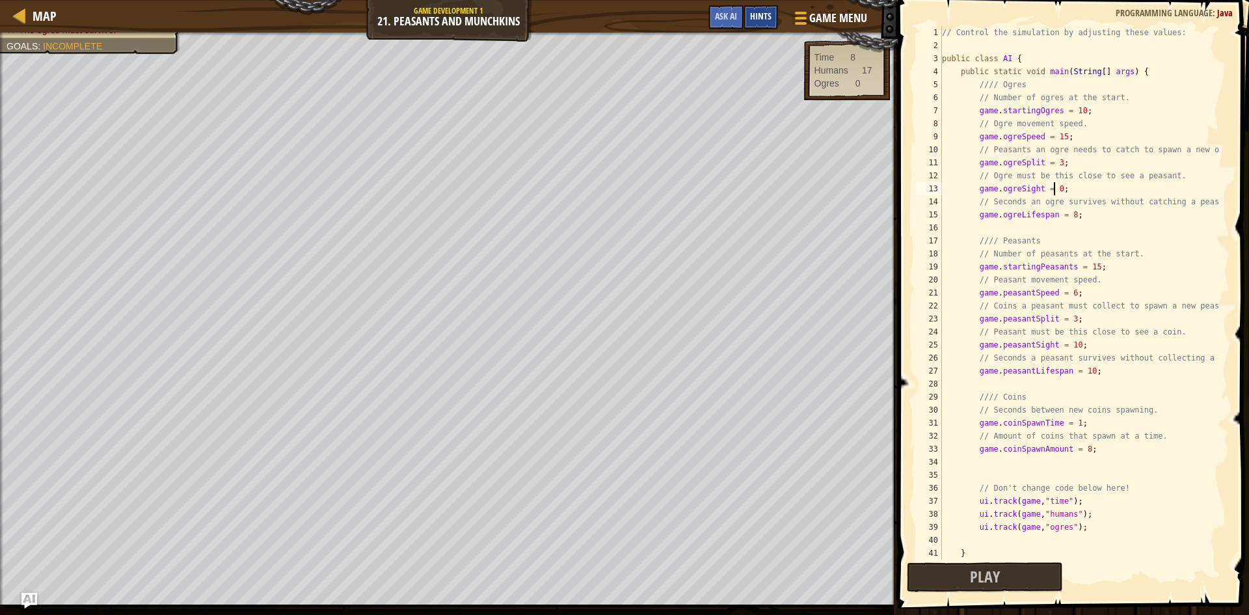
click at [764, 27] on div "Hints" at bounding box center [760, 17] width 34 height 24
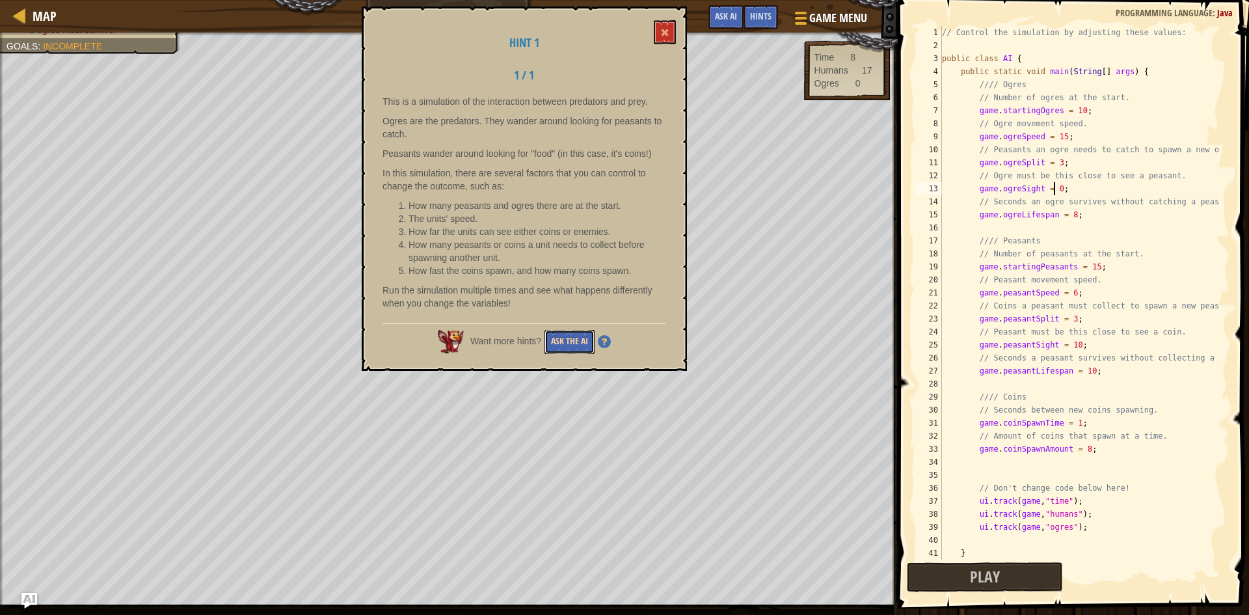
click at [567, 339] on button "Ask the AI" at bounding box center [569, 342] width 50 height 24
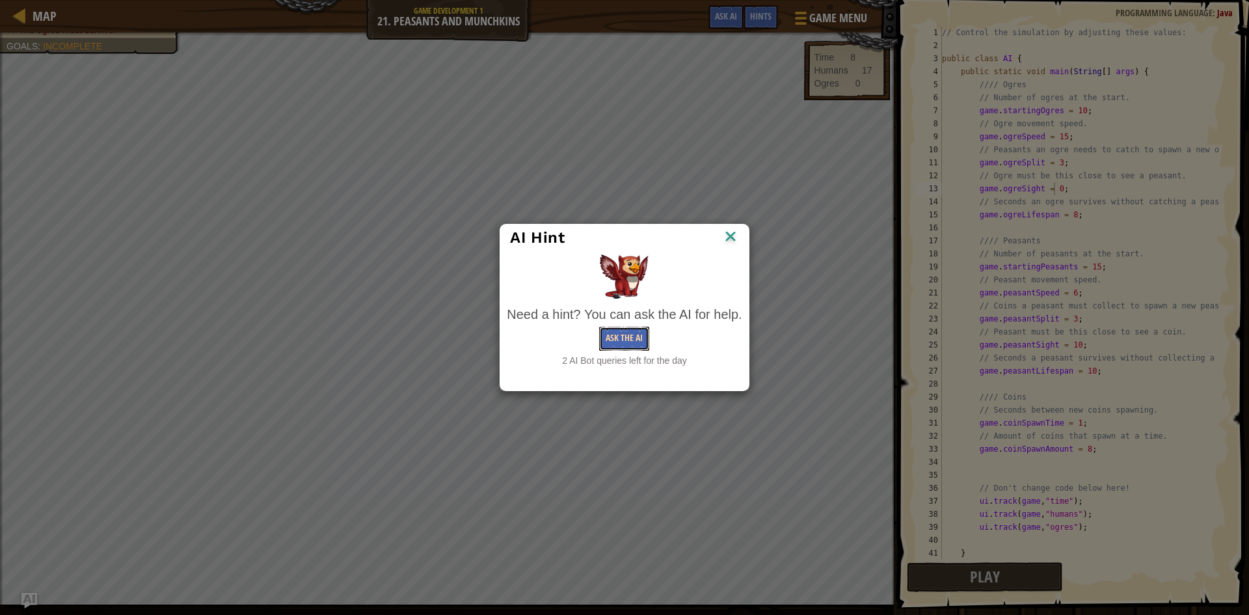
click at [602, 339] on button "Ask the AI" at bounding box center [624, 338] width 50 height 24
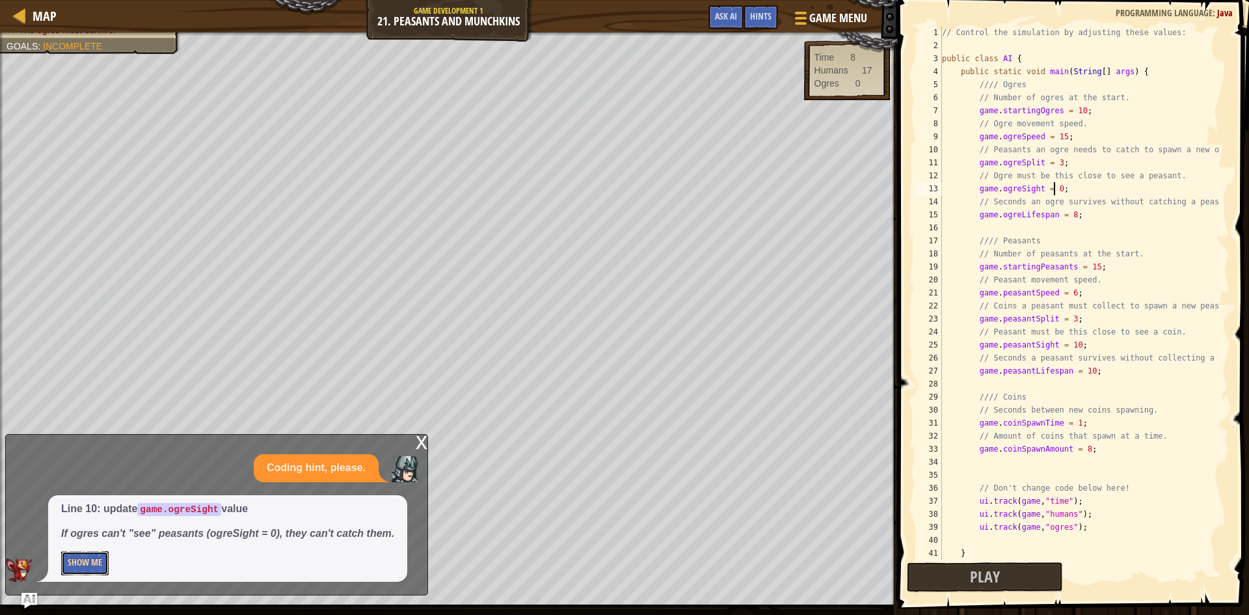
click at [82, 559] on button "Show Me" at bounding box center [84, 563] width 47 height 24
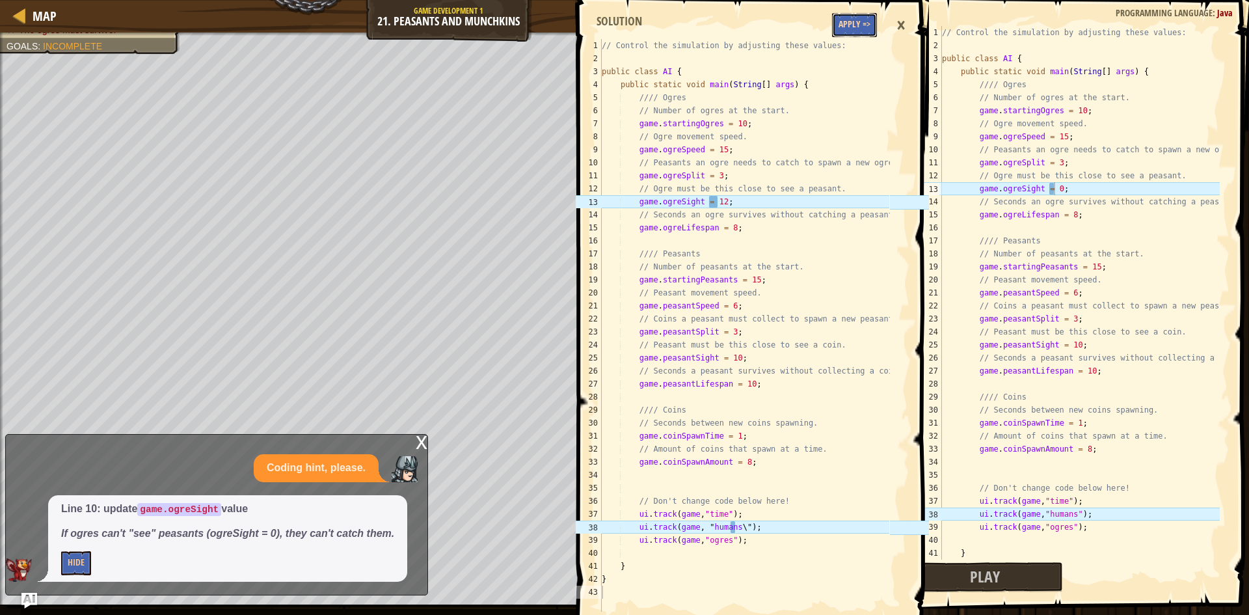
click at [855, 29] on button "Apply =>" at bounding box center [854, 25] width 45 height 24
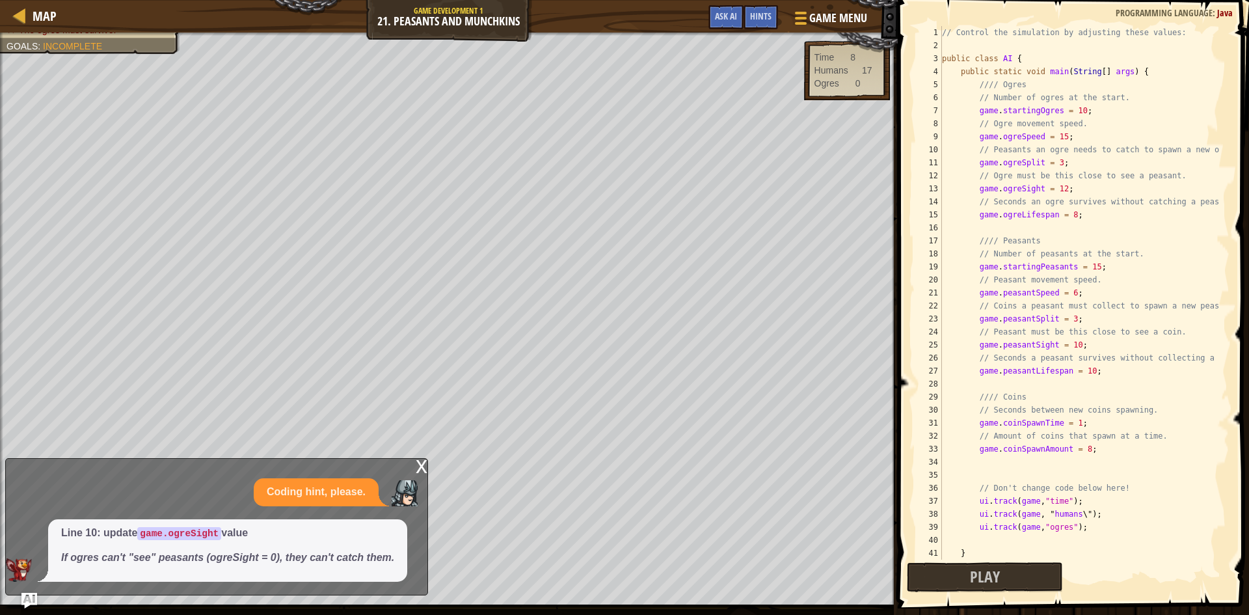
scroll to position [6, 0]
click at [1065, 319] on div "// Control the simulation by adjusting these values: public class AI { public s…" at bounding box center [1079, 305] width 280 height 559
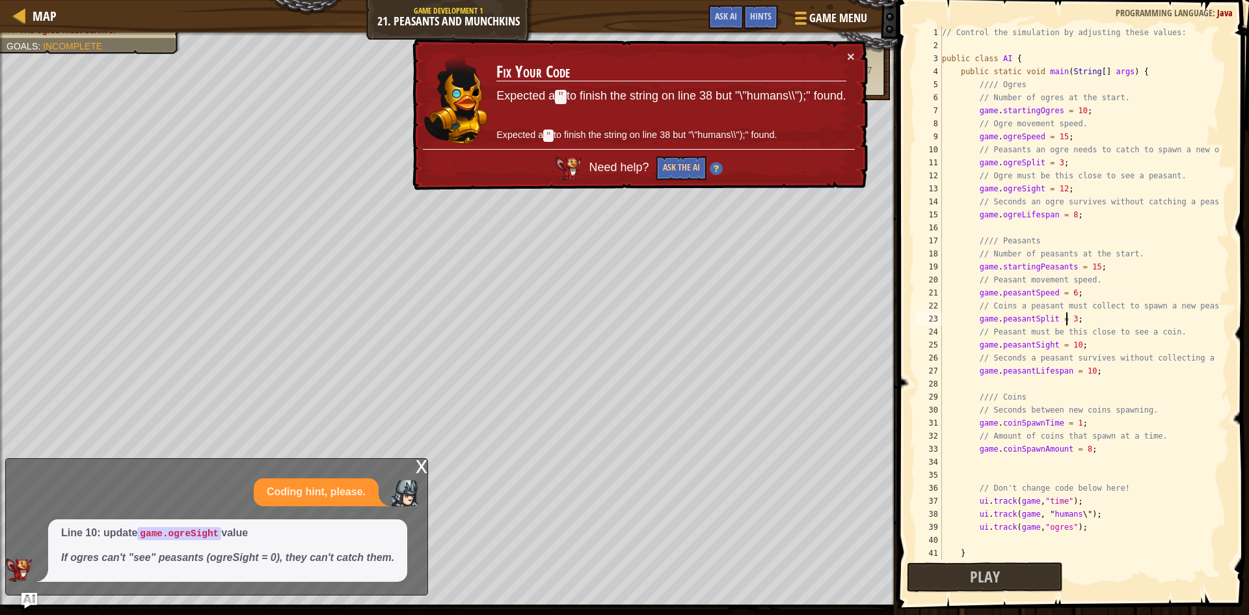
click at [1197, 310] on div "// Control the simulation by adjusting these values: public class AI { public s…" at bounding box center [1079, 305] width 280 height 559
click at [1074, 514] on div "// Control the simulation by adjusting these values: public class AI { public s…" at bounding box center [1079, 305] width 280 height 559
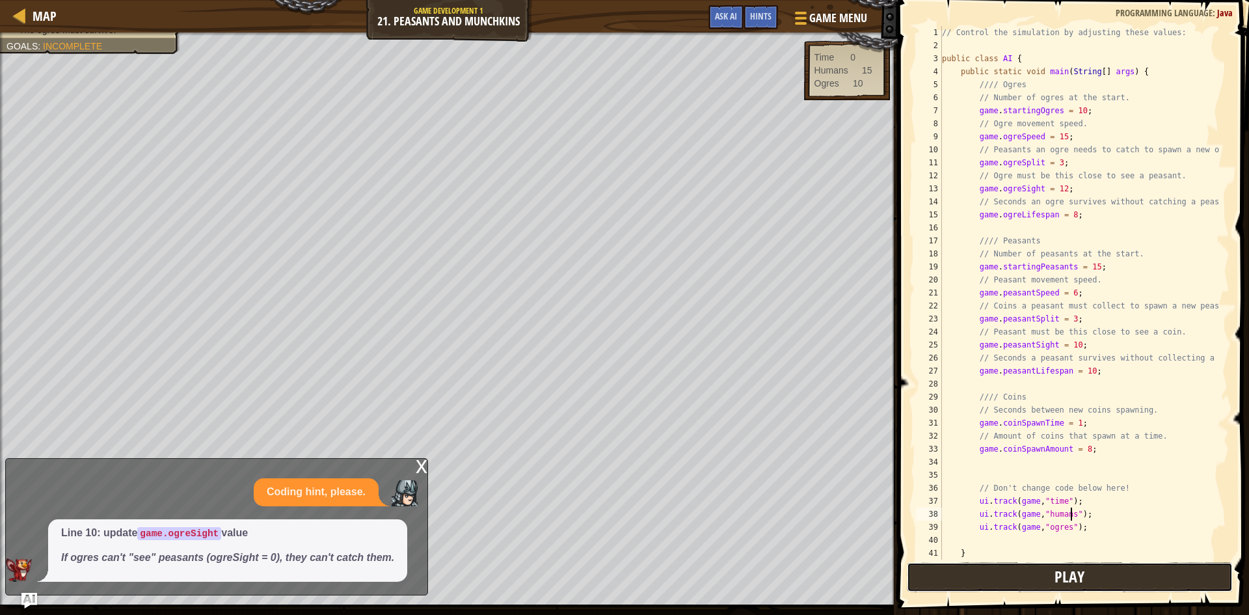
click at [1052, 570] on button "Play" at bounding box center [1070, 577] width 326 height 30
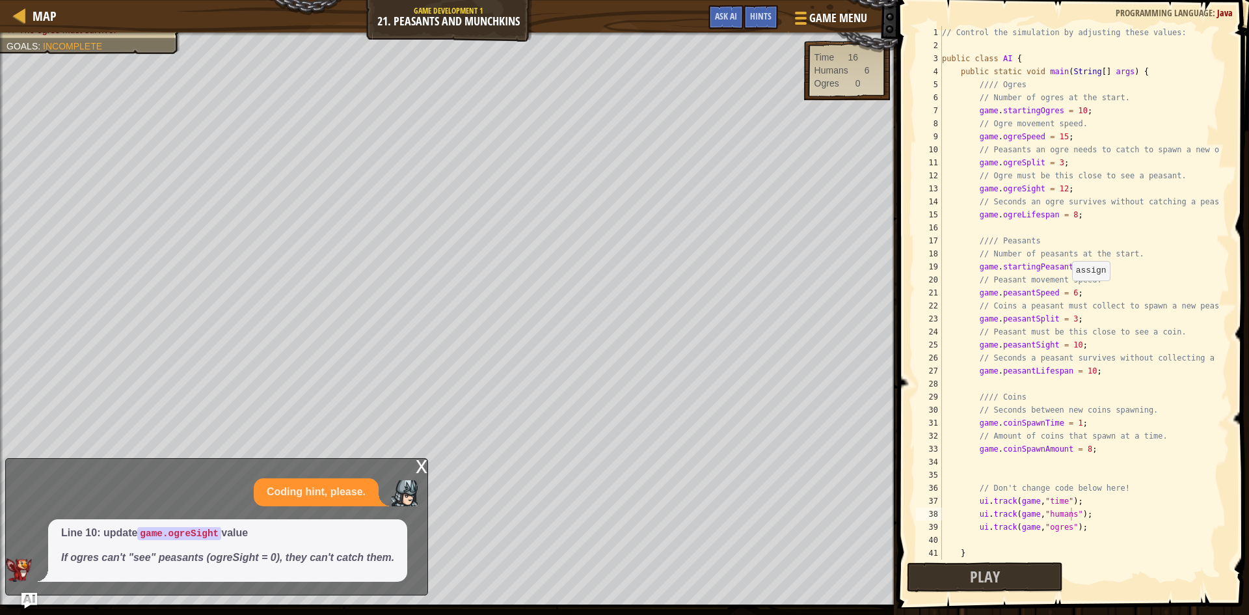
click at [1065, 293] on div "// Control the simulation by adjusting these values: public class AI { public s…" at bounding box center [1079, 305] width 280 height 559
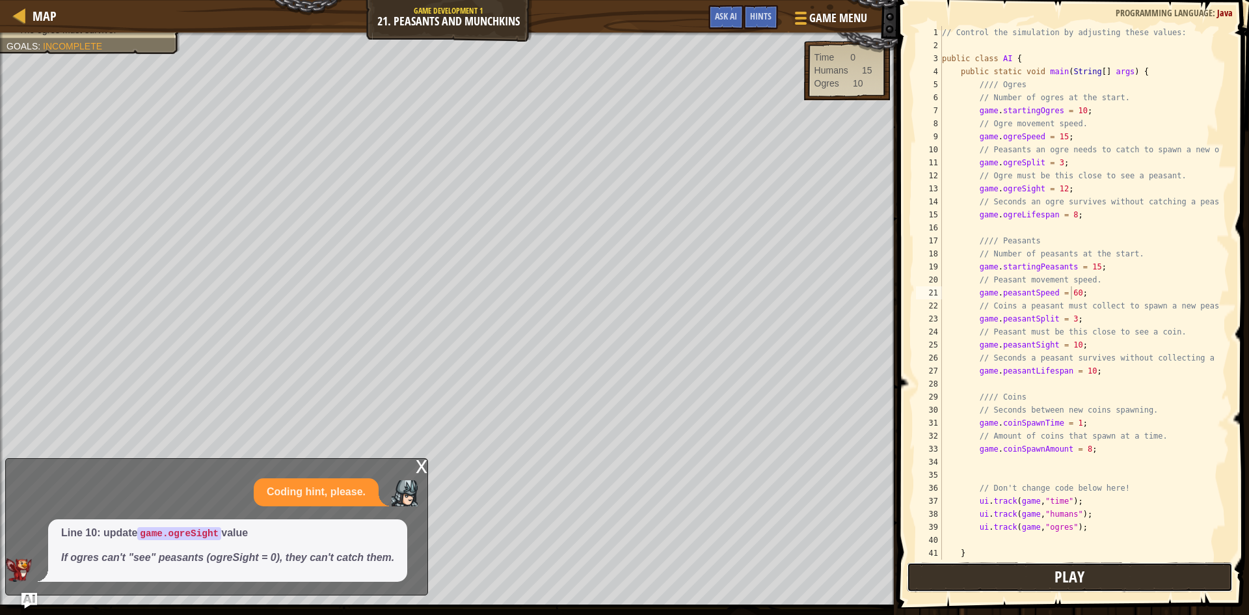
click at [1037, 574] on button "Play" at bounding box center [1070, 577] width 326 height 30
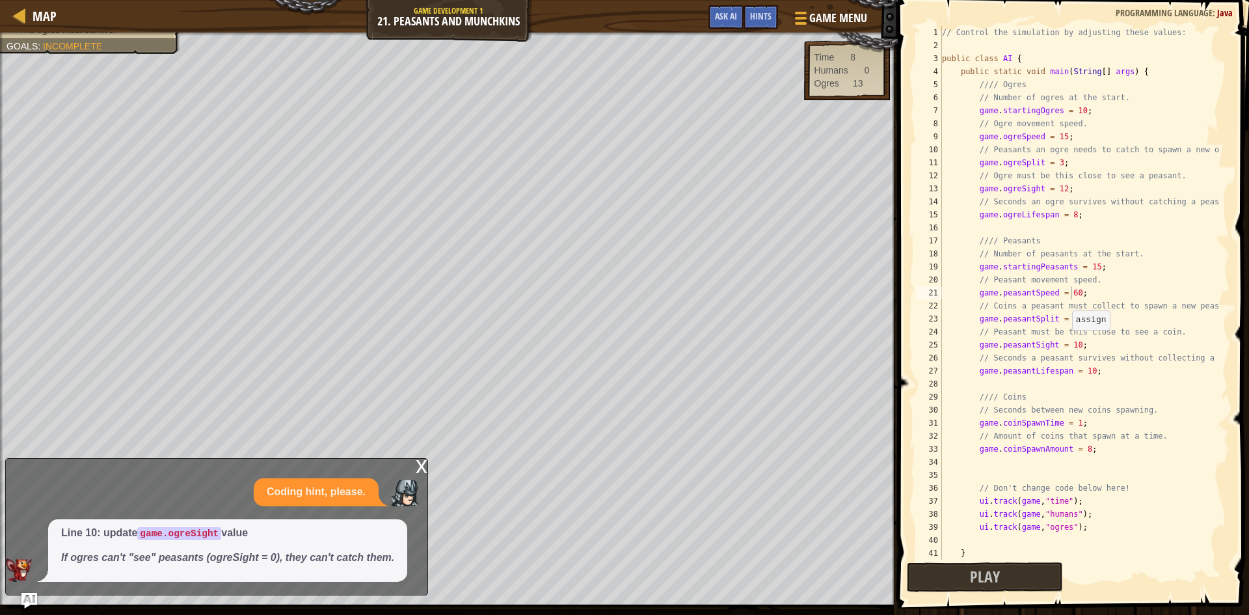
click at [1065, 343] on div "// Control the simulation by adjusting these values: public class AI { public s…" at bounding box center [1079, 305] width 280 height 559
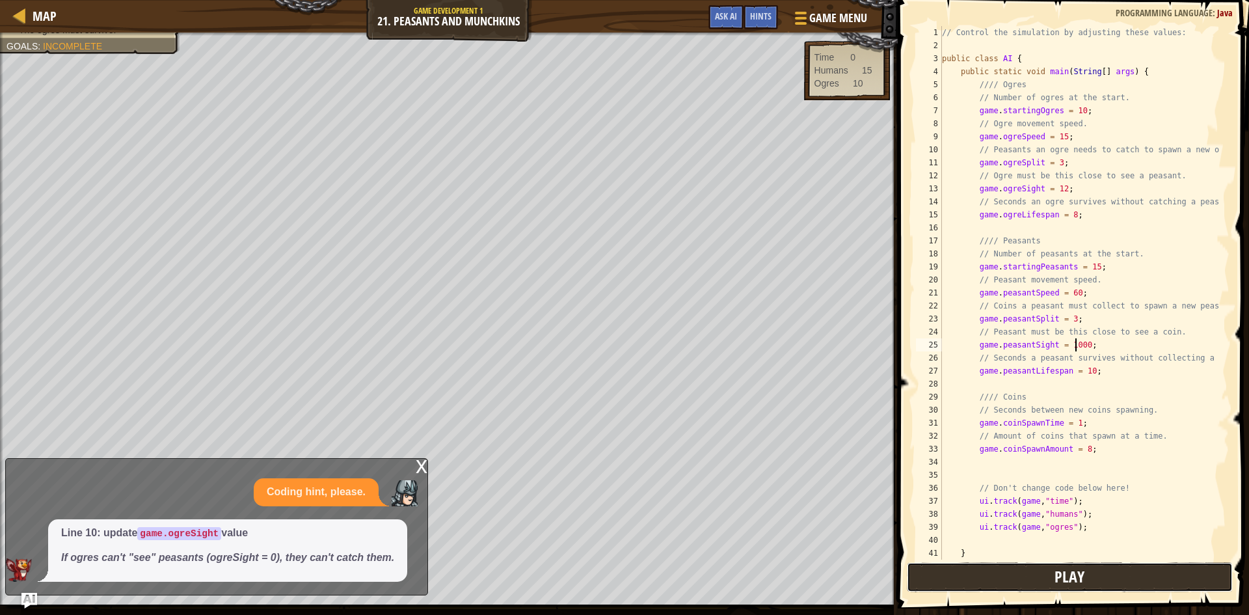
click at [1024, 572] on button "Play" at bounding box center [1070, 577] width 326 height 30
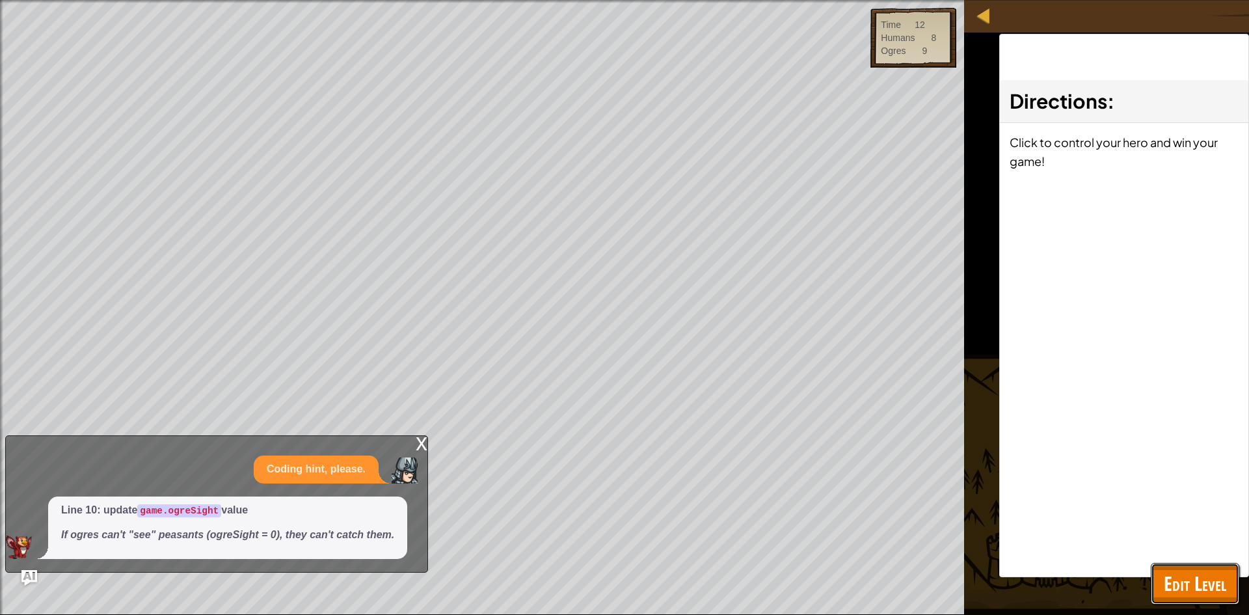
click at [1190, 589] on span "Edit Level" at bounding box center [1195, 583] width 62 height 27
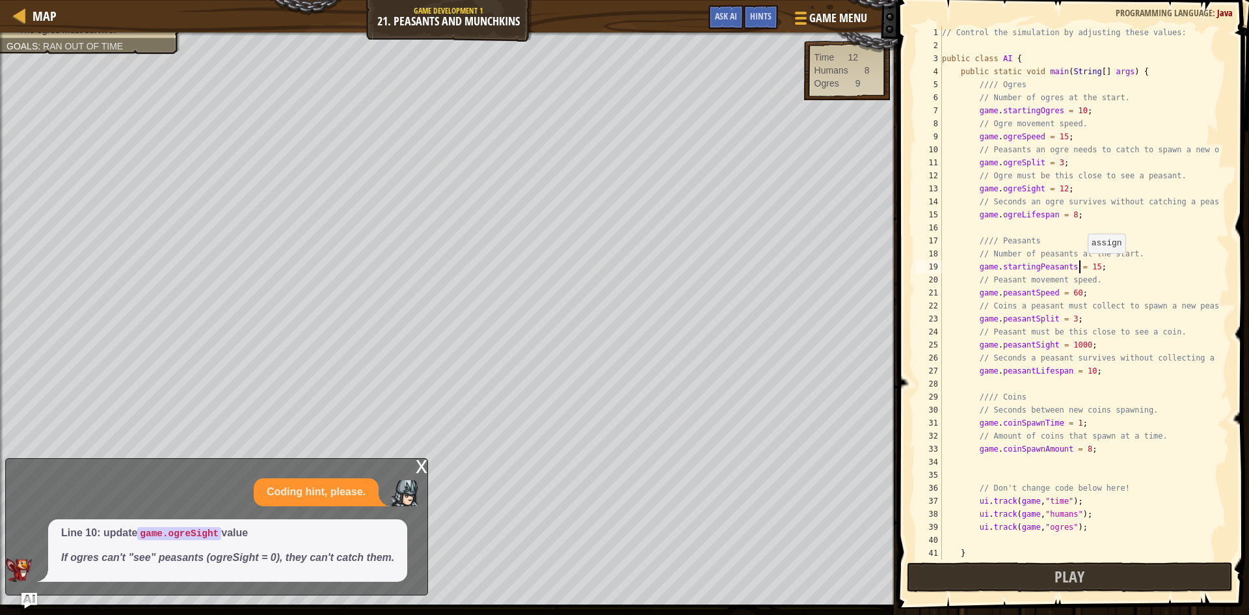
click at [1081, 266] on div "// Control the simulation by adjusting these values: public class AI { public s…" at bounding box center [1079, 305] width 280 height 559
click at [1129, 573] on button "Play" at bounding box center [1070, 577] width 326 height 30
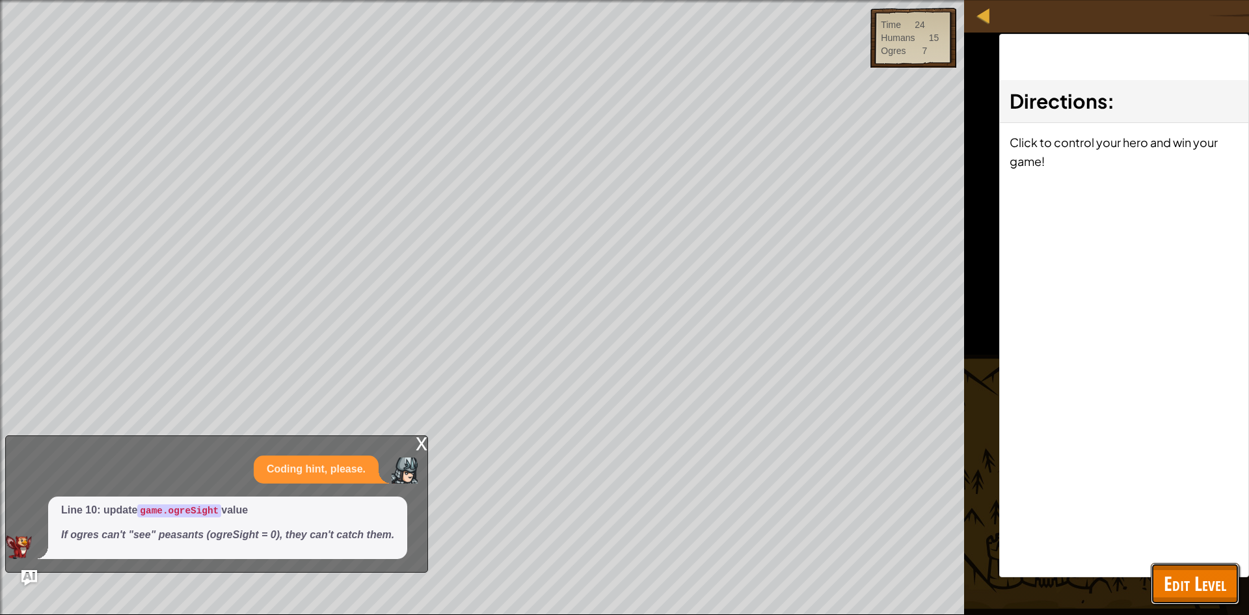
drag, startPoint x: 1176, startPoint y: 581, endPoint x: 1175, endPoint y: 590, distance: 9.2
click at [1176, 579] on span "Edit Level" at bounding box center [1195, 583] width 62 height 27
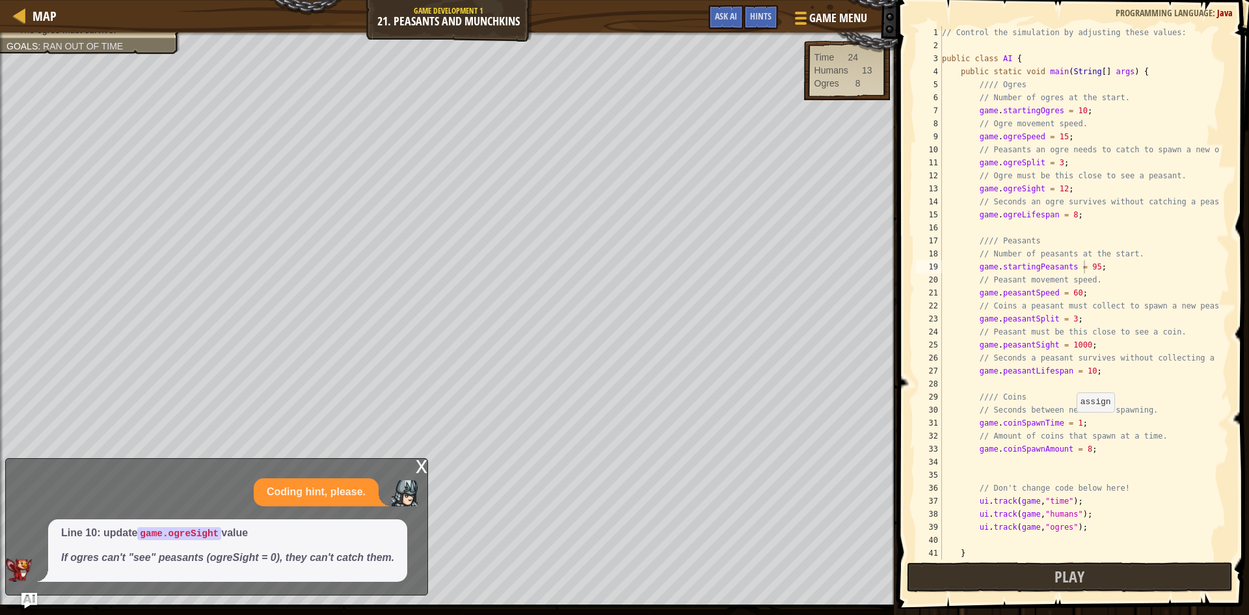
click at [1070, 425] on div "// Control the simulation by adjusting these values: public class AI { public s…" at bounding box center [1079, 305] width 280 height 559
click at [1160, 580] on button "Play" at bounding box center [1070, 577] width 326 height 30
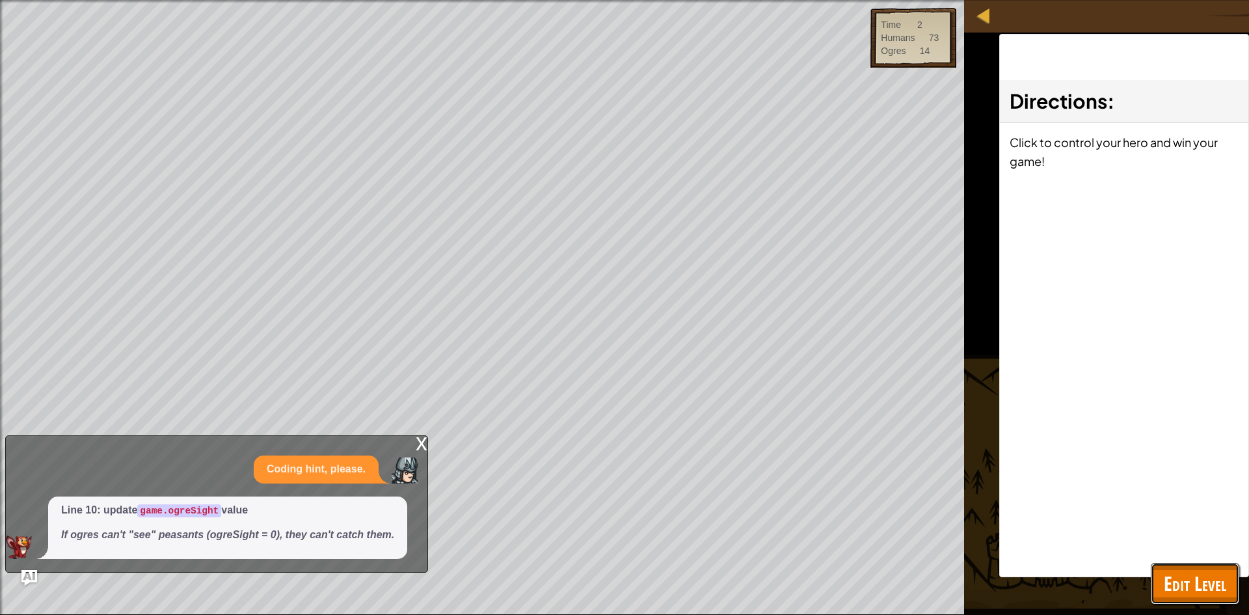
click at [1180, 576] on span "Edit Level" at bounding box center [1195, 583] width 62 height 27
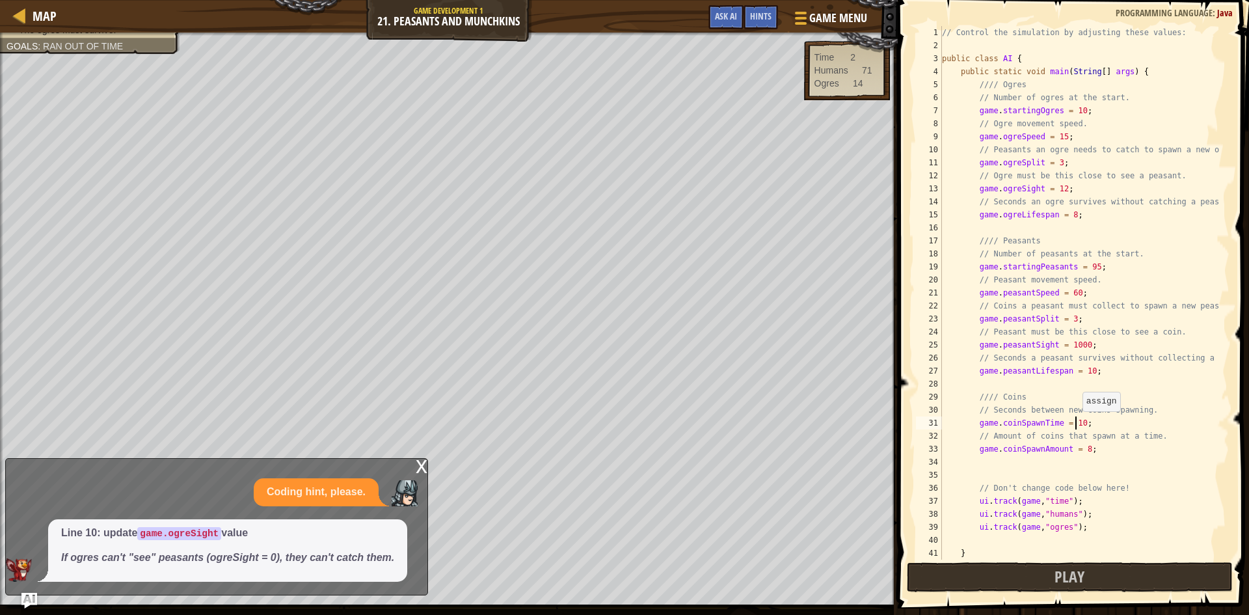
click at [1076, 424] on div "// Control the simulation by adjusting these values: public class AI { public s…" at bounding box center [1079, 305] width 280 height 559
click at [1080, 444] on div "// Control the simulation by adjusting these values: public class AI { public s…" at bounding box center [1079, 305] width 280 height 559
click at [1093, 565] on button "Play" at bounding box center [1070, 577] width 326 height 30
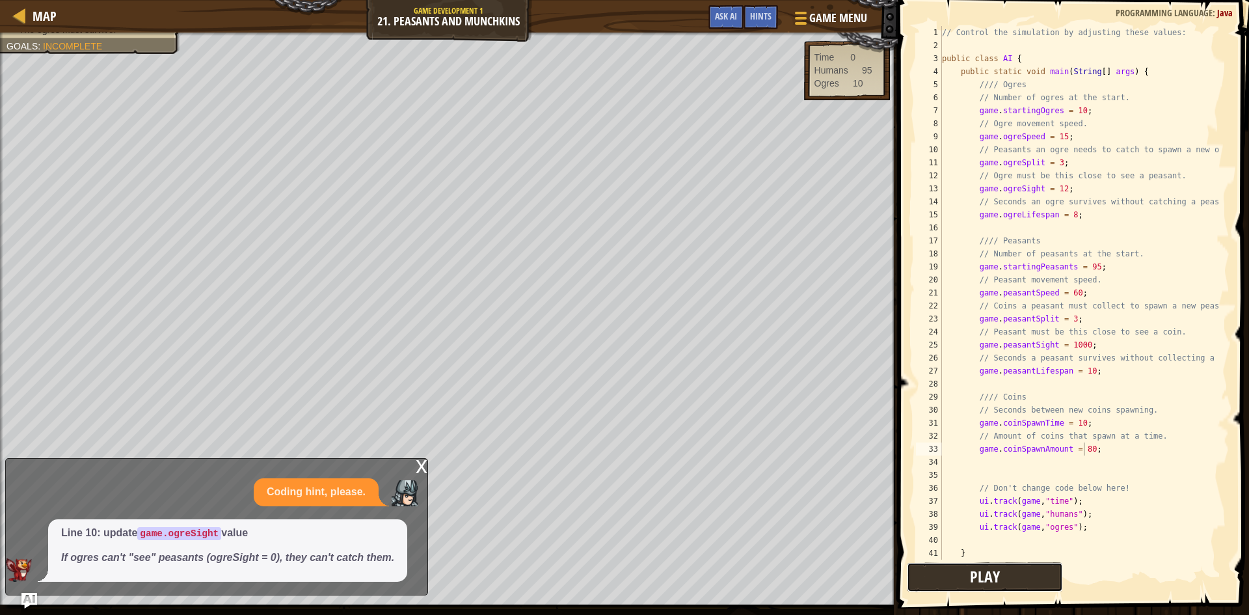
click at [980, 587] on button "Play" at bounding box center [985, 577] width 156 height 30
click at [1072, 425] on div "// Control the simulation by adjusting these values: public class AI { public s…" at bounding box center [1079, 305] width 280 height 559
click at [1071, 424] on div "// Control the simulation by adjusting these values: public class AI { public s…" at bounding box center [1079, 305] width 280 height 559
click at [1076, 426] on div "// Control the simulation by adjusting these values: public class AI { public s…" at bounding box center [1079, 305] width 280 height 559
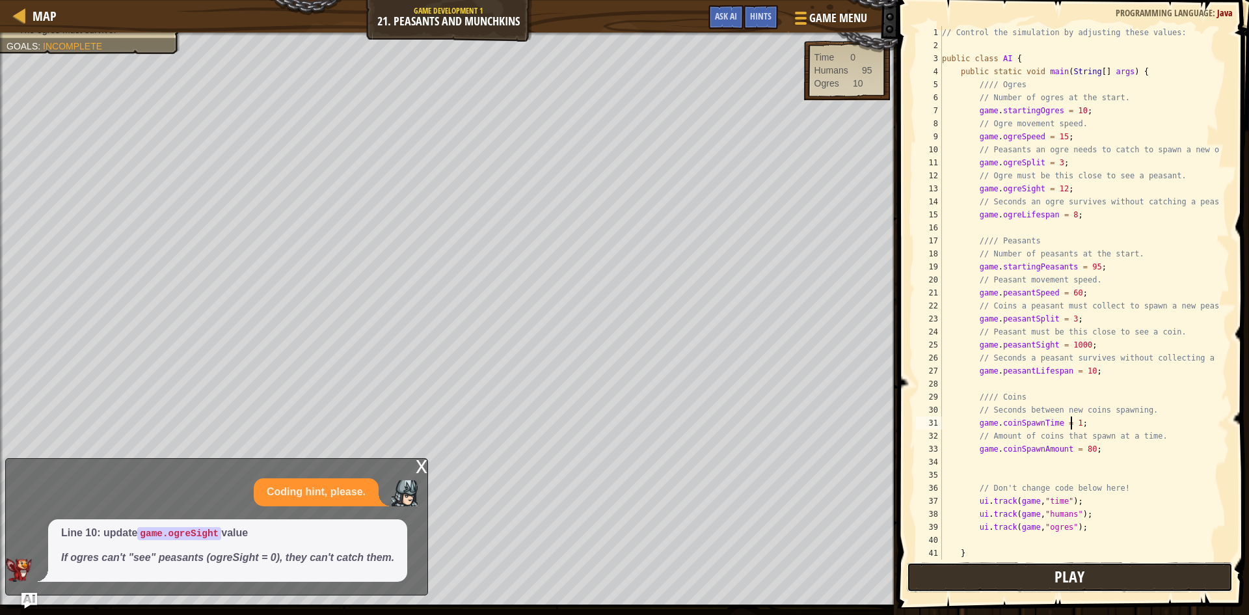
click at [1023, 570] on button "Play" at bounding box center [1070, 577] width 326 height 30
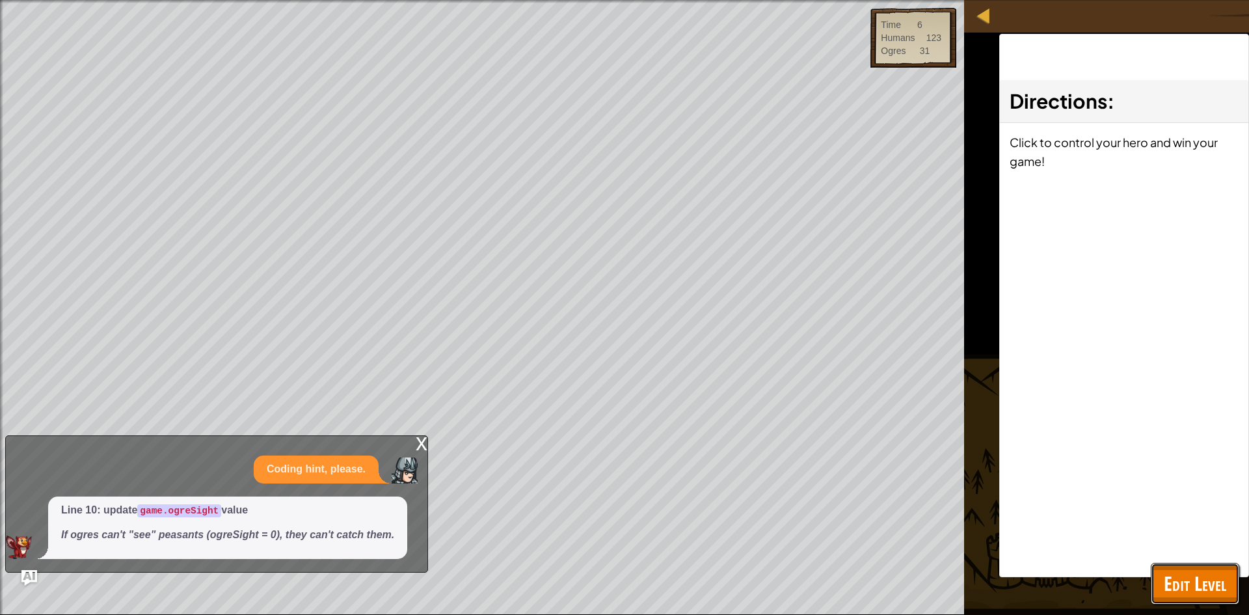
click at [1182, 565] on button "Edit Level" at bounding box center [1195, 584] width 88 height 42
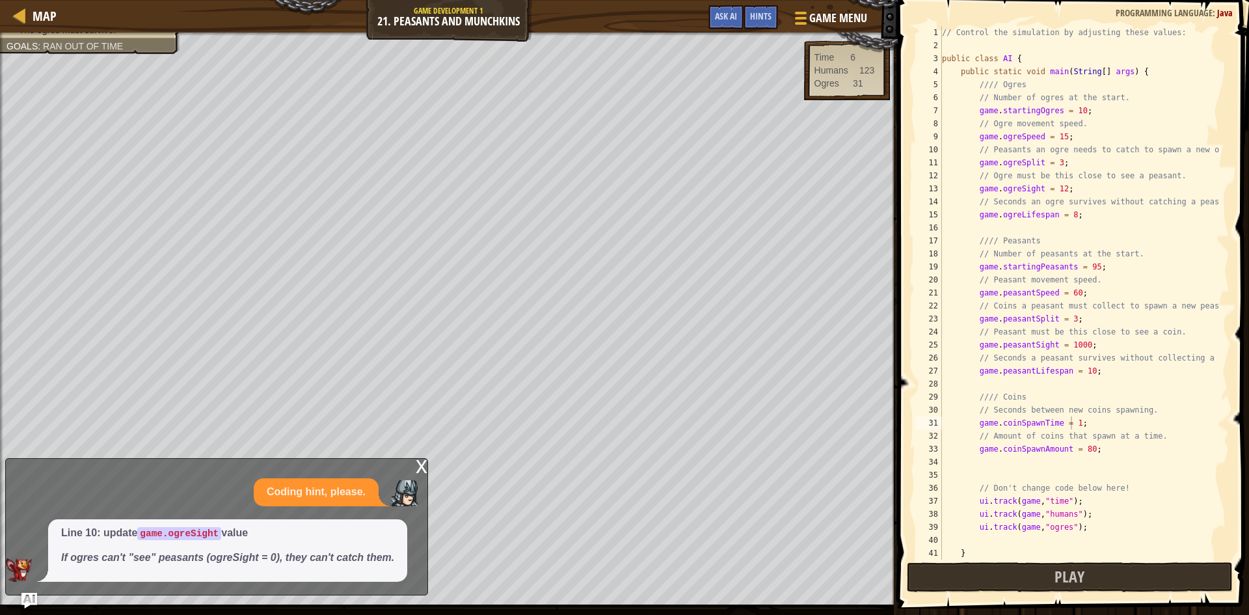
click at [1071, 261] on div "// Control the simulation by adjusting these values: public class AI { public s…" at bounding box center [1079, 305] width 280 height 559
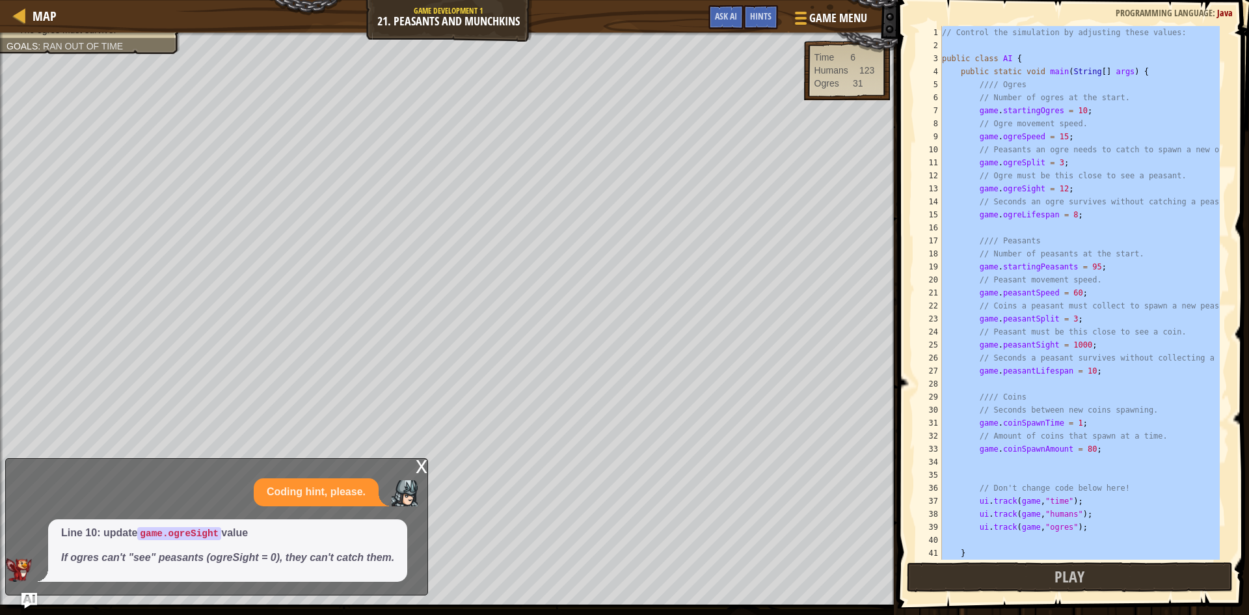
type textarea "}"
click at [1052, 568] on button "Play" at bounding box center [1070, 577] width 326 height 30
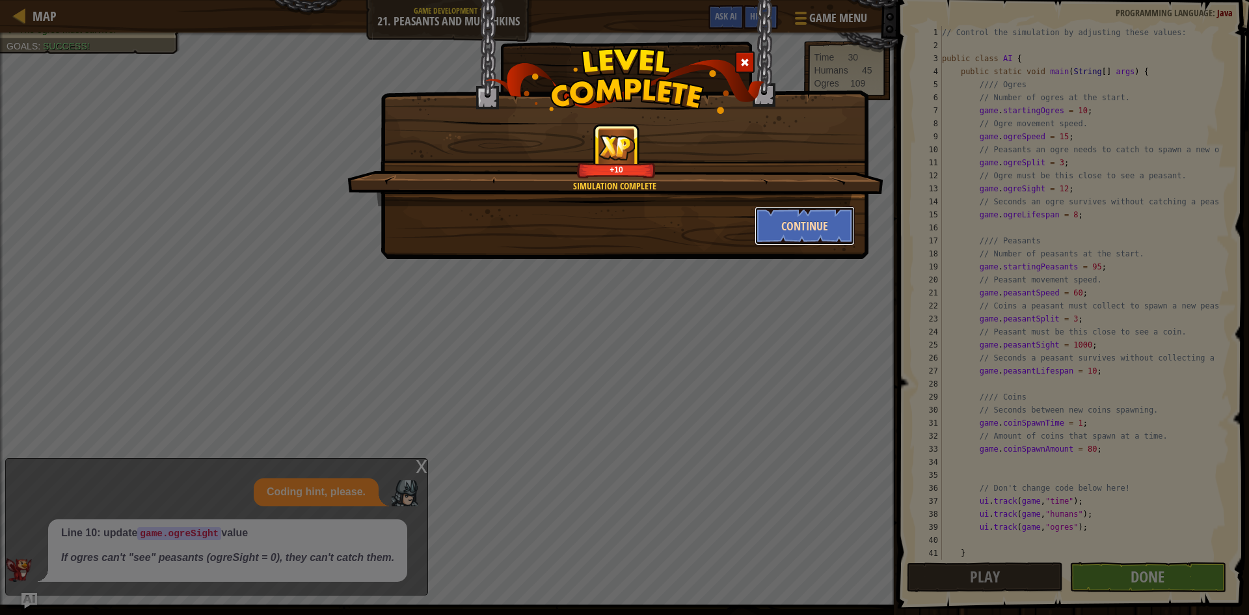
click at [799, 224] on button "Continue" at bounding box center [804, 225] width 101 height 39
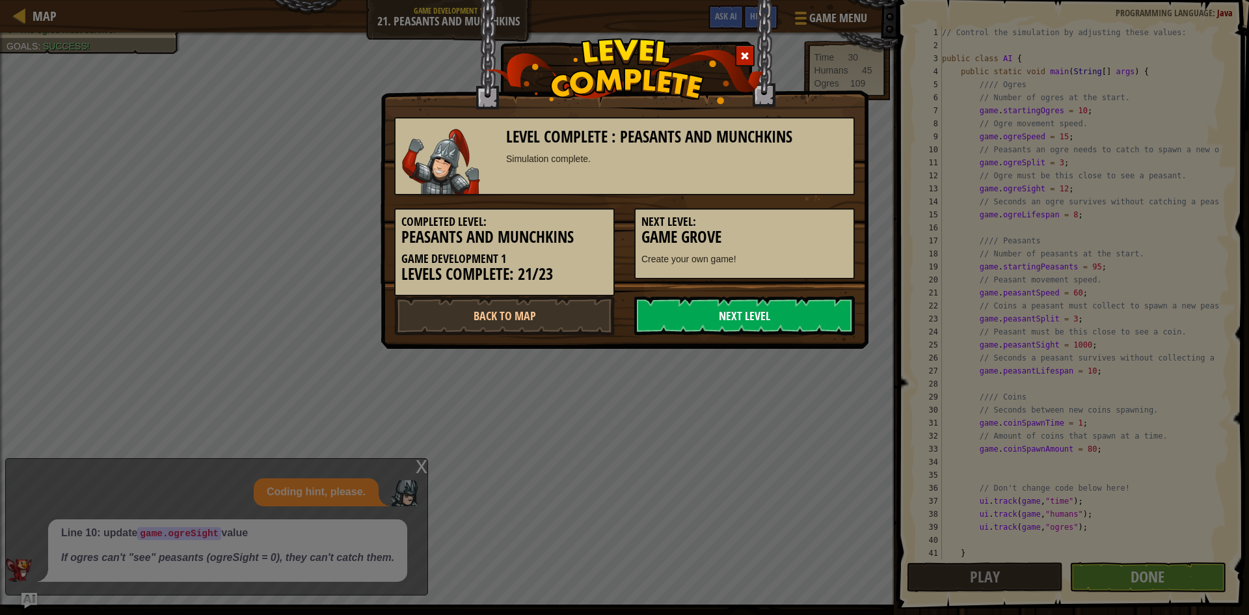
click at [665, 317] on link "Next Level" at bounding box center [744, 315] width 220 height 39
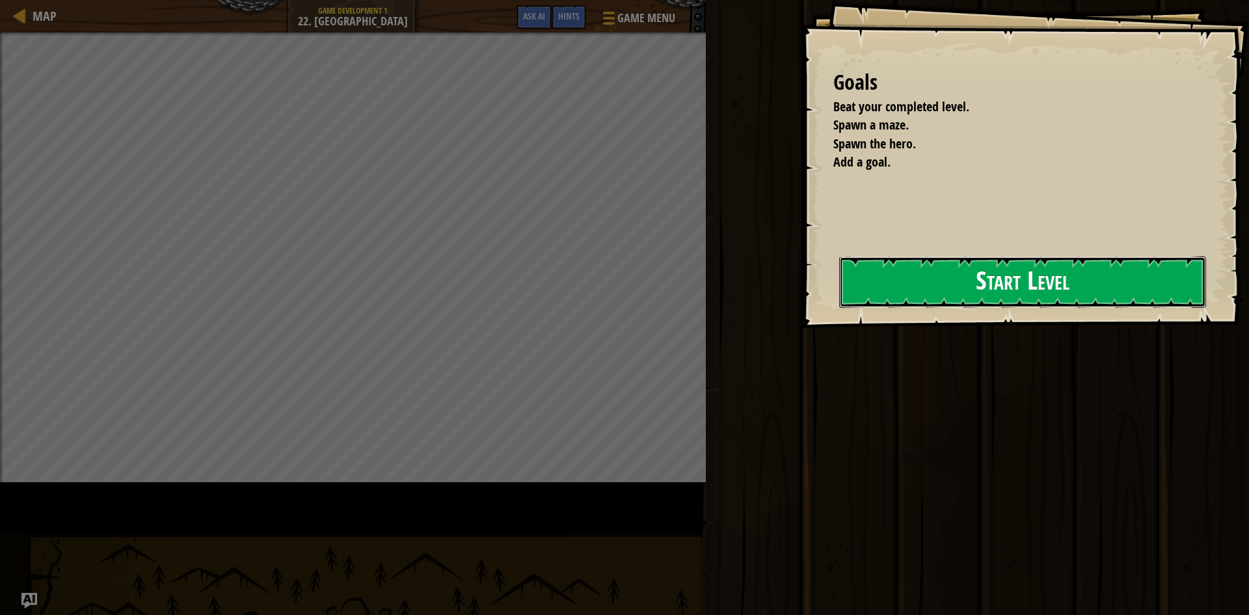
click at [893, 302] on button "Start Level" at bounding box center [1022, 281] width 367 height 51
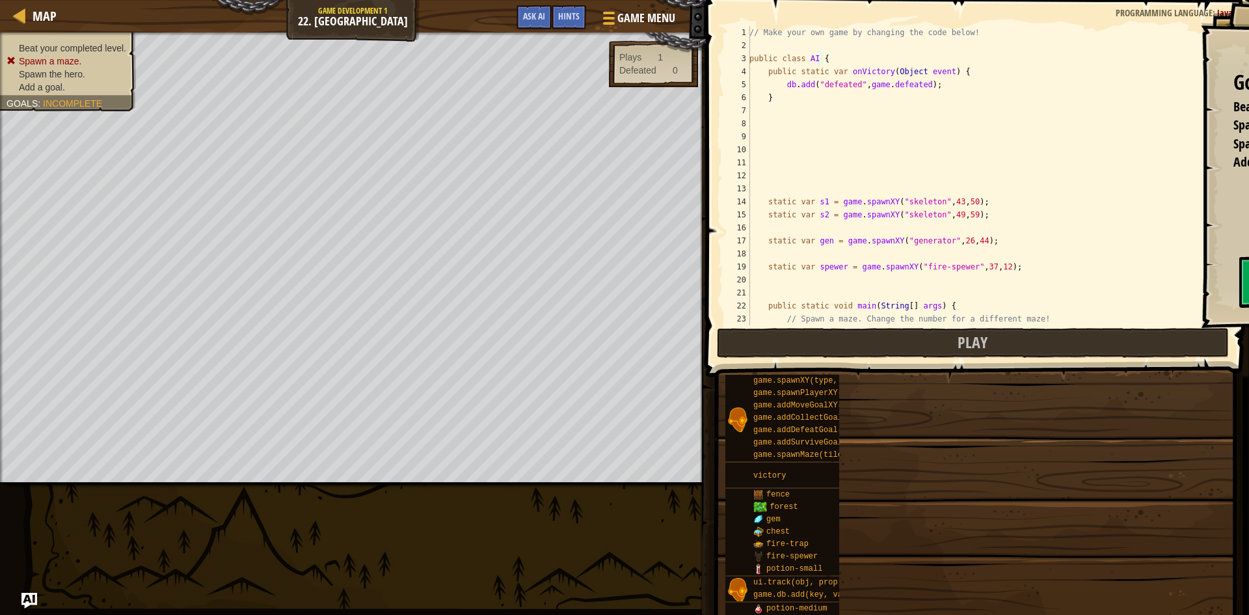
click at [855, 283] on div "// Make your own game by changing the code below! public class AI { public stat…" at bounding box center [983, 188] width 473 height 325
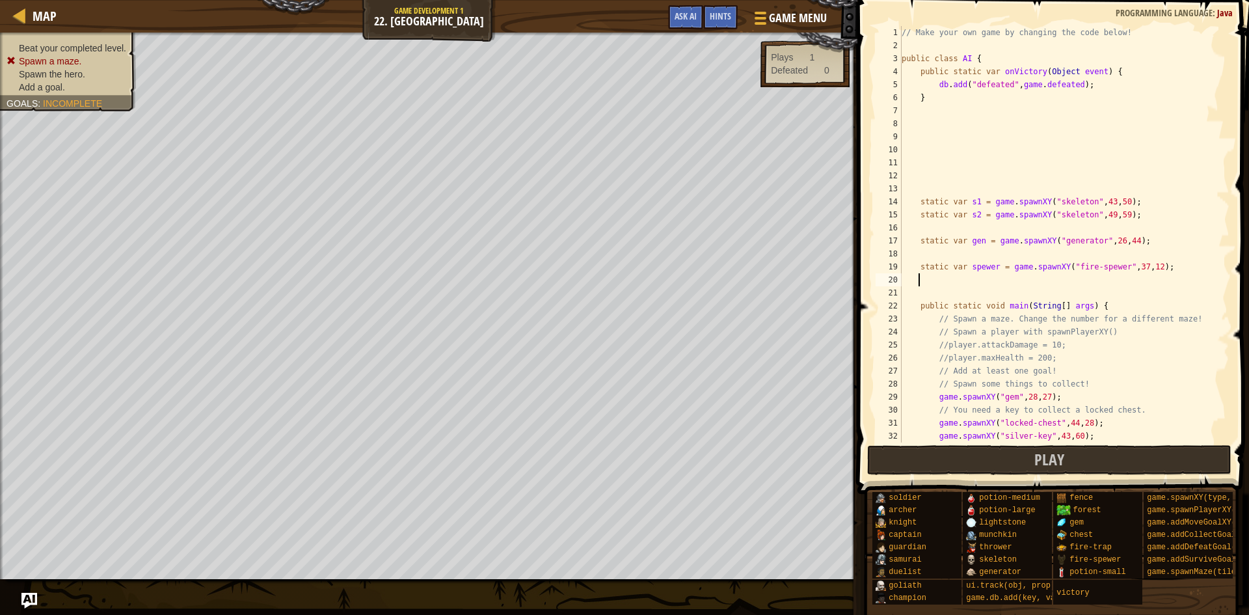
type textarea "}"
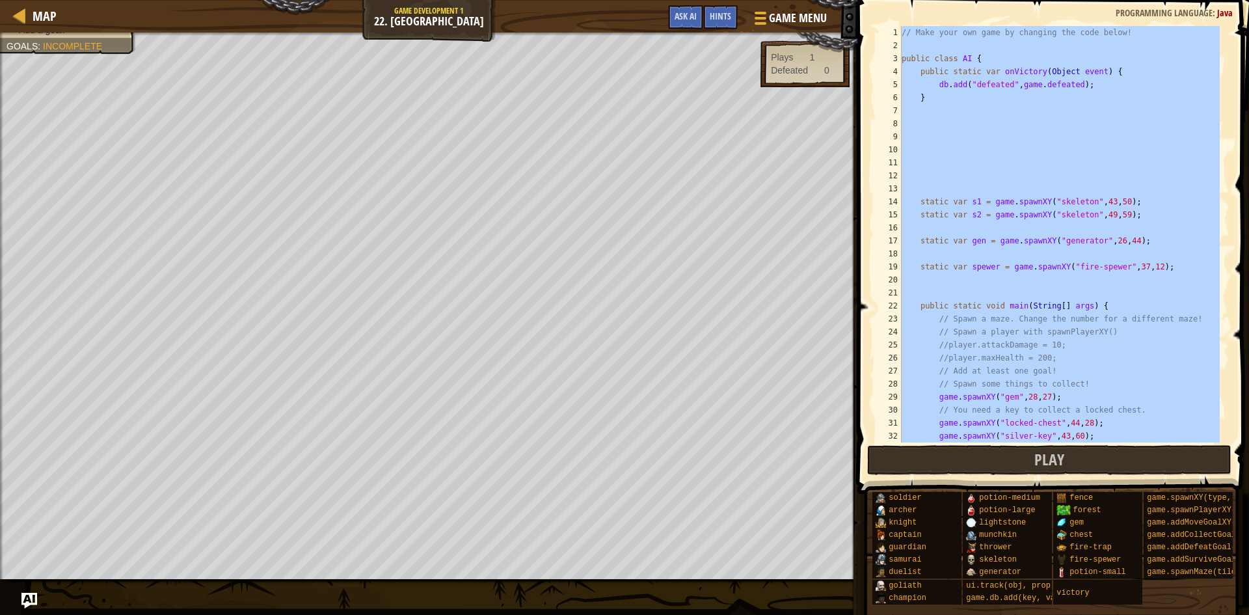
click at [1072, 174] on div "// Make your own game by changing the code below! public class AI { public stat…" at bounding box center [1059, 234] width 321 height 416
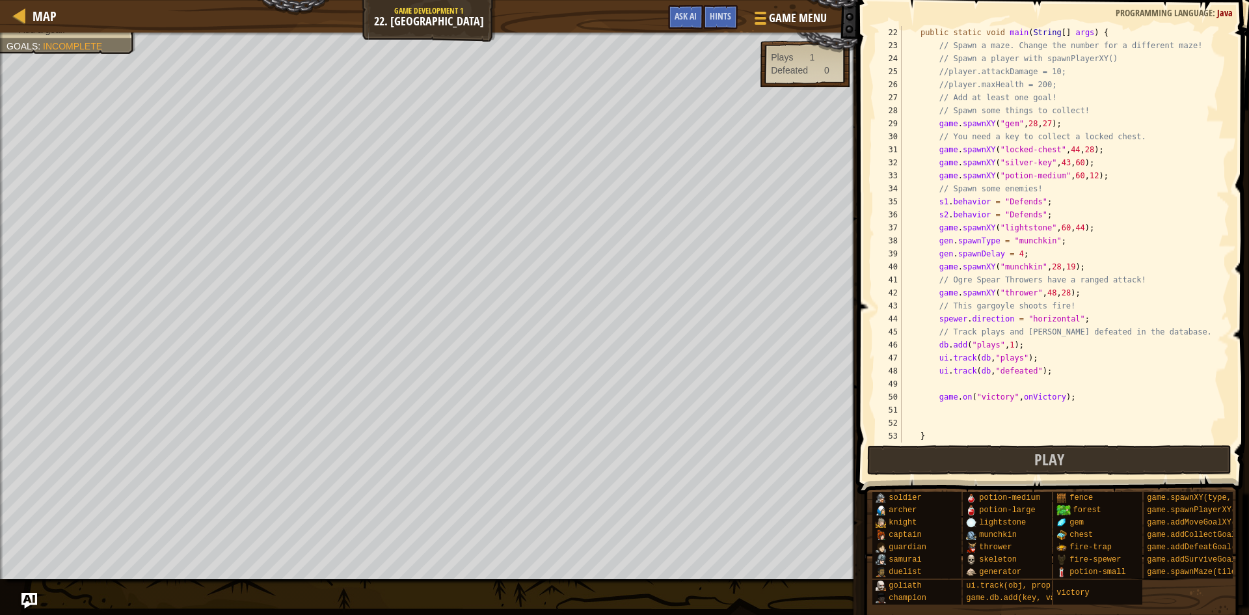
scroll to position [299, 0]
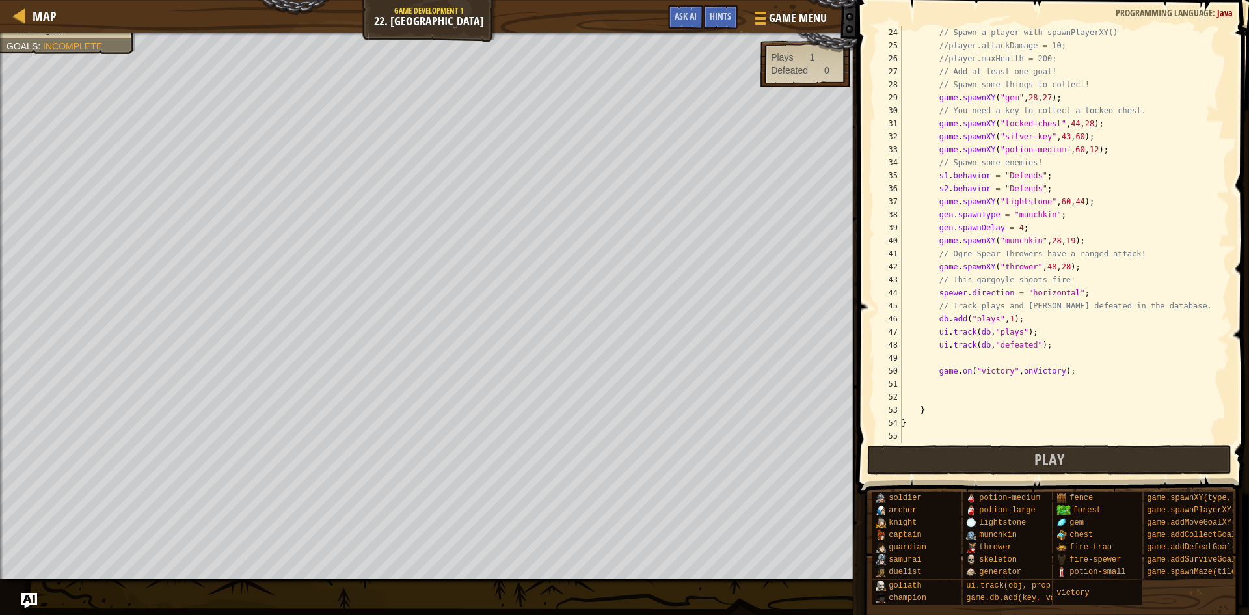
click at [1059, 227] on div "// Spawn a player with spawnPlayerXY() //player.attackDamage = 10; //player.max…" at bounding box center [1059, 247] width 321 height 442
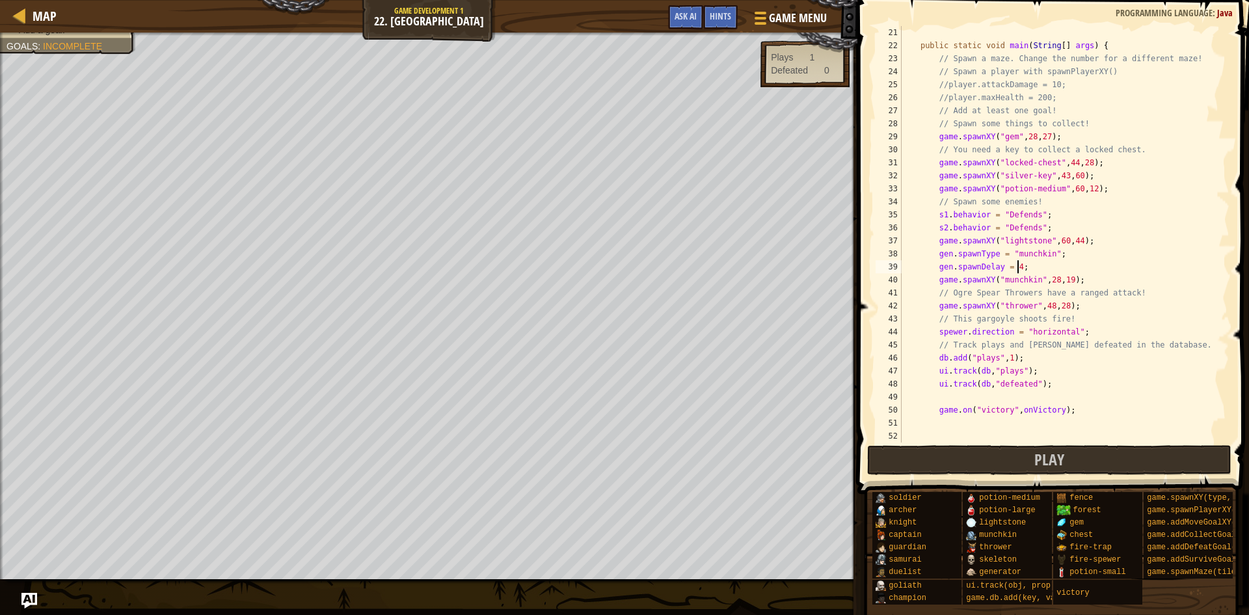
drag, startPoint x: 1199, startPoint y: 62, endPoint x: 1173, endPoint y: 57, distance: 27.3
click at [1199, 62] on div "public static void main ( String [ ] args ) { // Spawn a maze. Change the numbe…" at bounding box center [1059, 247] width 321 height 442
type textarea "// Spawn a maze. Change the number for a different maze!"
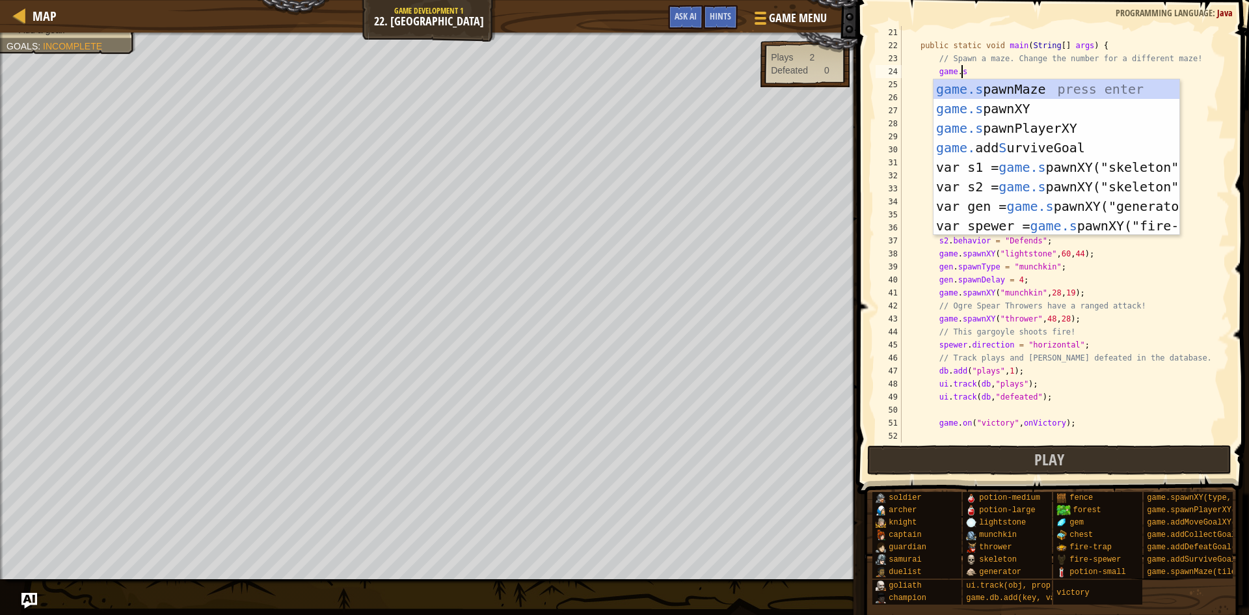
scroll to position [6, 5]
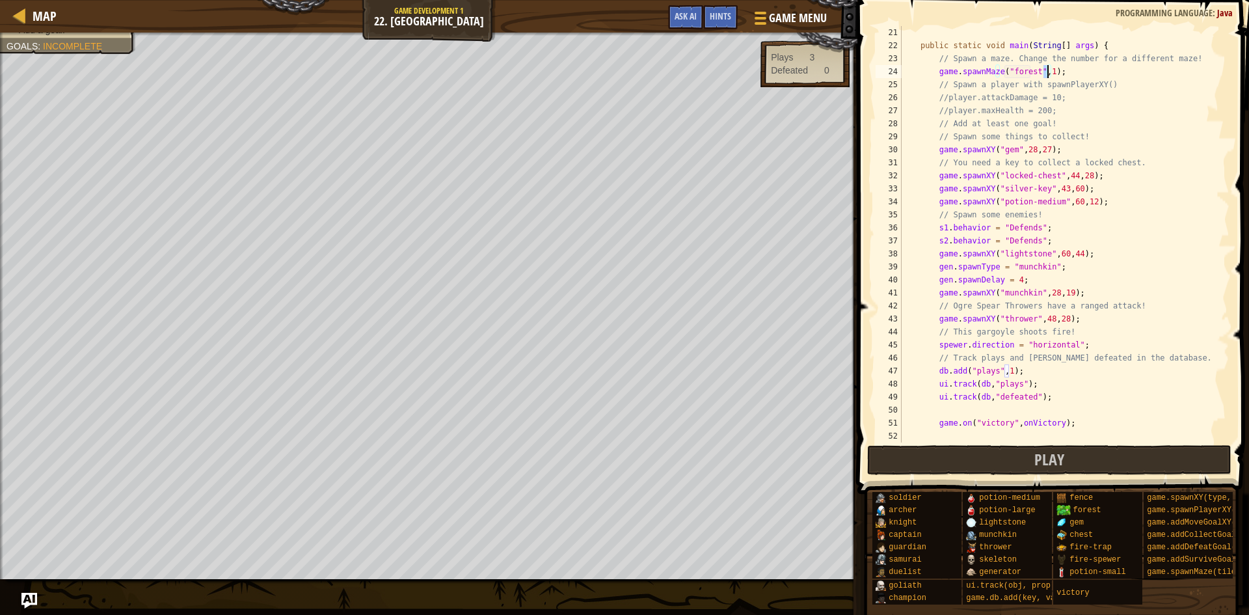
click at [1129, 87] on div "public static void main ( String [ ] args ) { // Spawn a maze. Change the numbe…" at bounding box center [1059, 247] width 321 height 442
type textarea "// Spawn a player with spawnPlayerXY()"
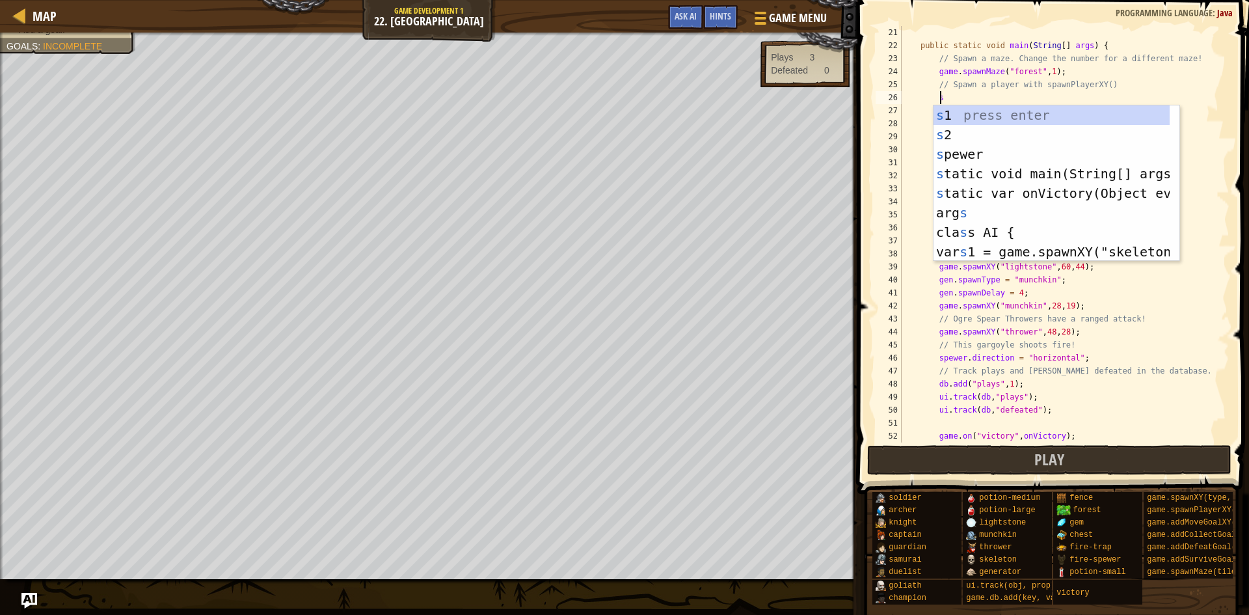
scroll to position [6, 3]
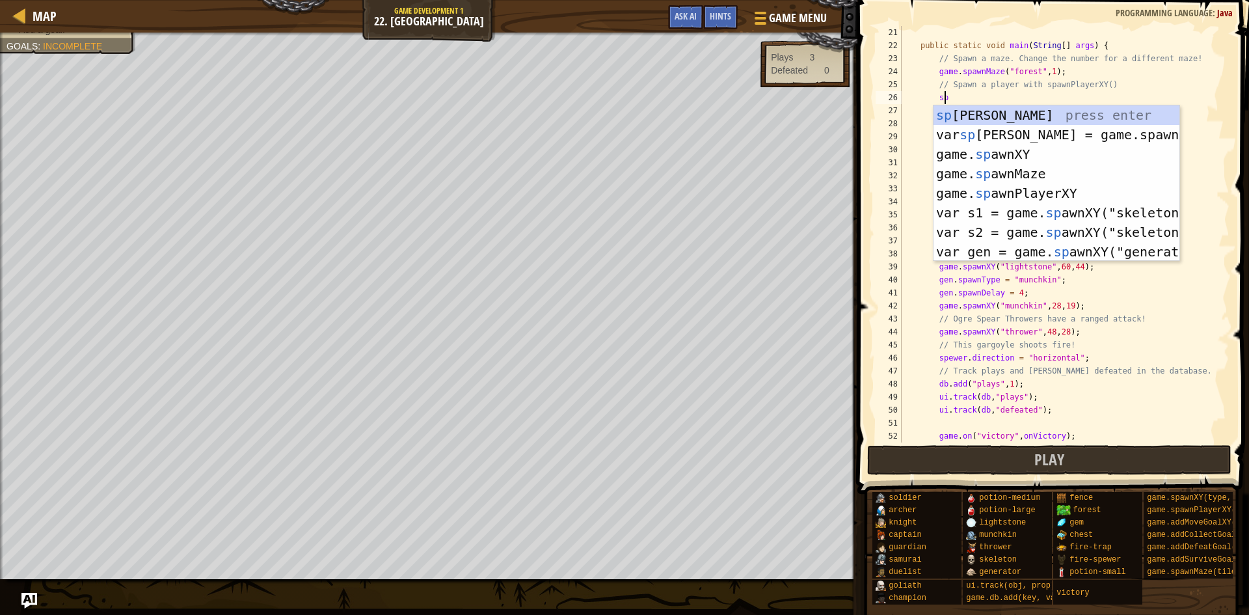
type textarea "s"
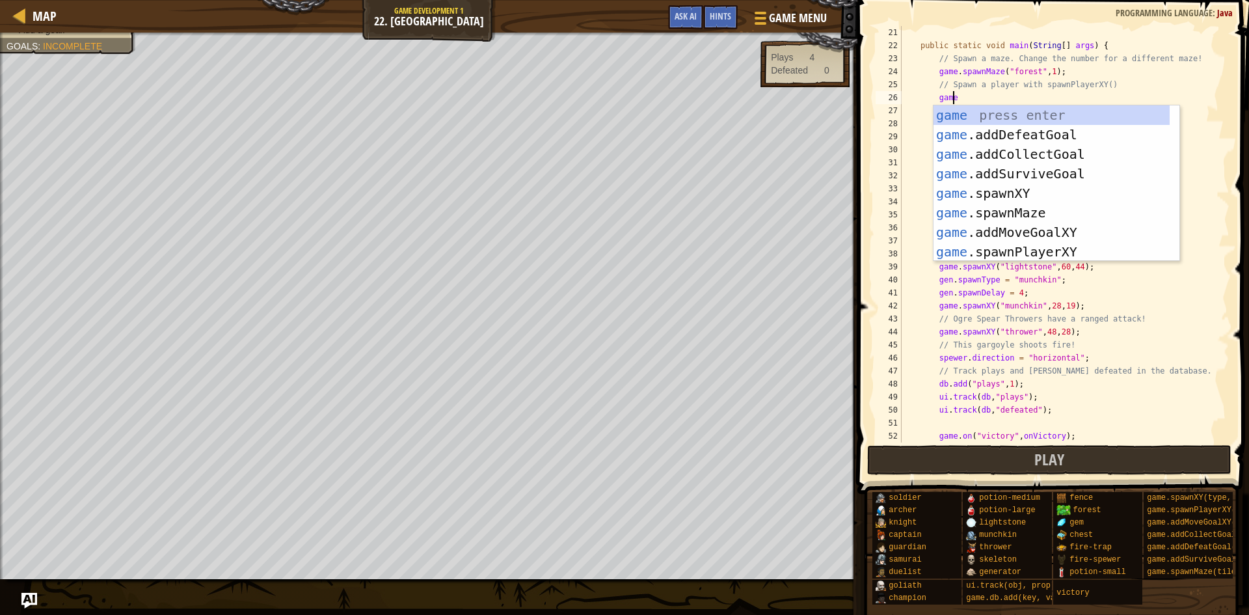
scroll to position [6, 4]
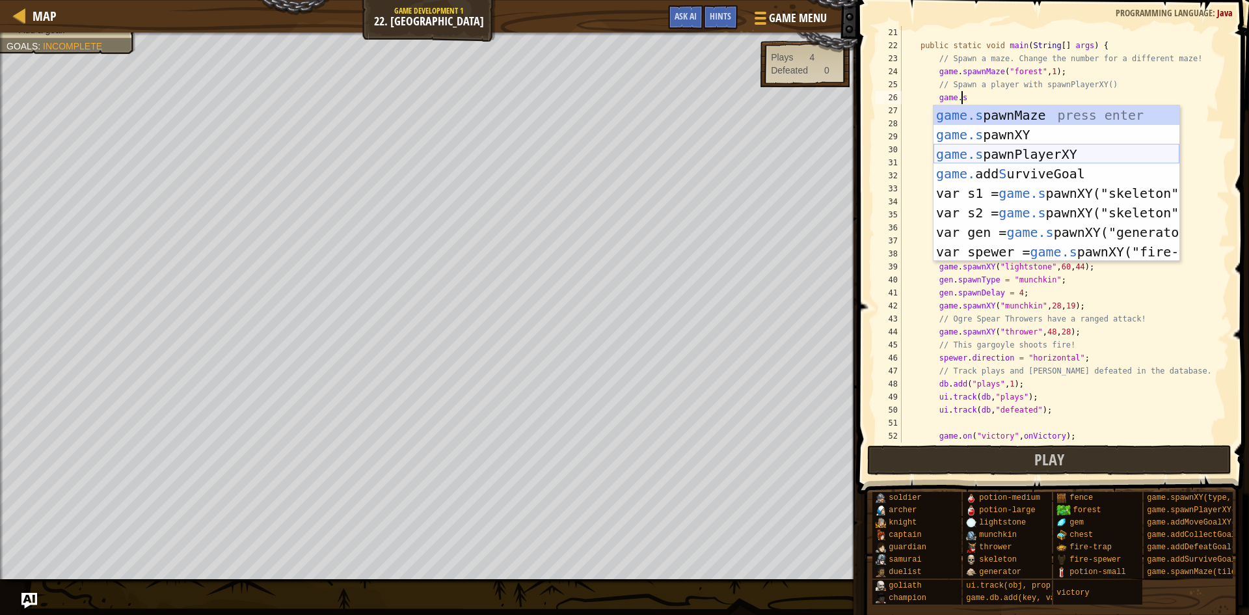
click at [1074, 154] on div "game.s pawnMaze press enter game.s pawnXY press enter game.s pawnPlayerXY press…" at bounding box center [1056, 202] width 246 height 195
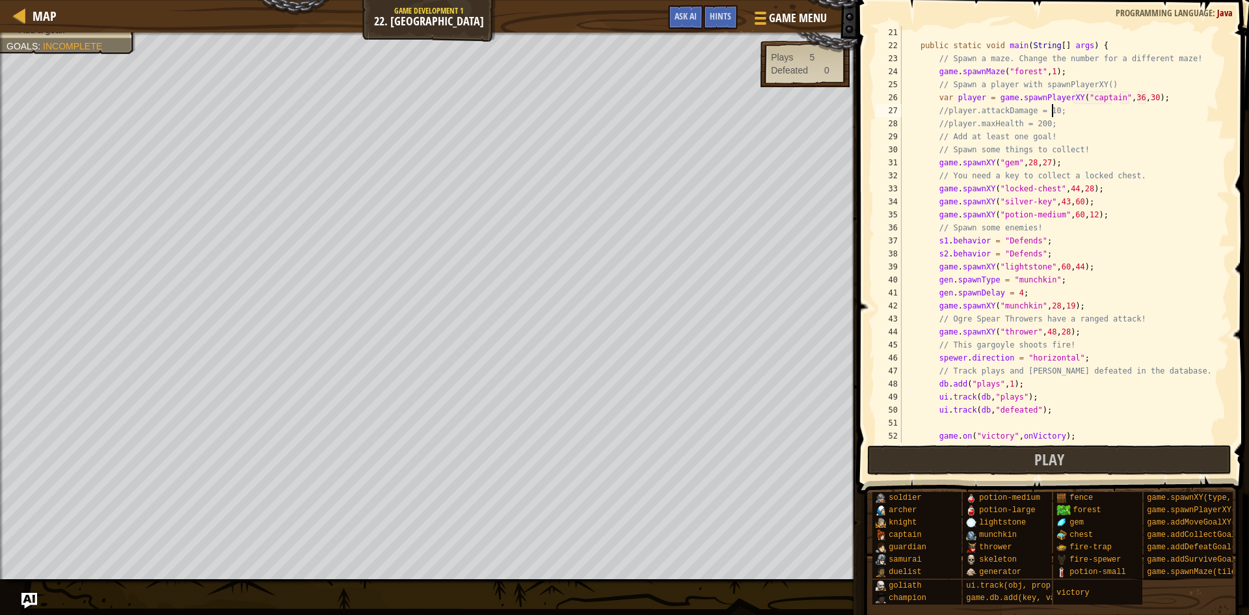
click at [1061, 112] on div "public static void main ( String [ ] args ) { // Spawn a maze. Change the numbe…" at bounding box center [1059, 247] width 321 height 442
type textarea "//player.attackDamage = 10;"
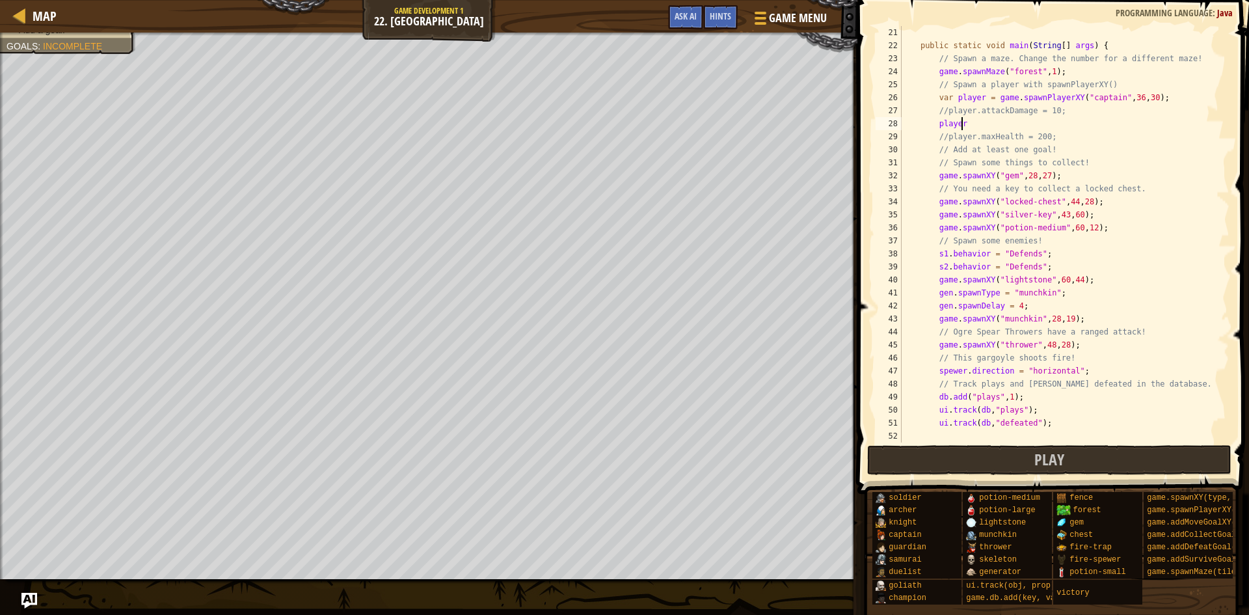
scroll to position [6, 5]
type textarea "player = game.spawnPlayerXY("captain, 36, 30);"
click at [1151, 127] on div "public static void main ( String [ ] args ) { // Spawn a maze. Change the numbe…" at bounding box center [1059, 247] width 321 height 442
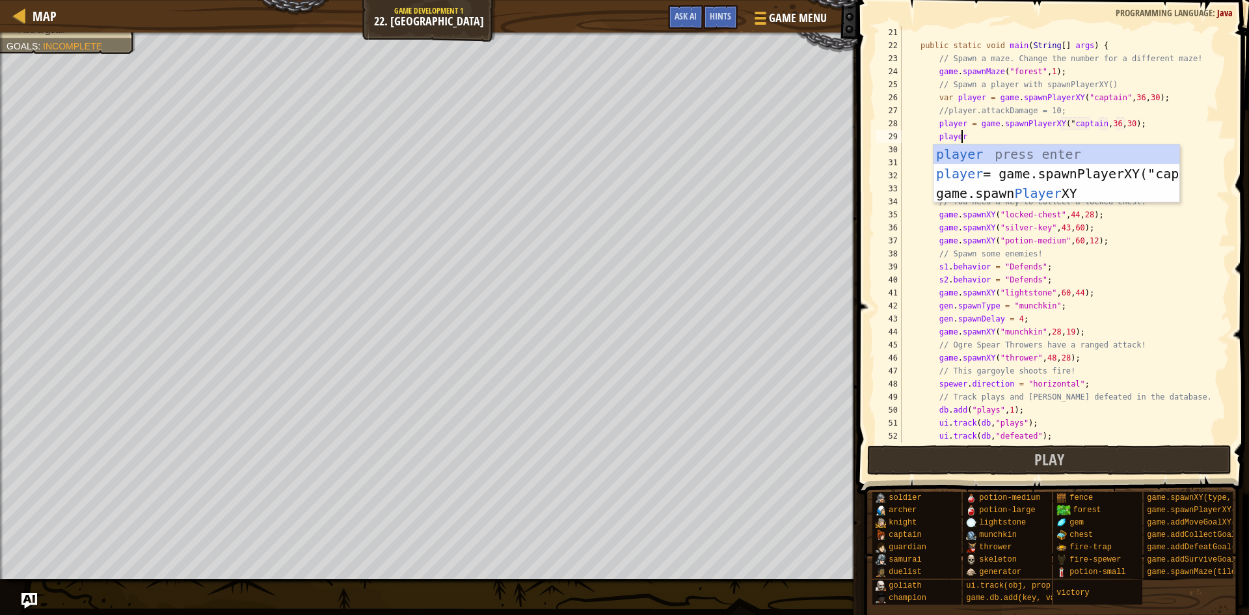
type textarea "player."
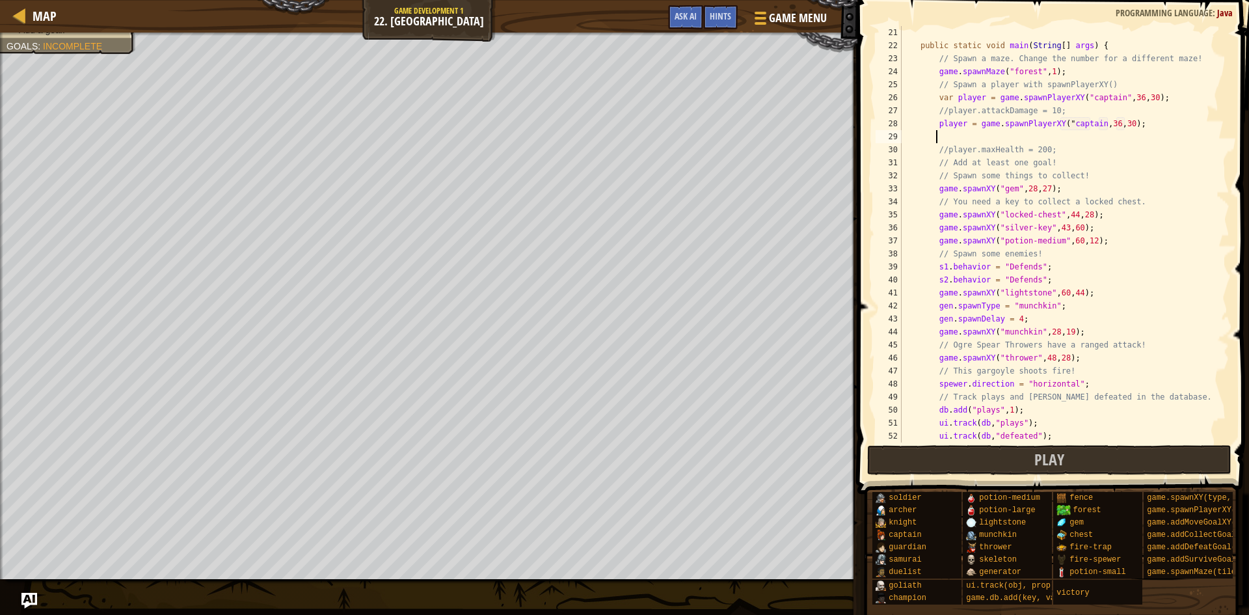
scroll to position [6, 2]
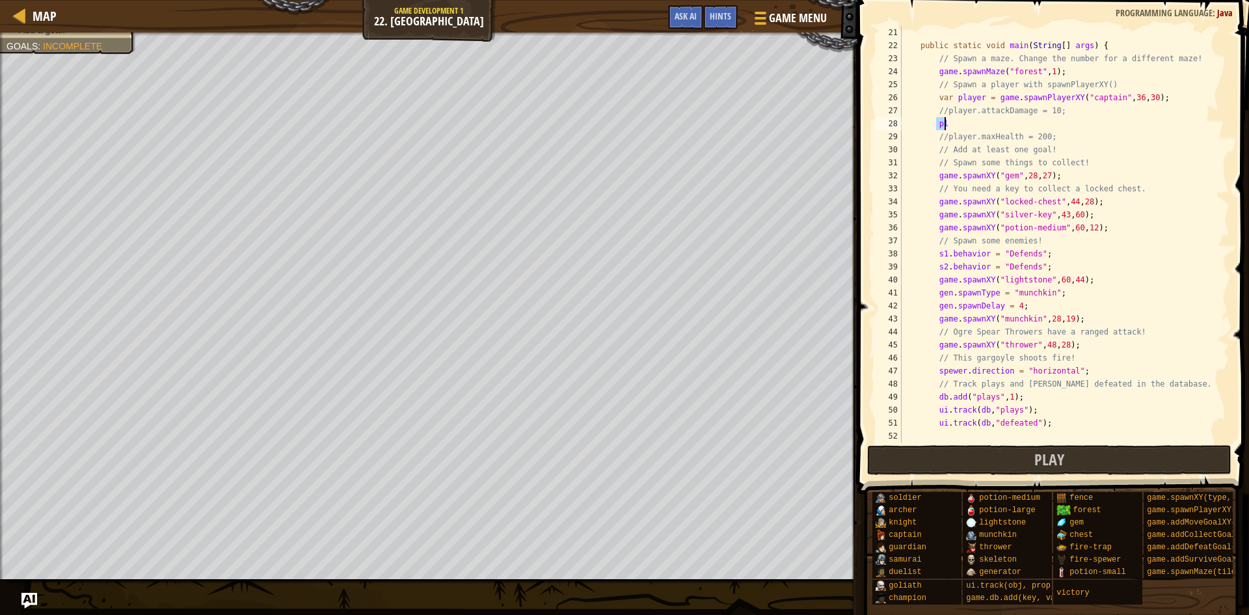
type textarea "}"
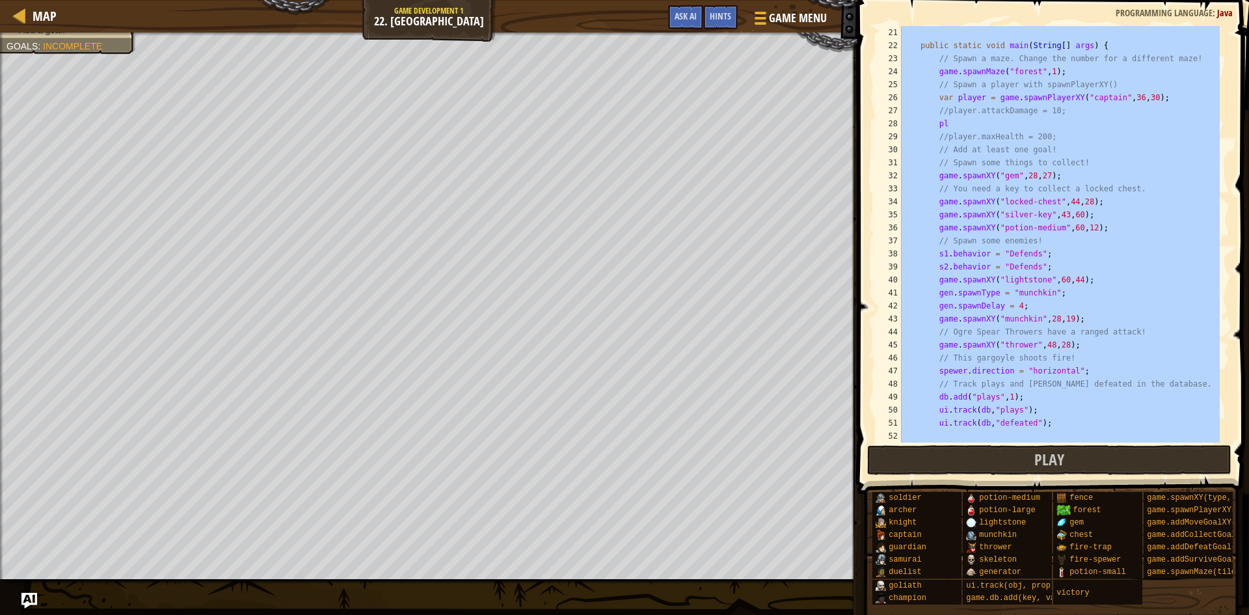
paste textarea
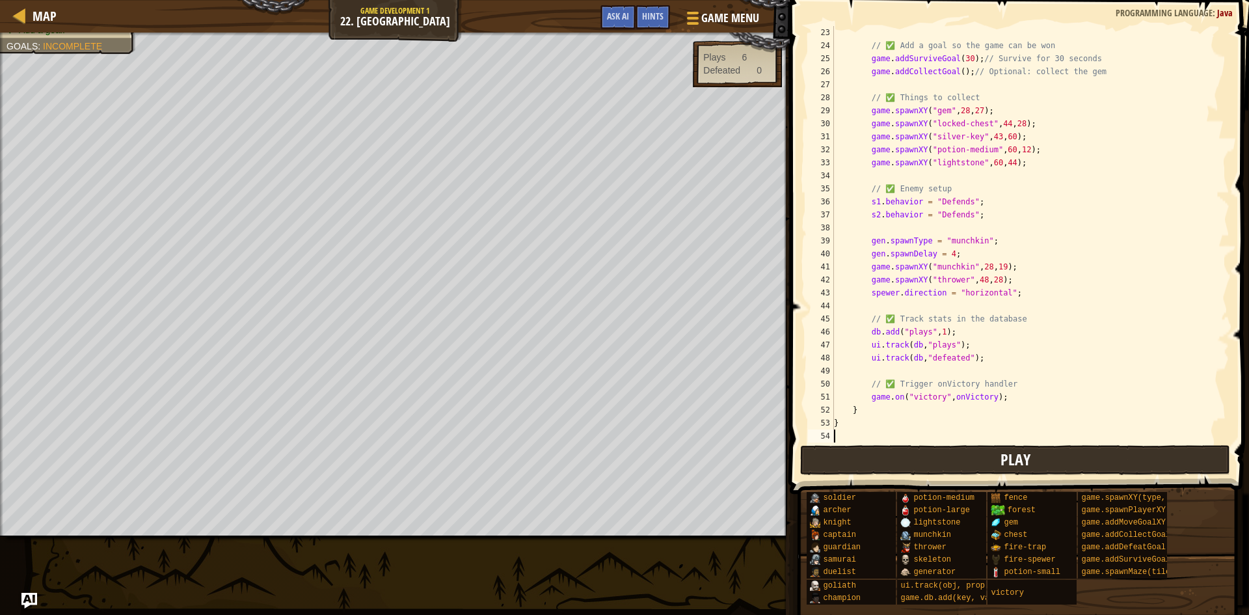
scroll to position [286, 0]
click at [981, 459] on button "Play" at bounding box center [1015, 460] width 430 height 30
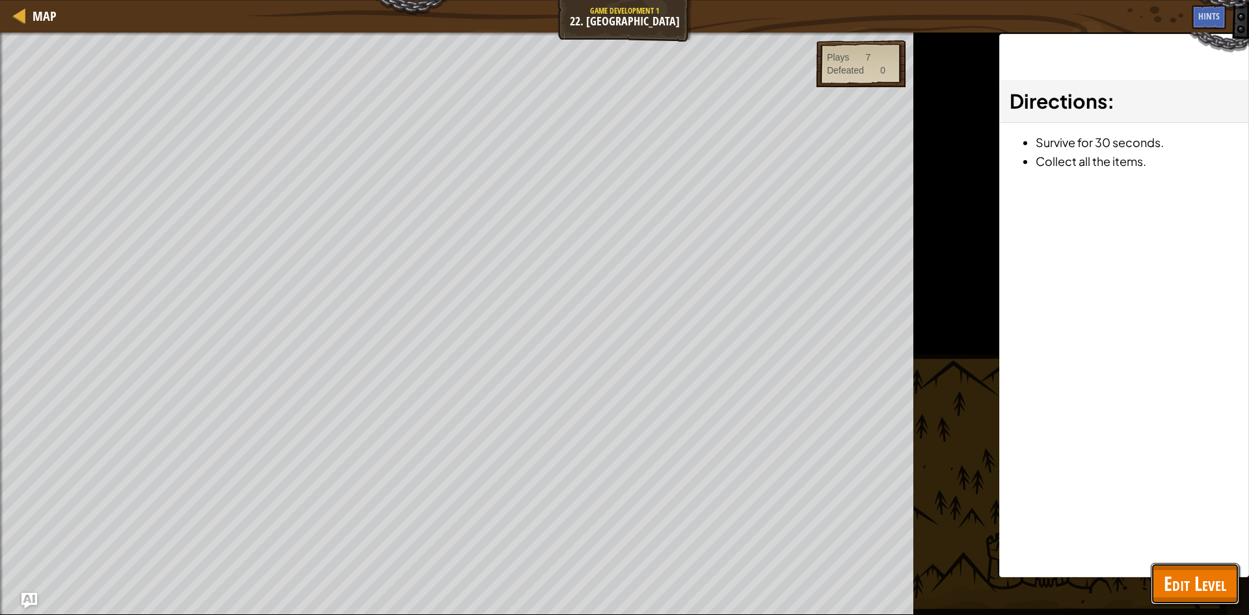
click at [1171, 589] on span "Edit Level" at bounding box center [1195, 583] width 62 height 27
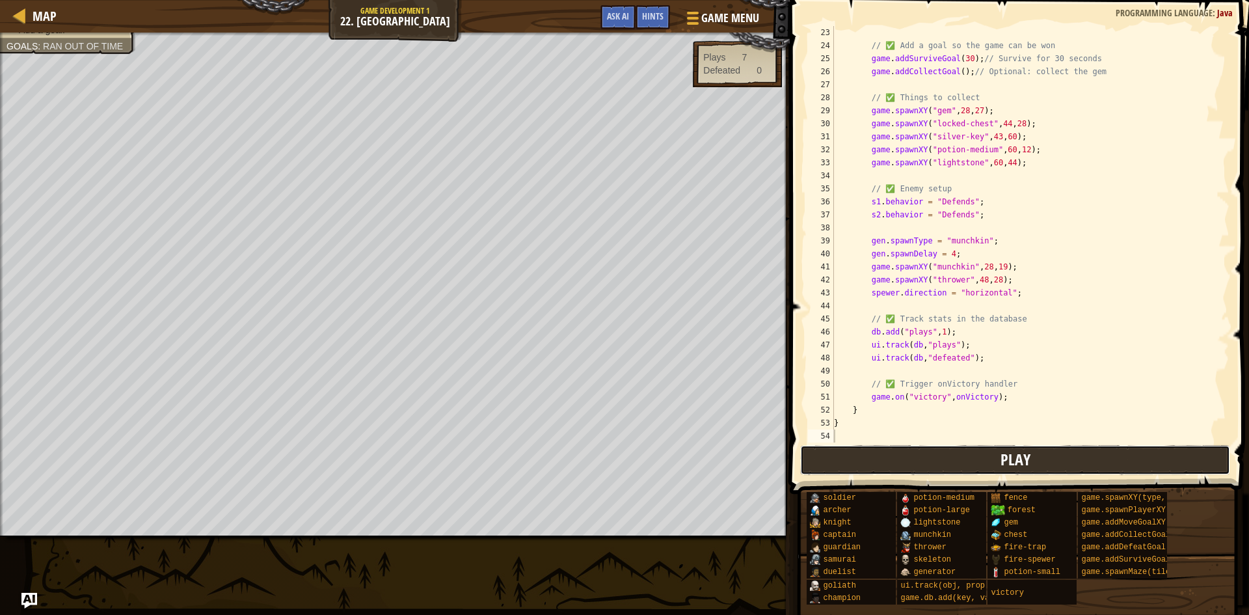
click at [1037, 458] on button "Play" at bounding box center [1015, 460] width 430 height 30
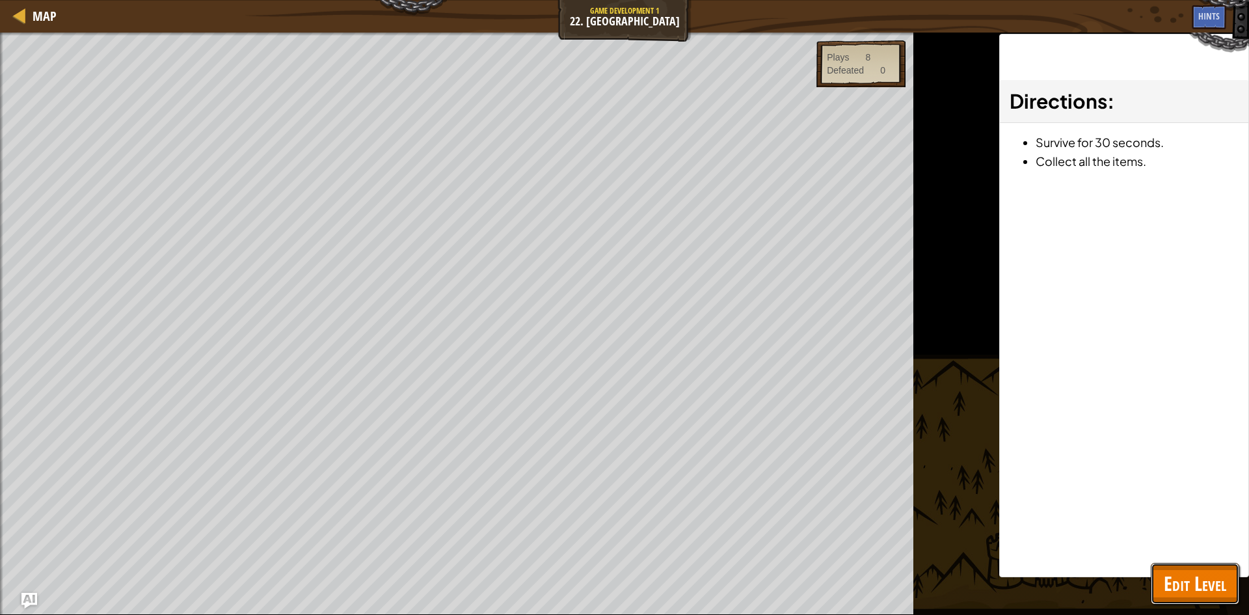
click at [1223, 587] on span "Edit Level" at bounding box center [1195, 583] width 62 height 27
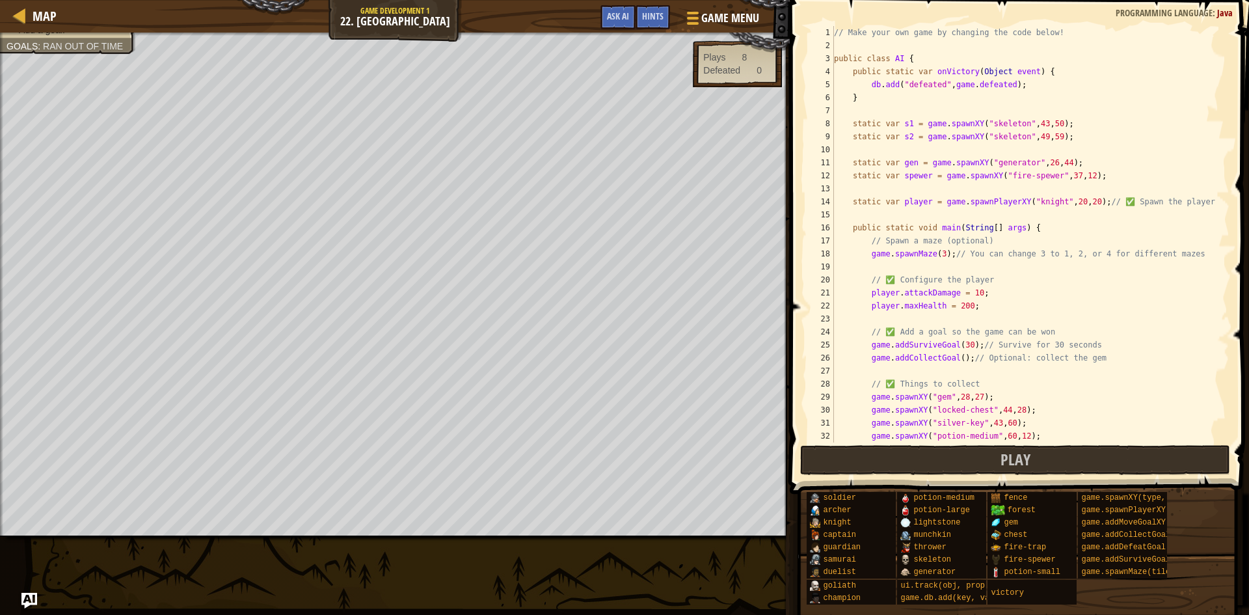
scroll to position [0, 0]
click at [1211, 199] on div "// Make your own game by changing the code below! public class AI { public stat…" at bounding box center [1025, 247] width 388 height 442
click at [965, 297] on div "// Make your own game by changing the code below! public class AI { public stat…" at bounding box center [1025, 247] width 388 height 442
click at [957, 309] on div "// Make your own game by changing the code below! public class AI { public stat…" at bounding box center [1025, 247] width 388 height 442
click at [971, 299] on div "// Make your own game by changing the code below! public class AI { public stat…" at bounding box center [1025, 247] width 388 height 442
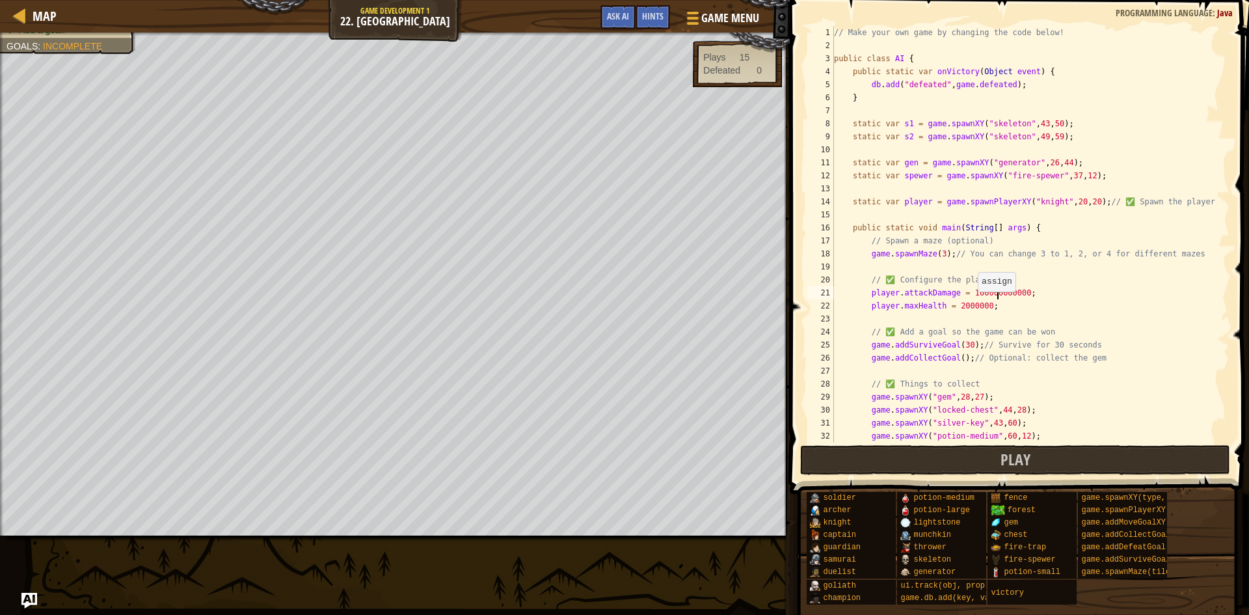
click at [971, 304] on div "// Make your own game by changing the code below! public class AI { public stat…" at bounding box center [1025, 247] width 388 height 442
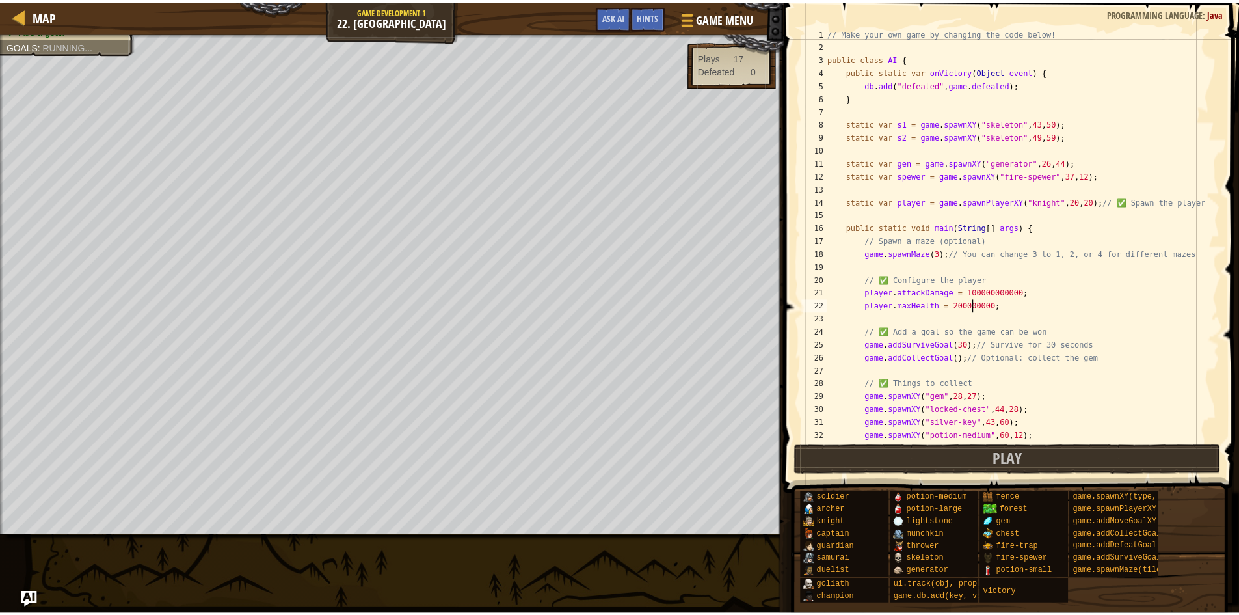
scroll to position [6, 13]
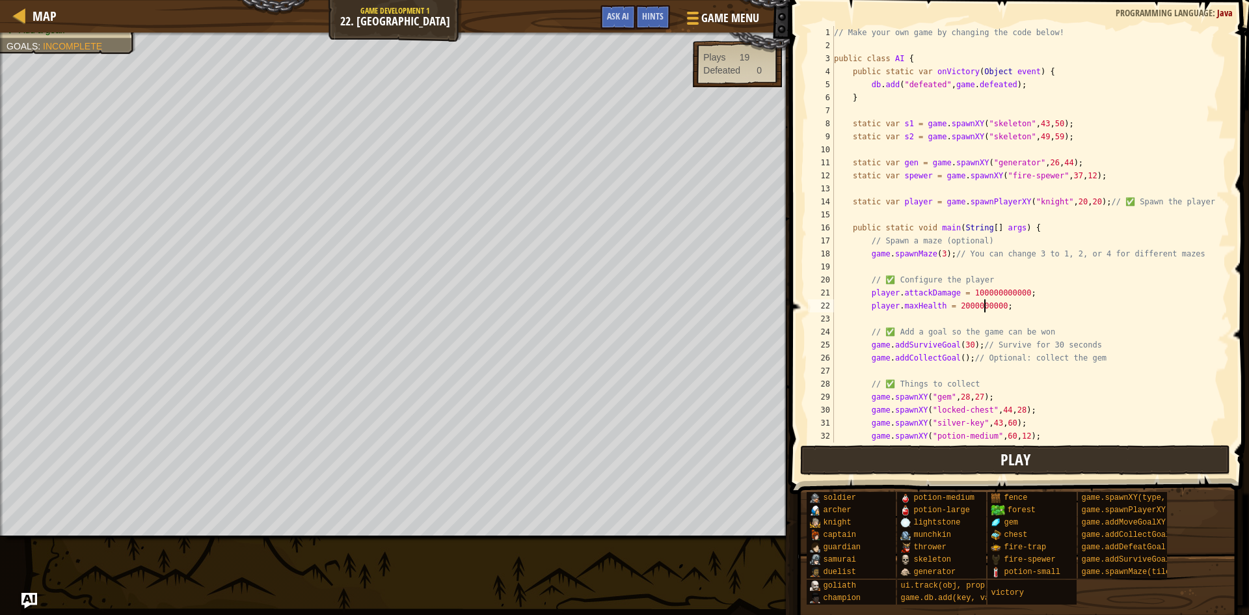
type textarea "player.maxHealth = 2000000000;"
drag, startPoint x: 1043, startPoint y: 457, endPoint x: 888, endPoint y: 349, distance: 189.6
click at [1043, 457] on button "Play" at bounding box center [1015, 460] width 430 height 30
click at [1068, 447] on button "Play" at bounding box center [1015, 460] width 430 height 30
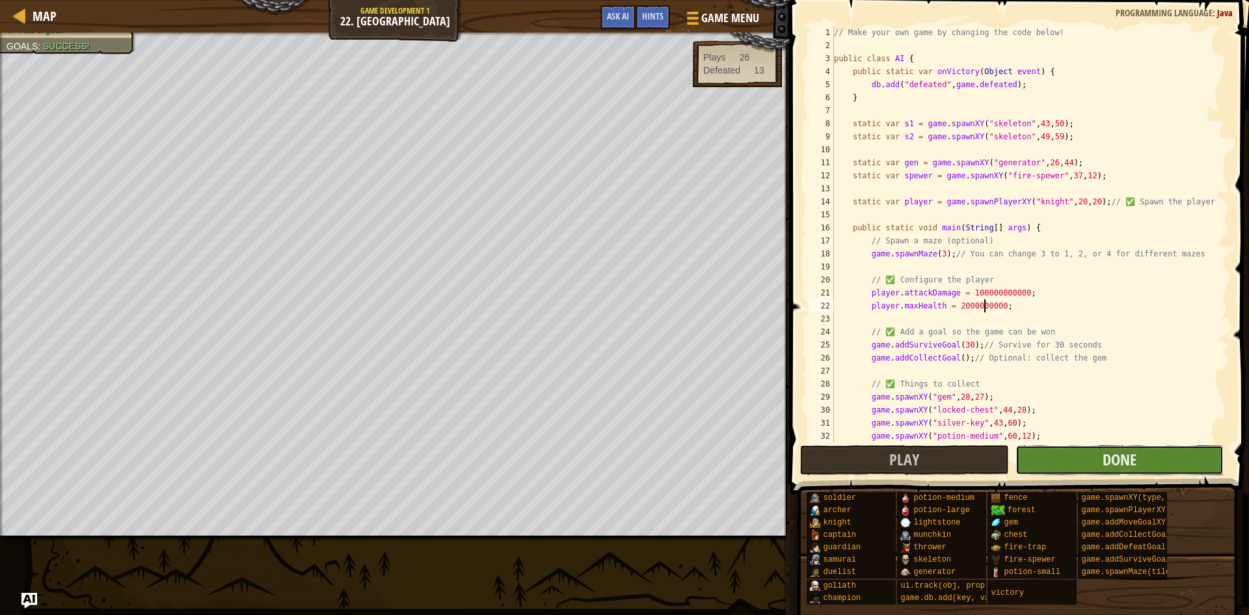
click at [1054, 459] on button "Done" at bounding box center [1119, 460] width 209 height 30
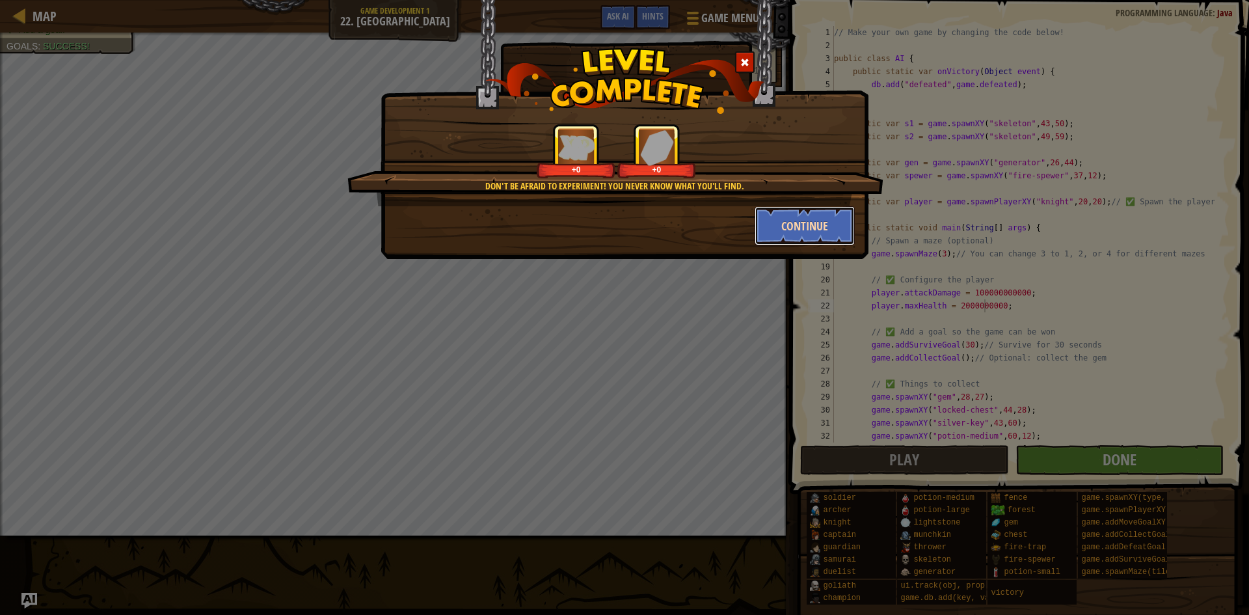
click at [783, 224] on button "Continue" at bounding box center [804, 225] width 101 height 39
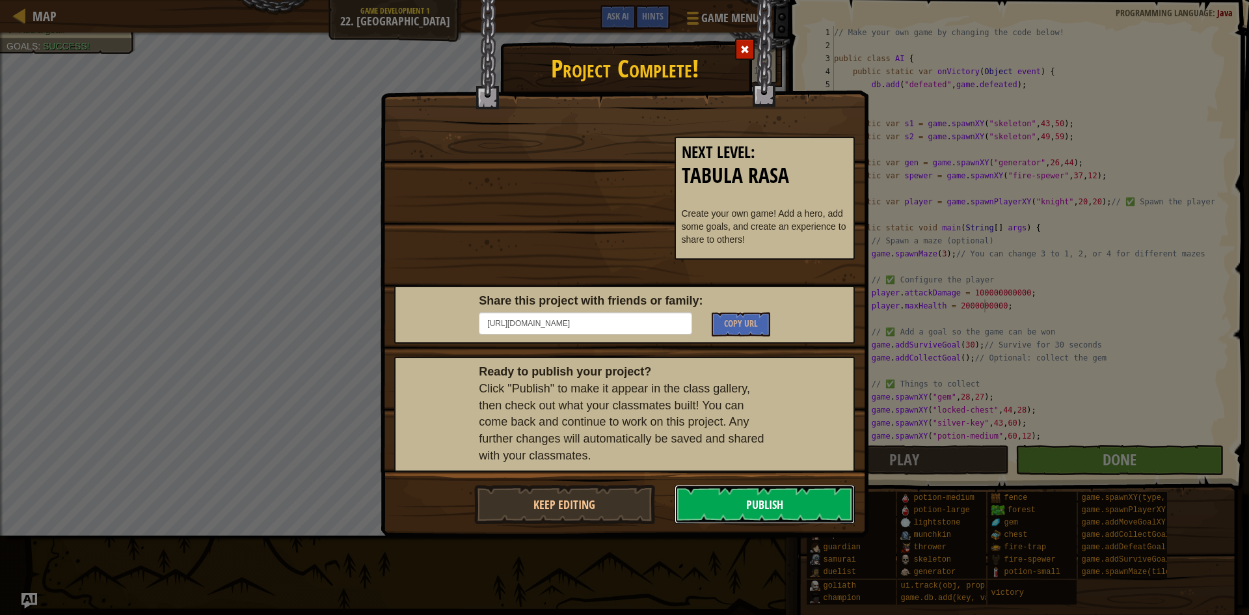
click at [783, 501] on button "Publish" at bounding box center [764, 504] width 181 height 39
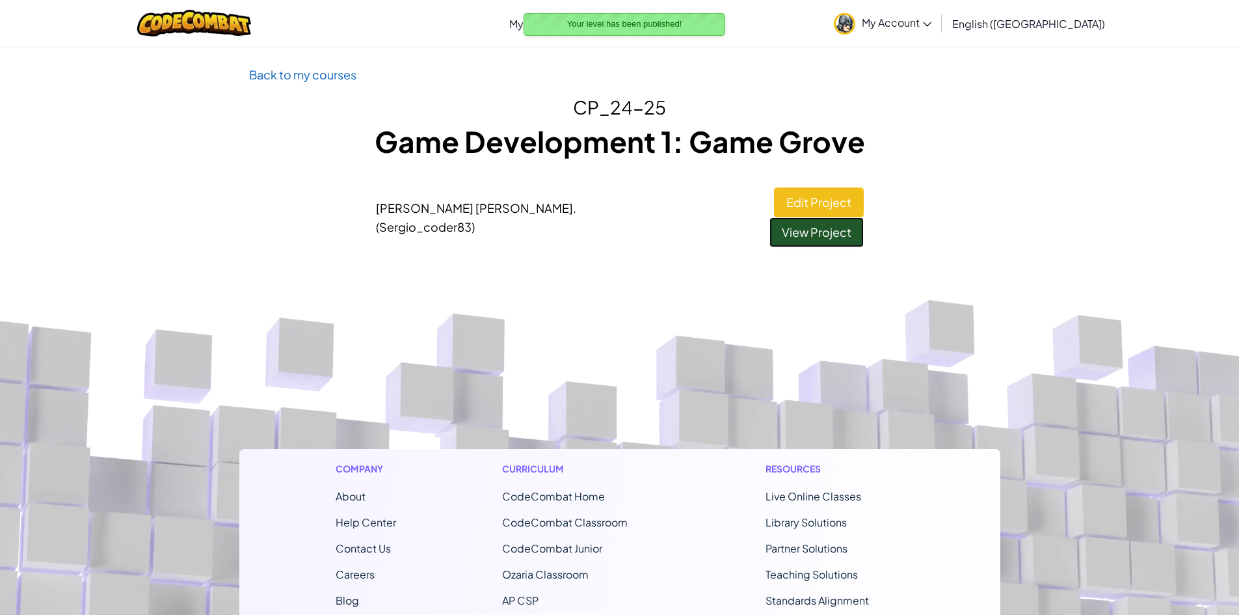
click at [810, 217] on link "View Project" at bounding box center [816, 232] width 94 height 30
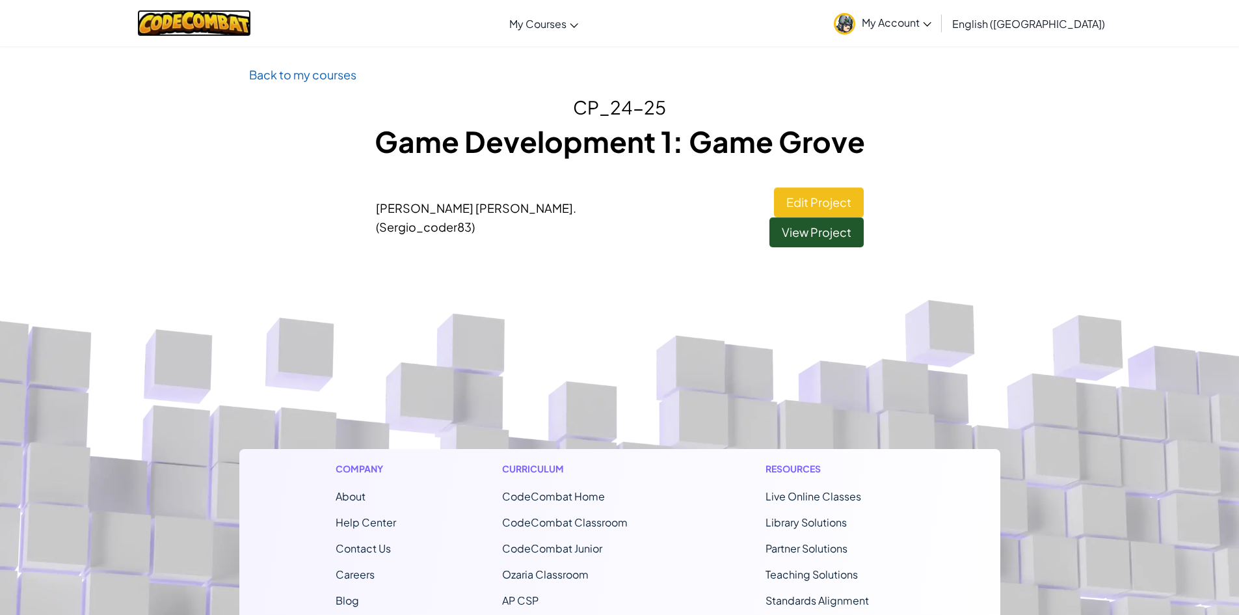
click at [198, 15] on img at bounding box center [194, 23] width 114 height 27
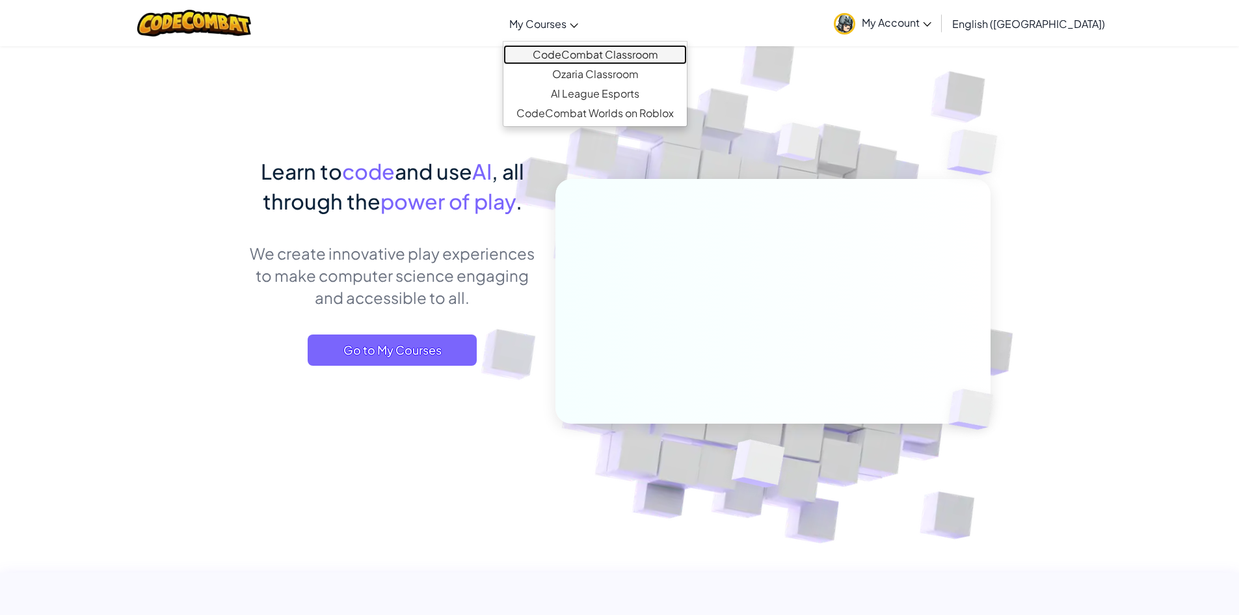
click at [588, 49] on link "CodeCombat Classroom" at bounding box center [594, 55] width 183 height 20
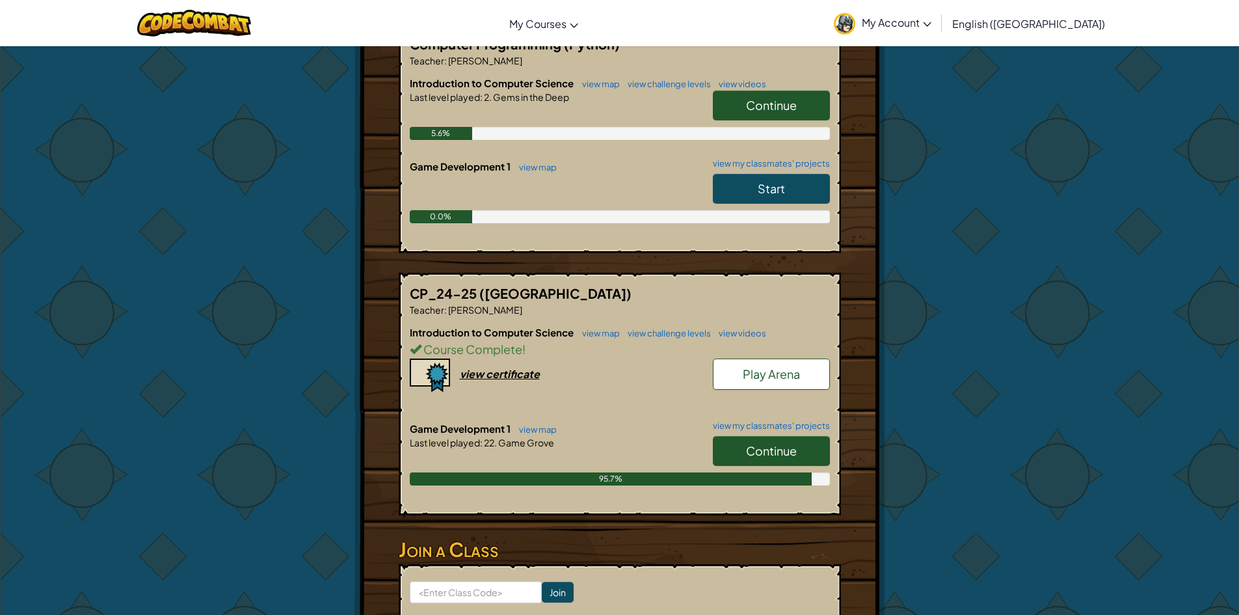
scroll to position [325, 0]
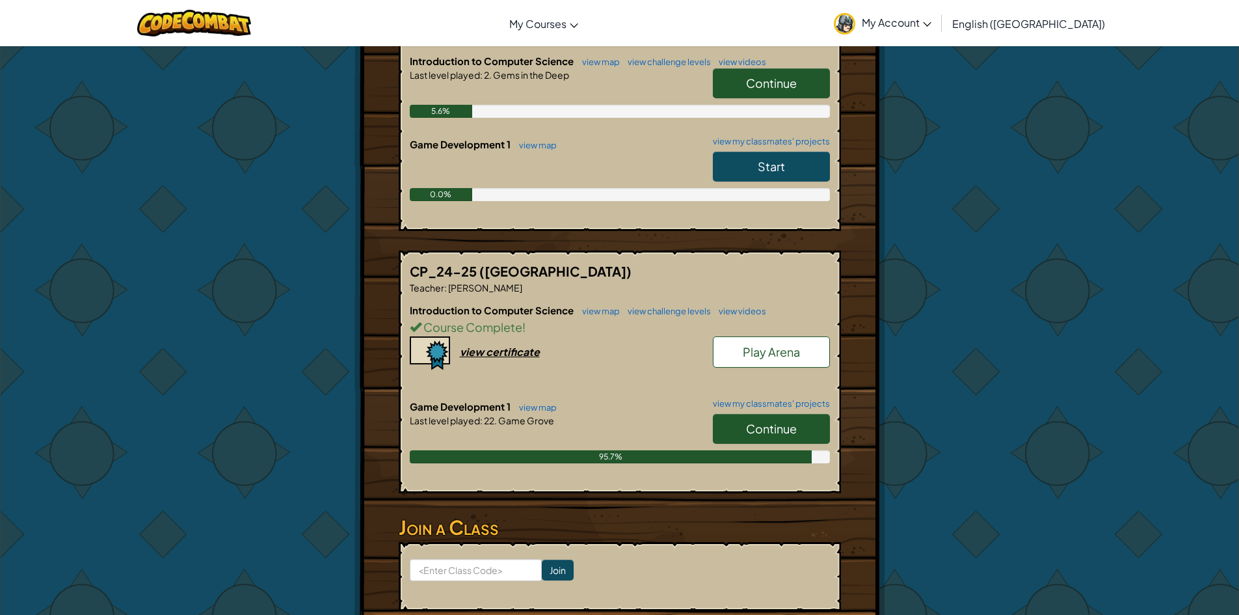
click at [764, 421] on span "Continue" at bounding box center [771, 428] width 51 height 15
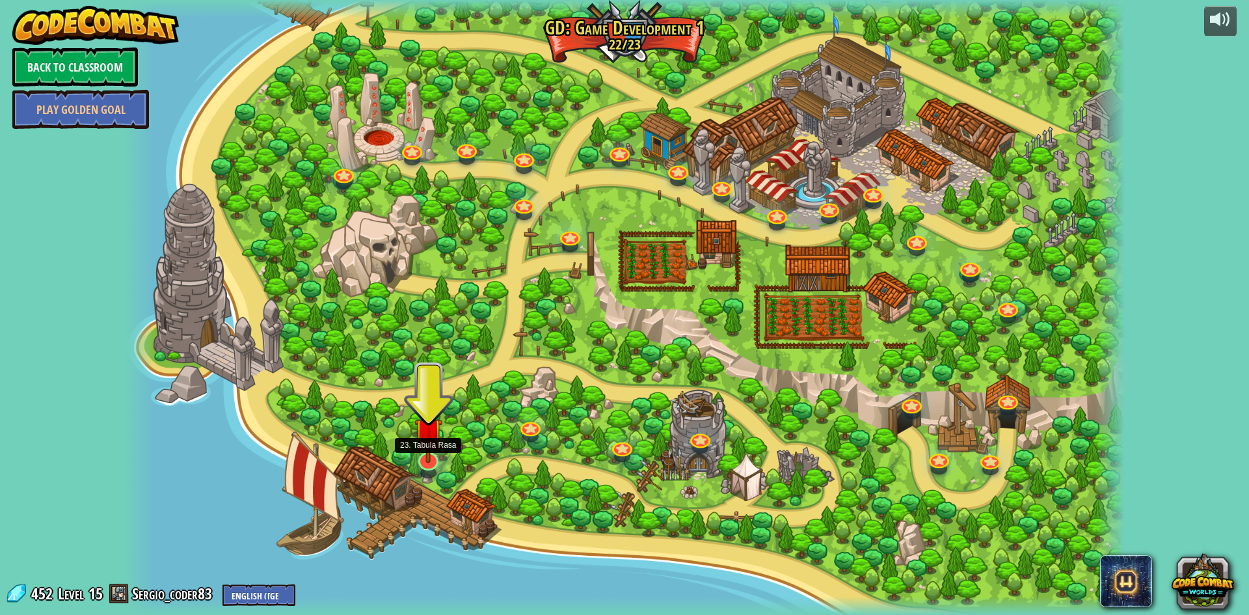
click at [432, 460] on img at bounding box center [427, 431] width 27 height 63
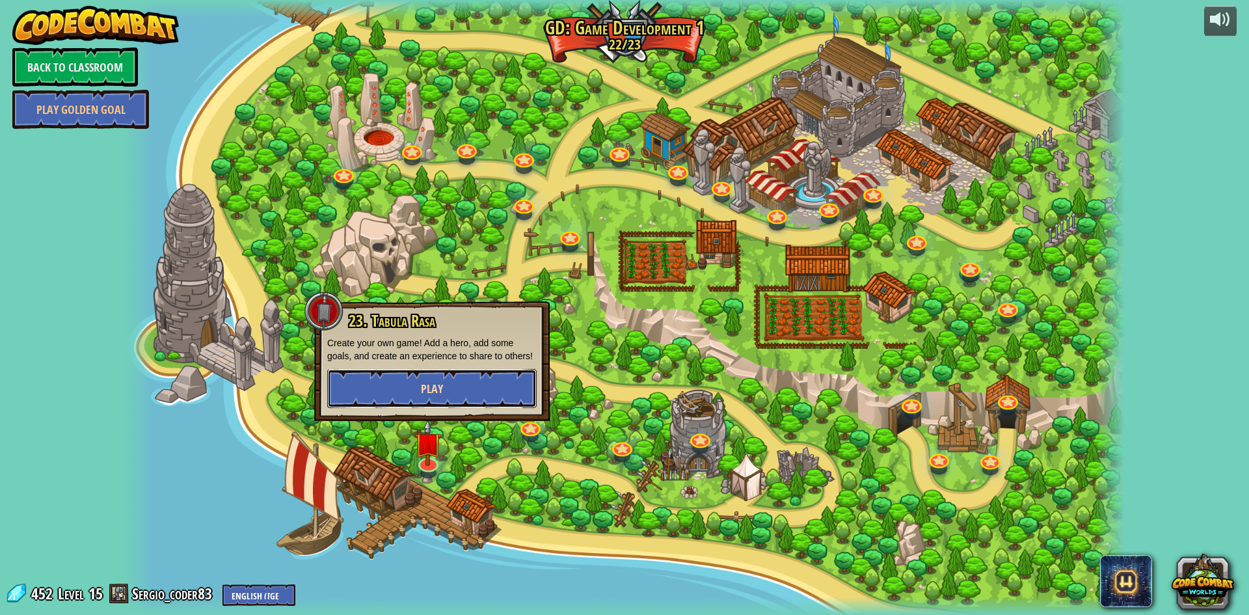
click at [422, 386] on span "Play" at bounding box center [432, 388] width 22 height 16
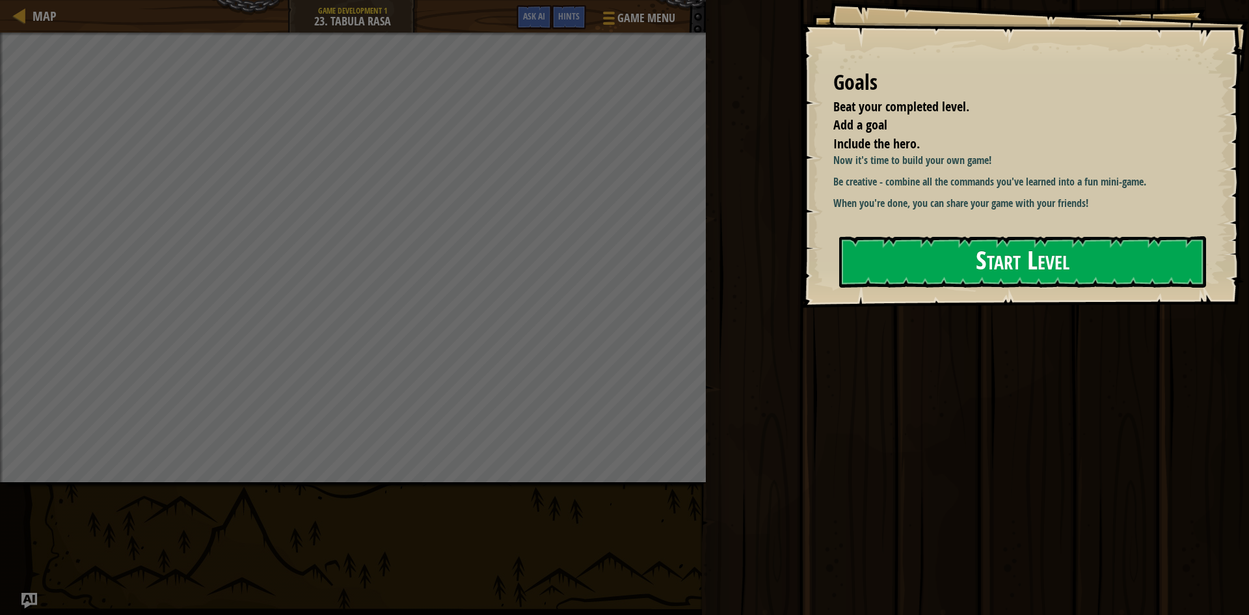
click at [1043, 263] on button "Start Level" at bounding box center [1022, 261] width 367 height 51
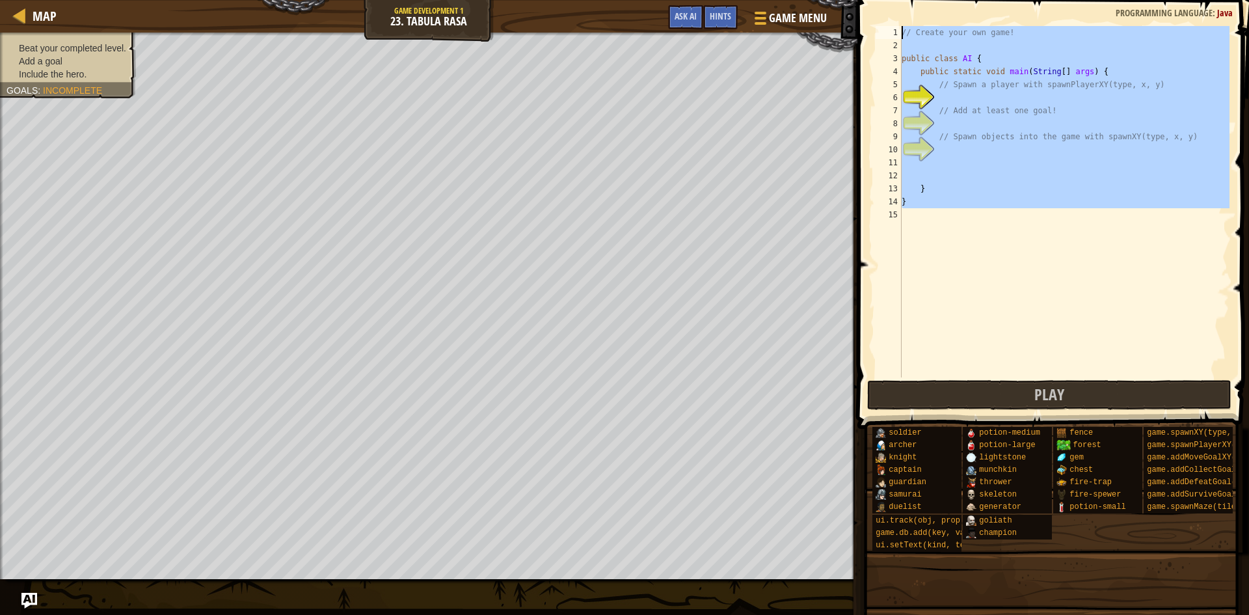
drag, startPoint x: 954, startPoint y: 232, endPoint x: 830, endPoint y: -22, distance: 283.0
click at [830, 0] on html "Map Game Development 1 23. Tabula Rasa Game Menu Done Hints Ask AI 1 הההההההההה…" at bounding box center [624, 0] width 1249 height 0
click at [1120, 116] on div "// Create your own game! public class AI { public static void main ( String [ ]…" at bounding box center [1064, 201] width 330 height 351
type textarea "// Add at least one goal!"
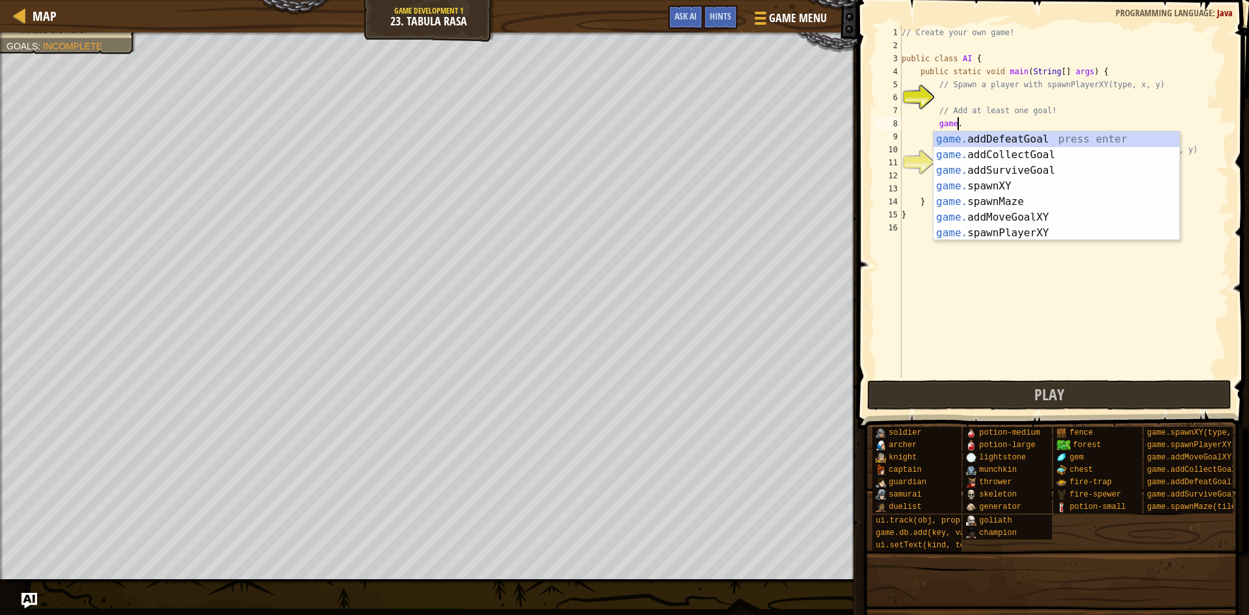
scroll to position [6, 4]
type textarea "game.g"
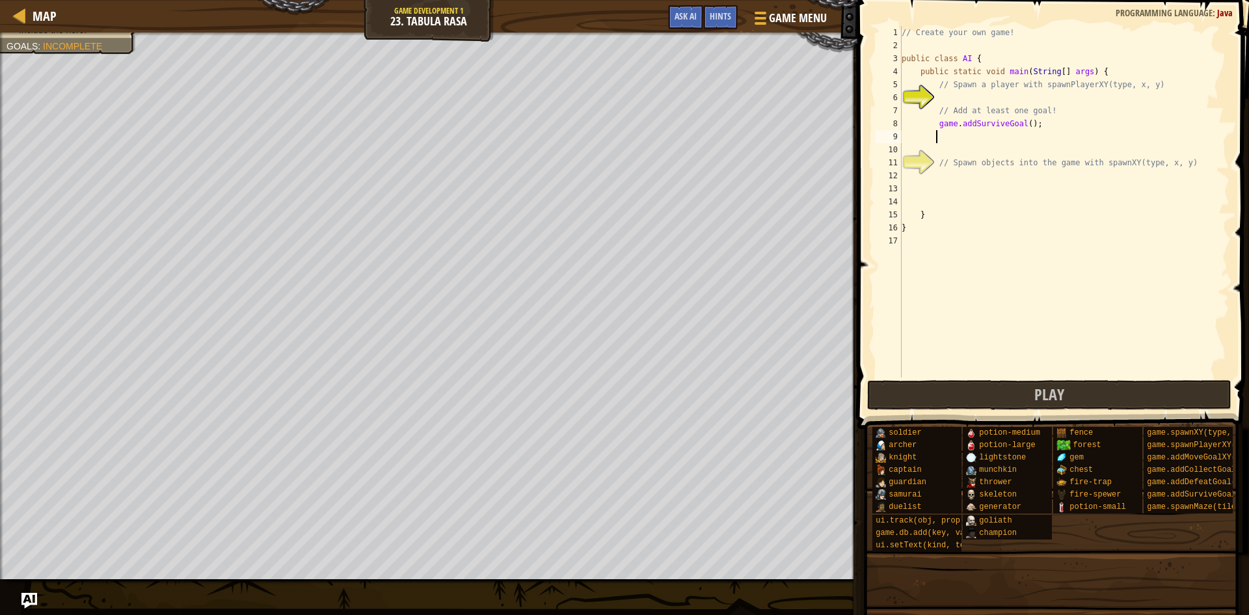
scroll to position [6, 2]
click at [1018, 126] on div "// Create your own game! public class AI { public static void main ( String [ ]…" at bounding box center [1064, 214] width 330 height 377
click at [1022, 126] on div "// Create your own game! public class AI { public static void main ( String [ ]…" at bounding box center [1064, 214] width 330 height 377
click at [1159, 90] on div "// Create your own game! public class AI { public static void main ( String [ ]…" at bounding box center [1064, 214] width 330 height 377
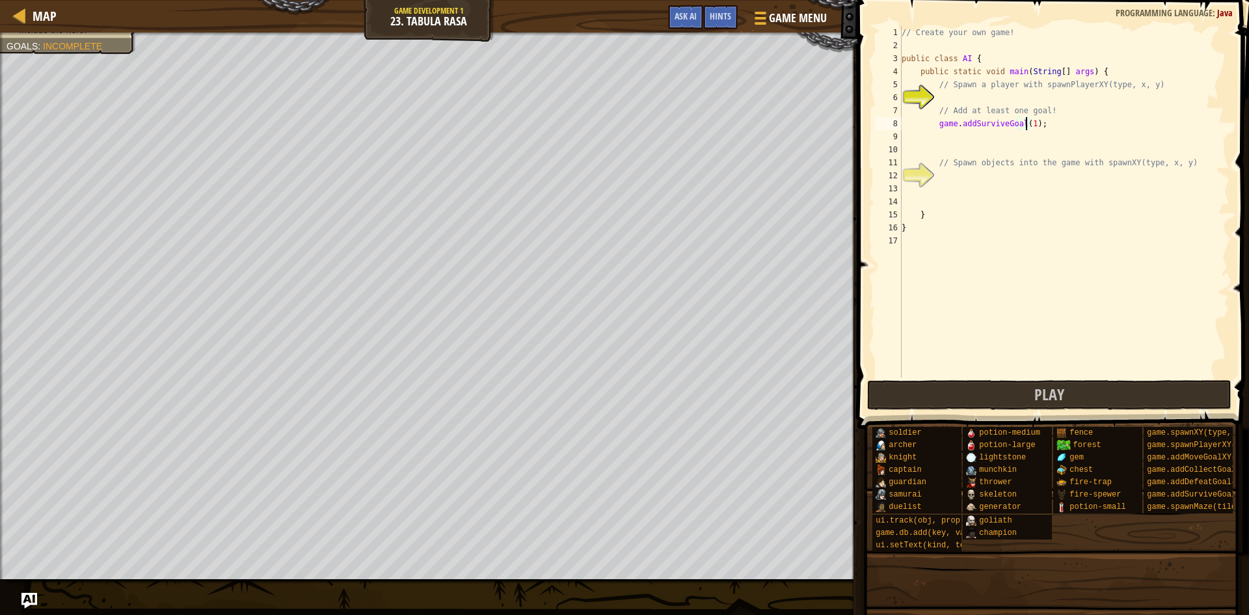
type textarea "// Spawn a player with spawnPlayerXY(type, x, y)"
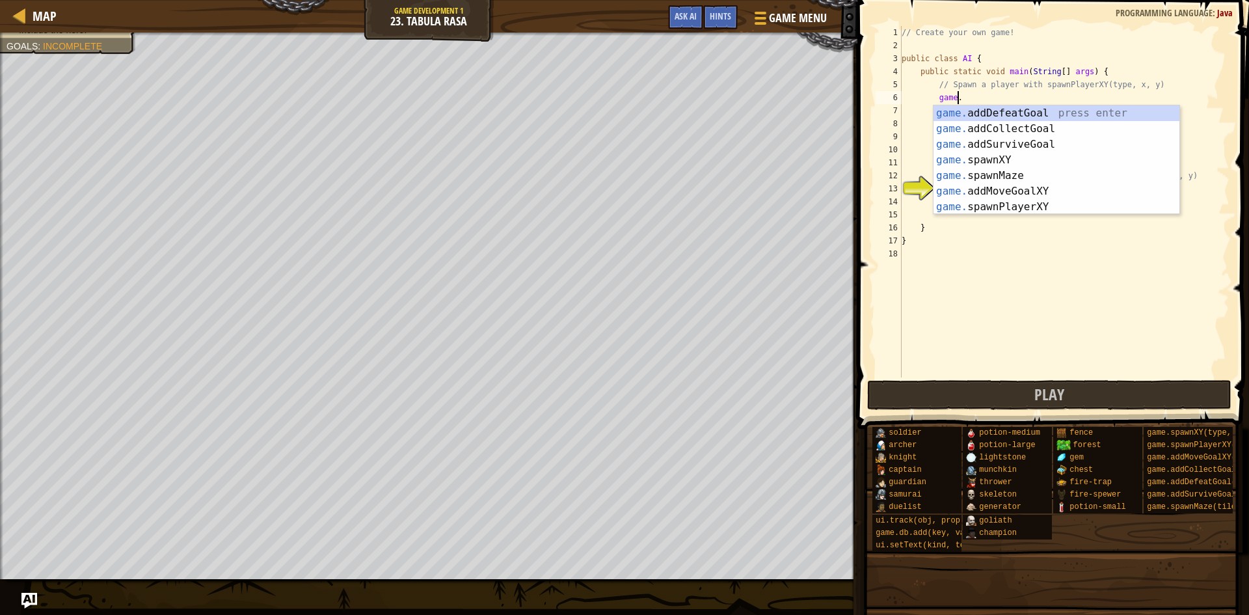
scroll to position [6, 4]
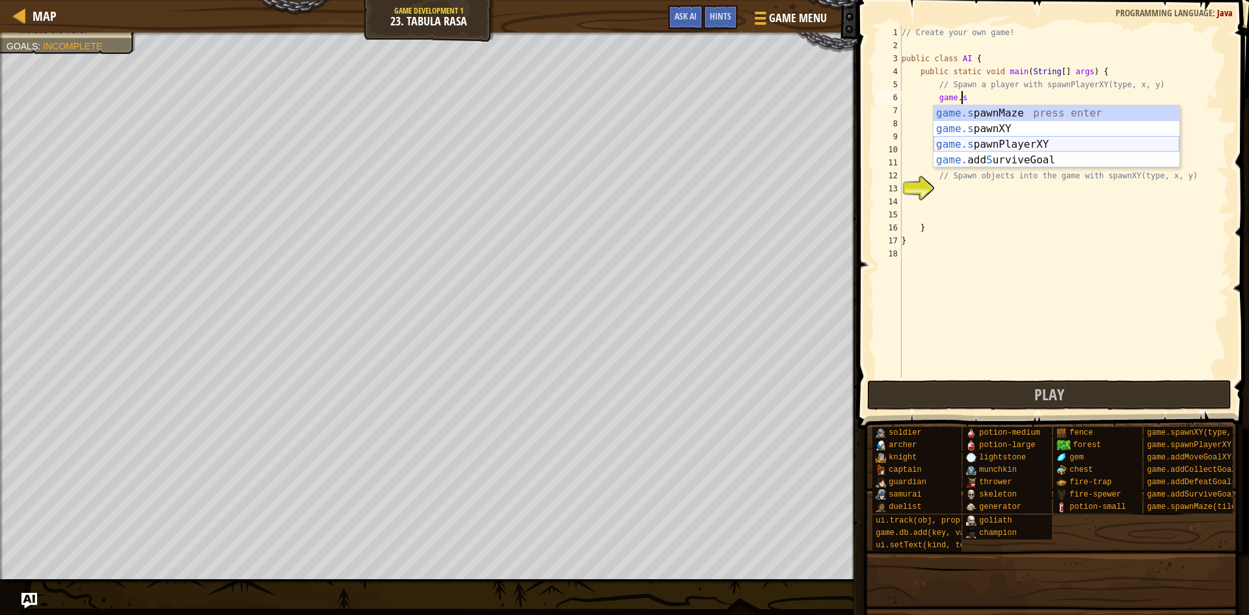
click at [1023, 139] on div "game.s pawnMaze press enter game.s pawnXY press enter game.s pawnPlayerXY press…" at bounding box center [1056, 152] width 246 height 94
type textarea "var player = game.spawnPlayerXY("captain", 36, 30);"
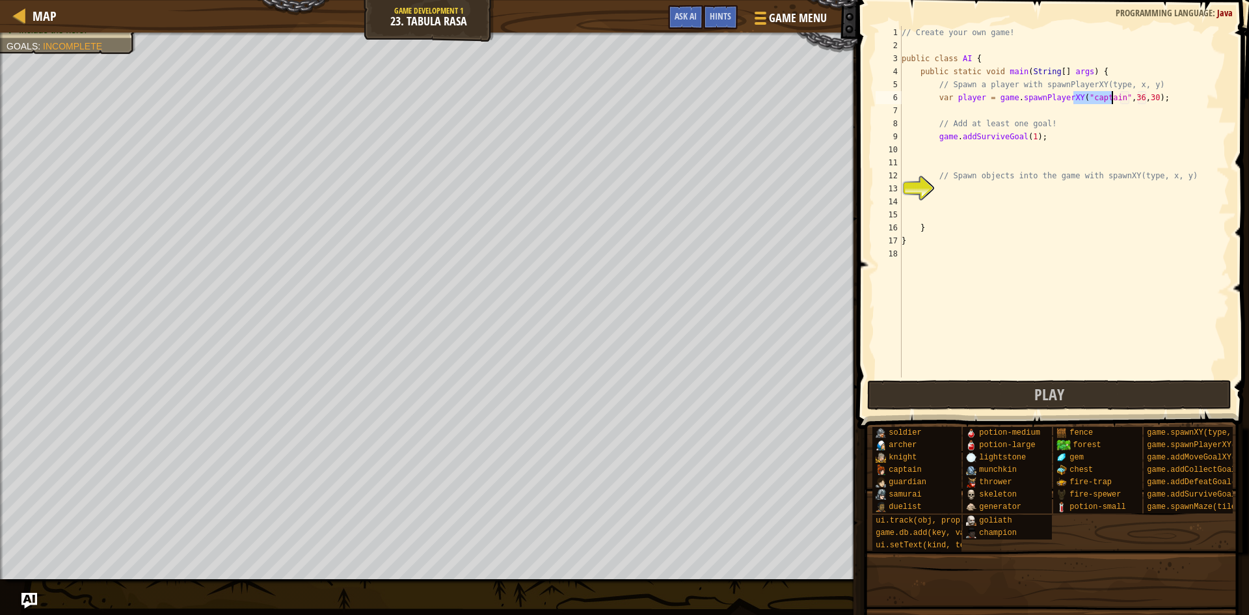
click at [1028, 193] on div "// Create your own game! public class AI { public static void main ( String [ ]…" at bounding box center [1064, 214] width 330 height 377
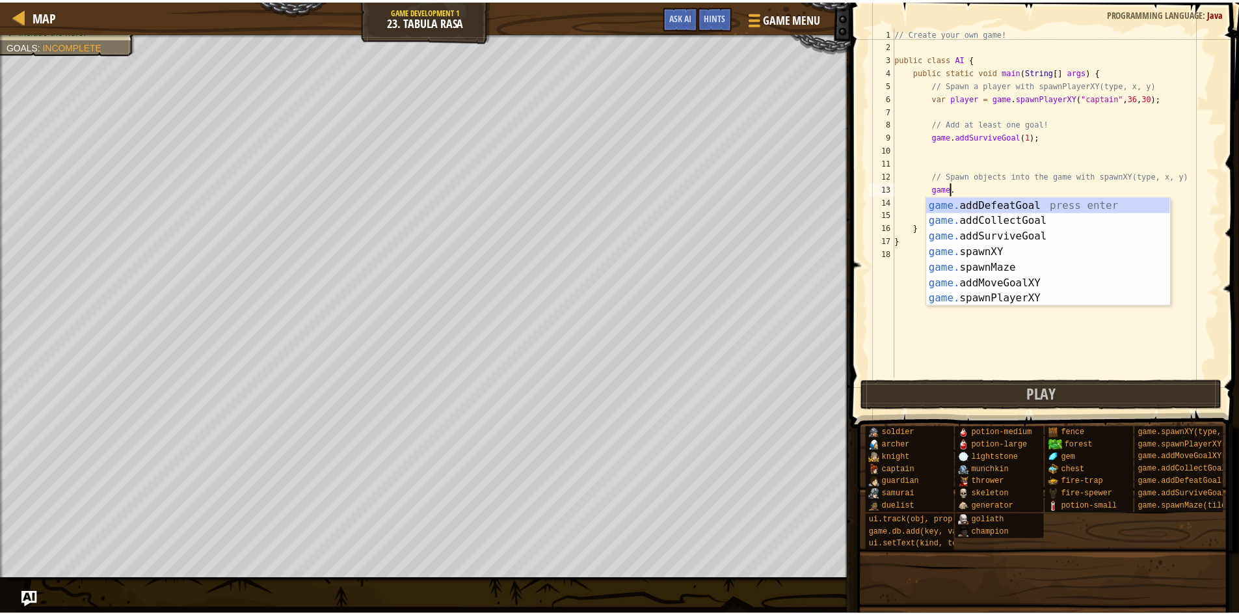
scroll to position [6, 5]
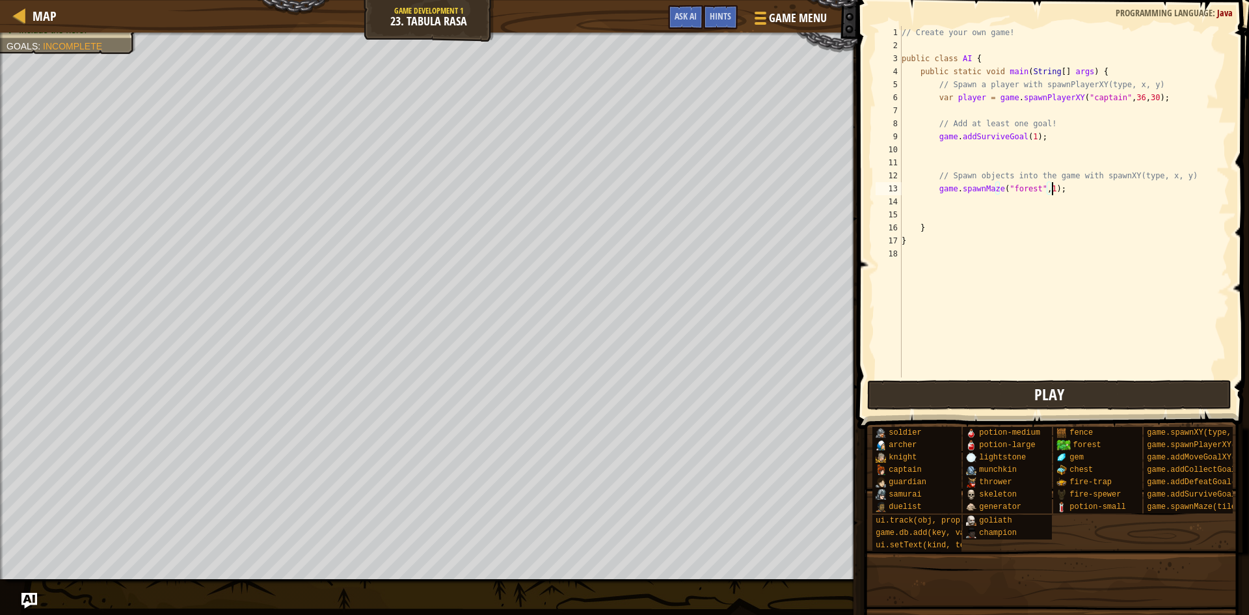
type textarea "game.spawnMaze("forest", 1);"
click at [976, 402] on button "Play" at bounding box center [1049, 395] width 365 height 30
click at [1136, 393] on span "Done" at bounding box center [1137, 394] width 34 height 21
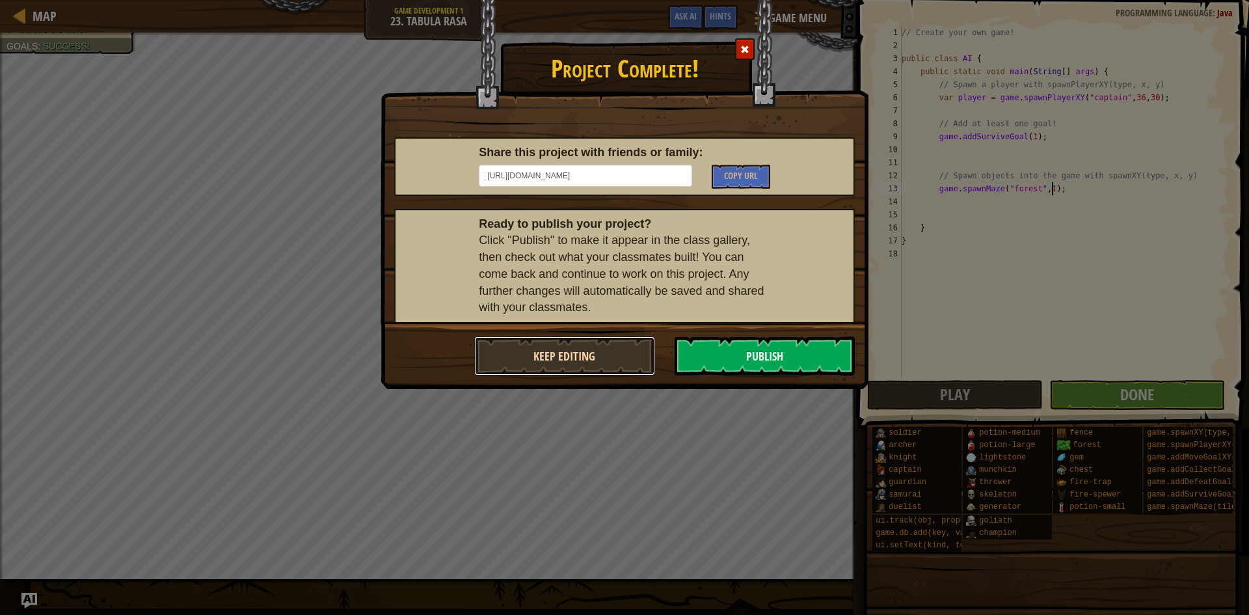
click at [601, 344] on button "Keep Editing" at bounding box center [564, 355] width 181 height 39
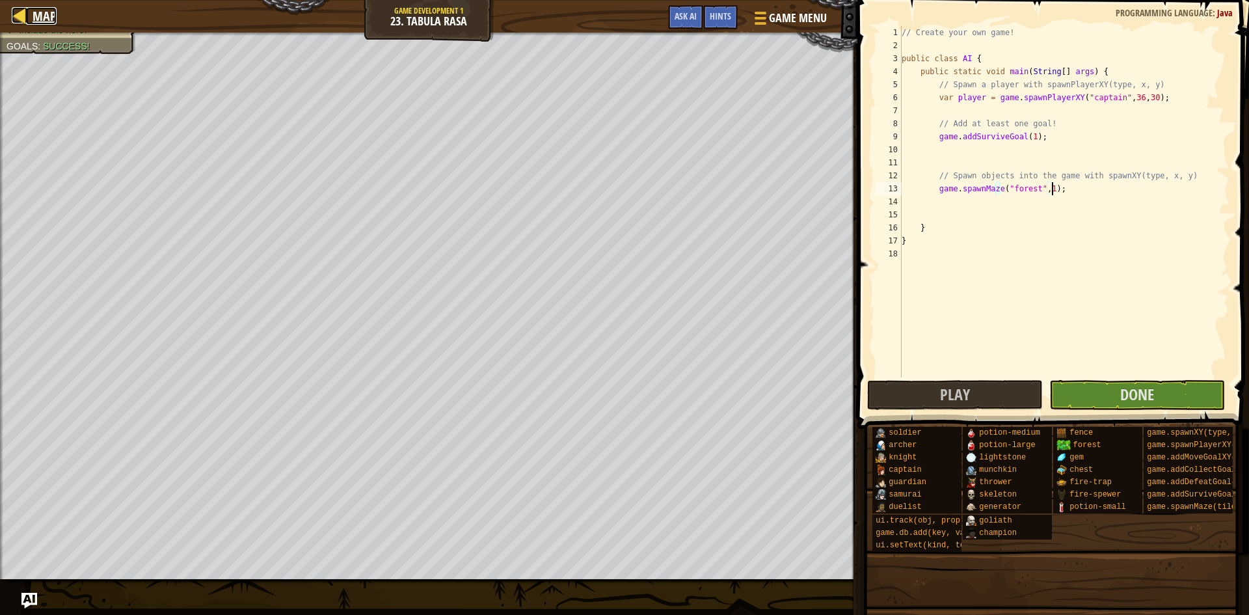
click at [26, 20] on div at bounding box center [20, 15] width 16 height 16
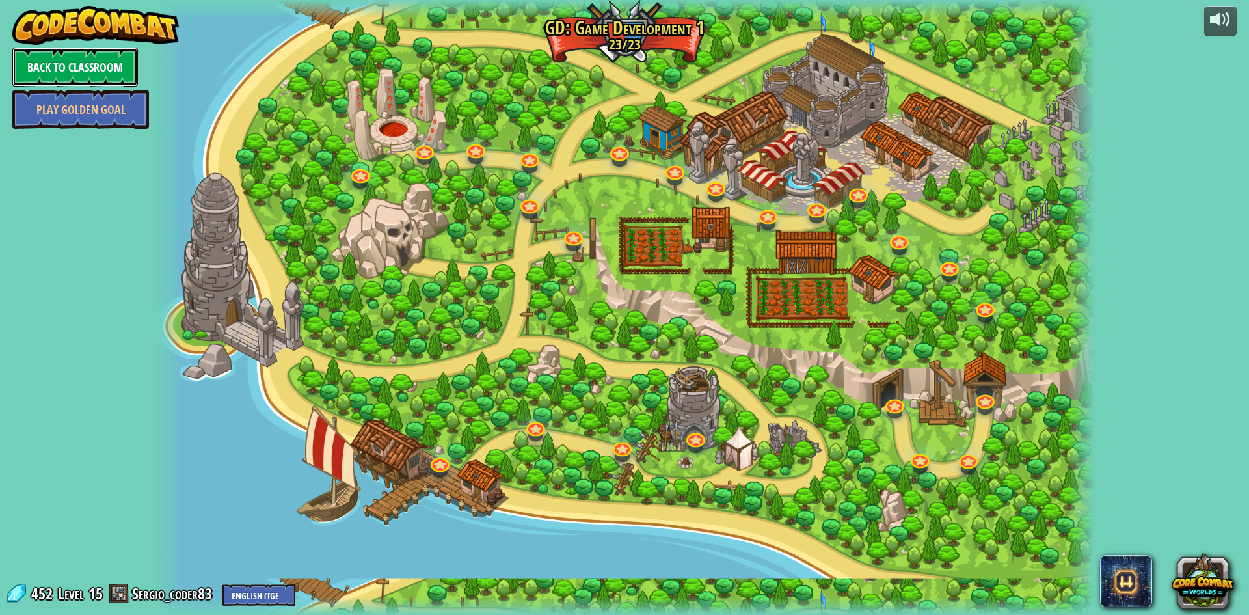
click at [77, 60] on link "Back to Classroom" at bounding box center [75, 66] width 126 height 39
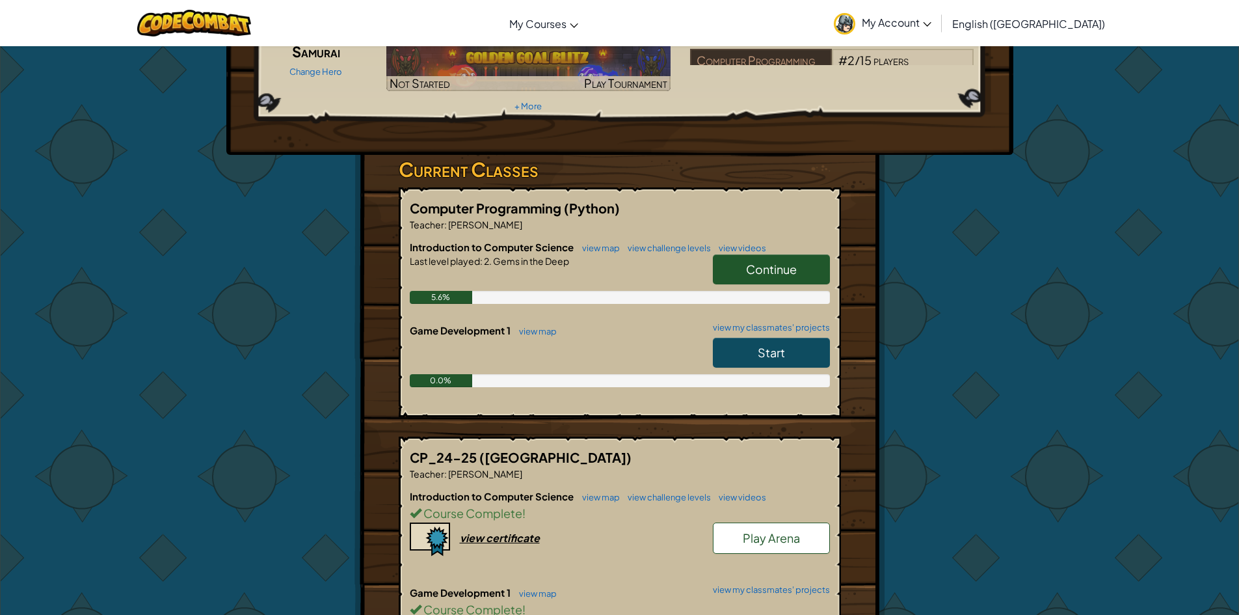
scroll to position [455, 0]
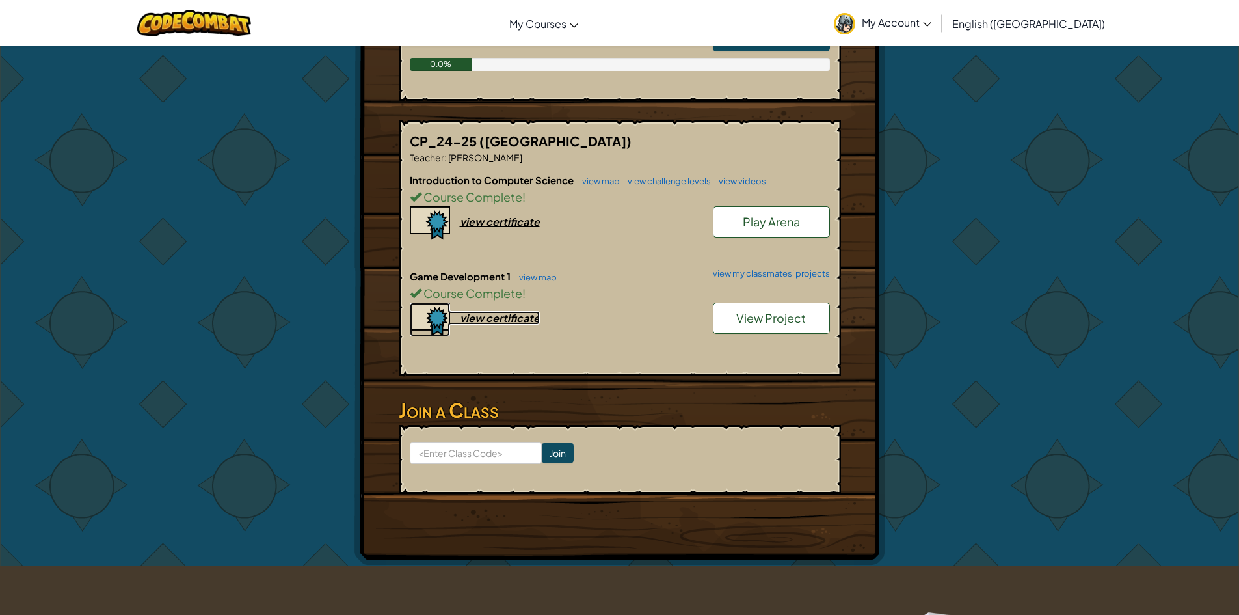
click at [524, 311] on div "view certificate" at bounding box center [500, 318] width 80 height 14
